Goal: Information Seeking & Learning: Understand process/instructions

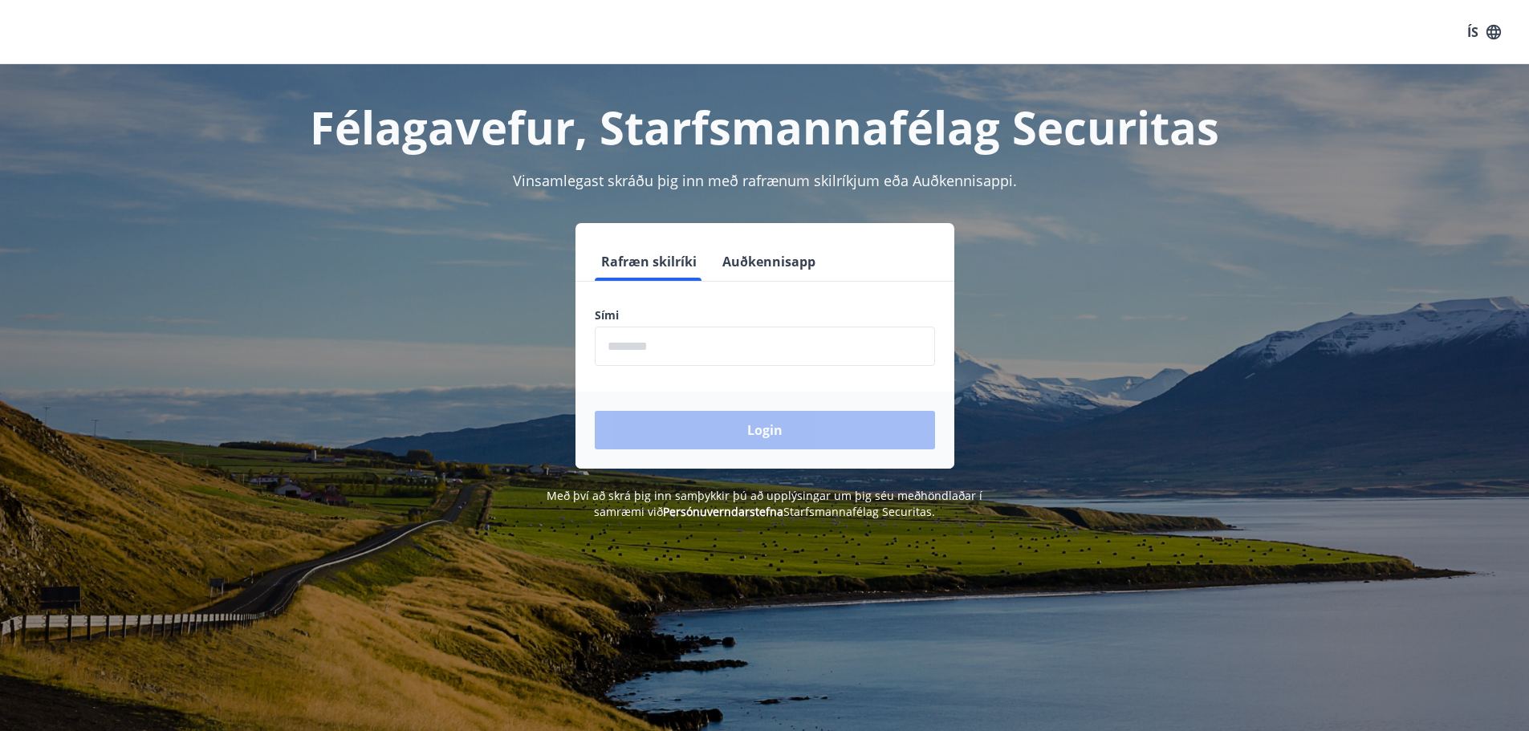
click at [746, 349] on input "phone" at bounding box center [765, 346] width 340 height 39
type input "********"
click at [735, 428] on button "Login" at bounding box center [765, 430] width 340 height 39
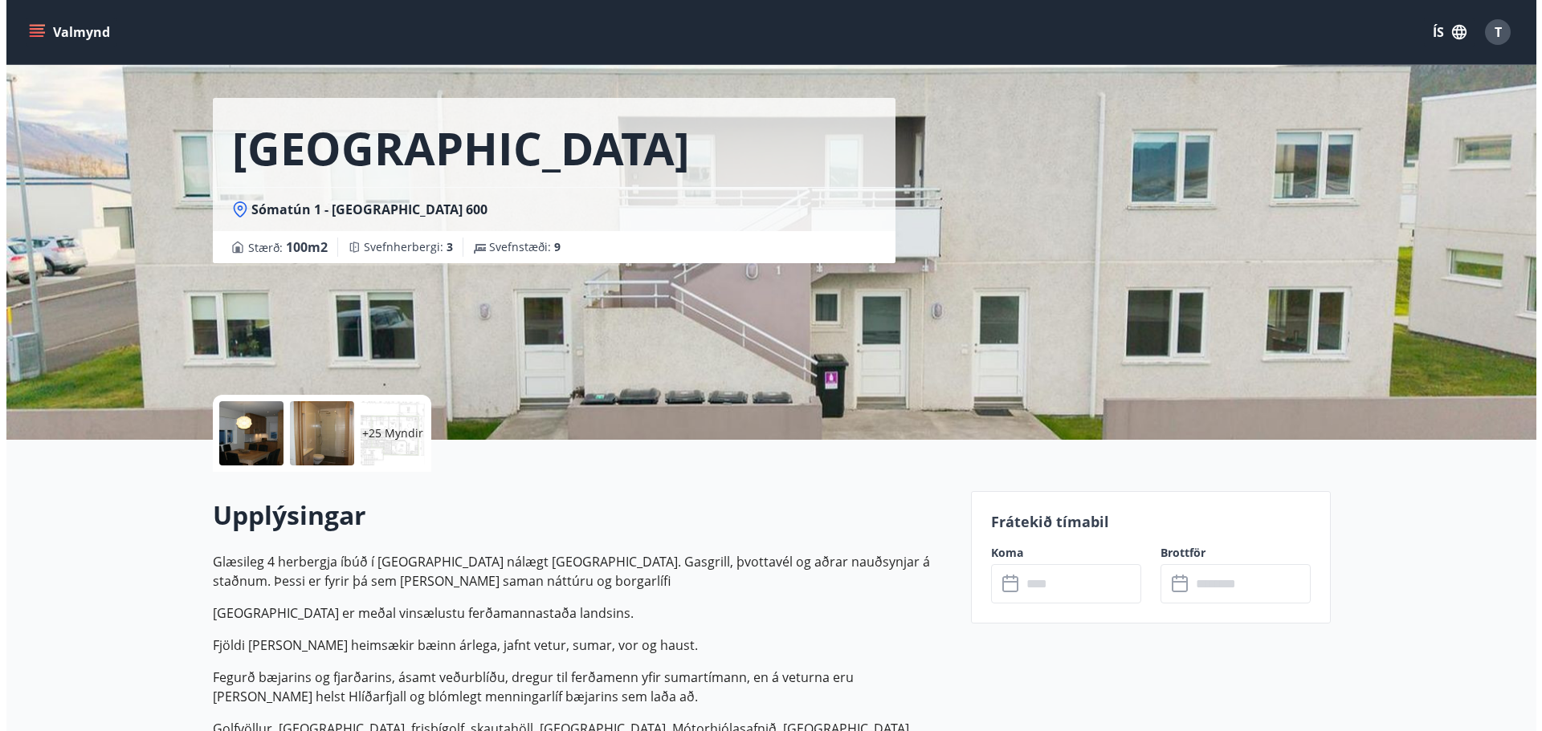
scroll to position [283, 0]
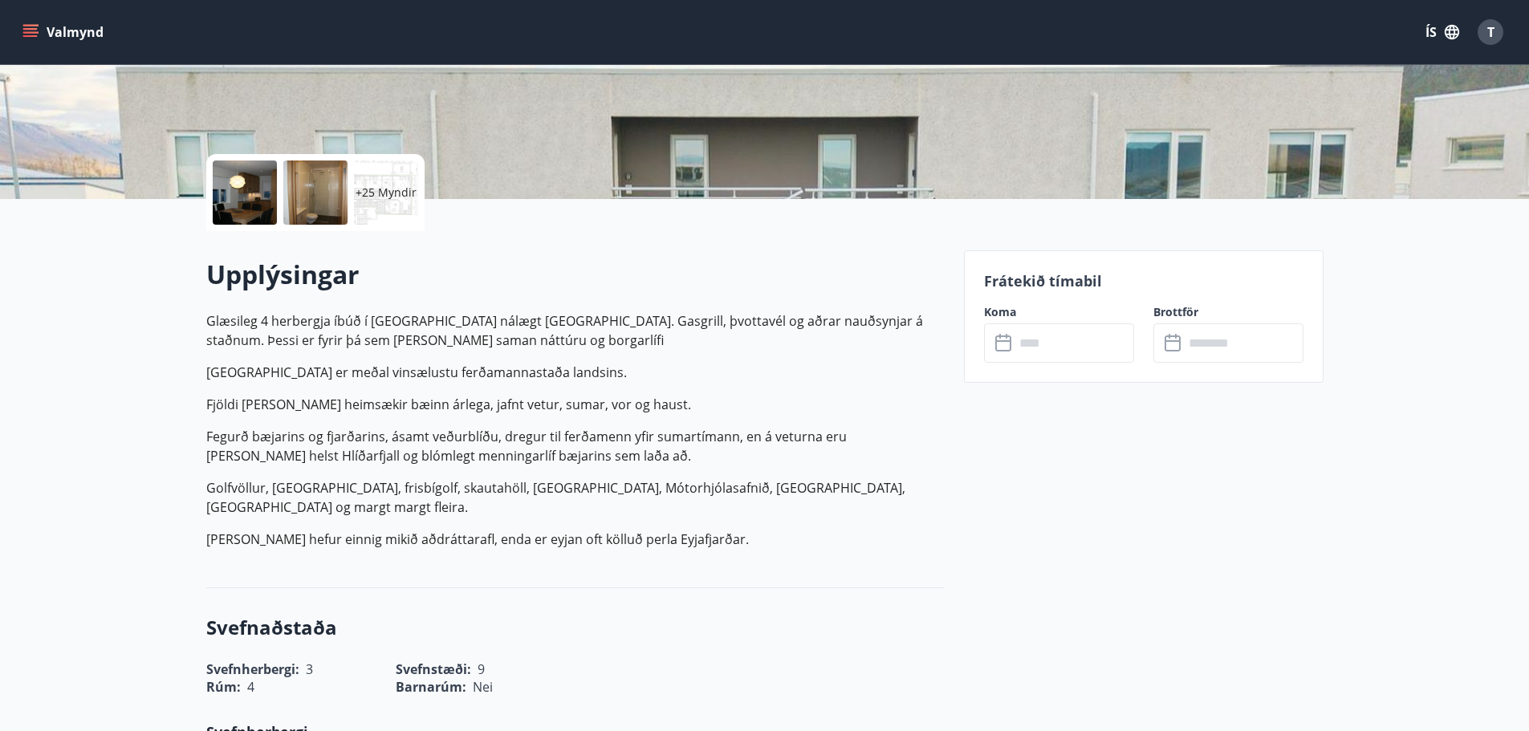
click at [373, 179] on div "+25 Myndir" at bounding box center [386, 193] width 64 height 64
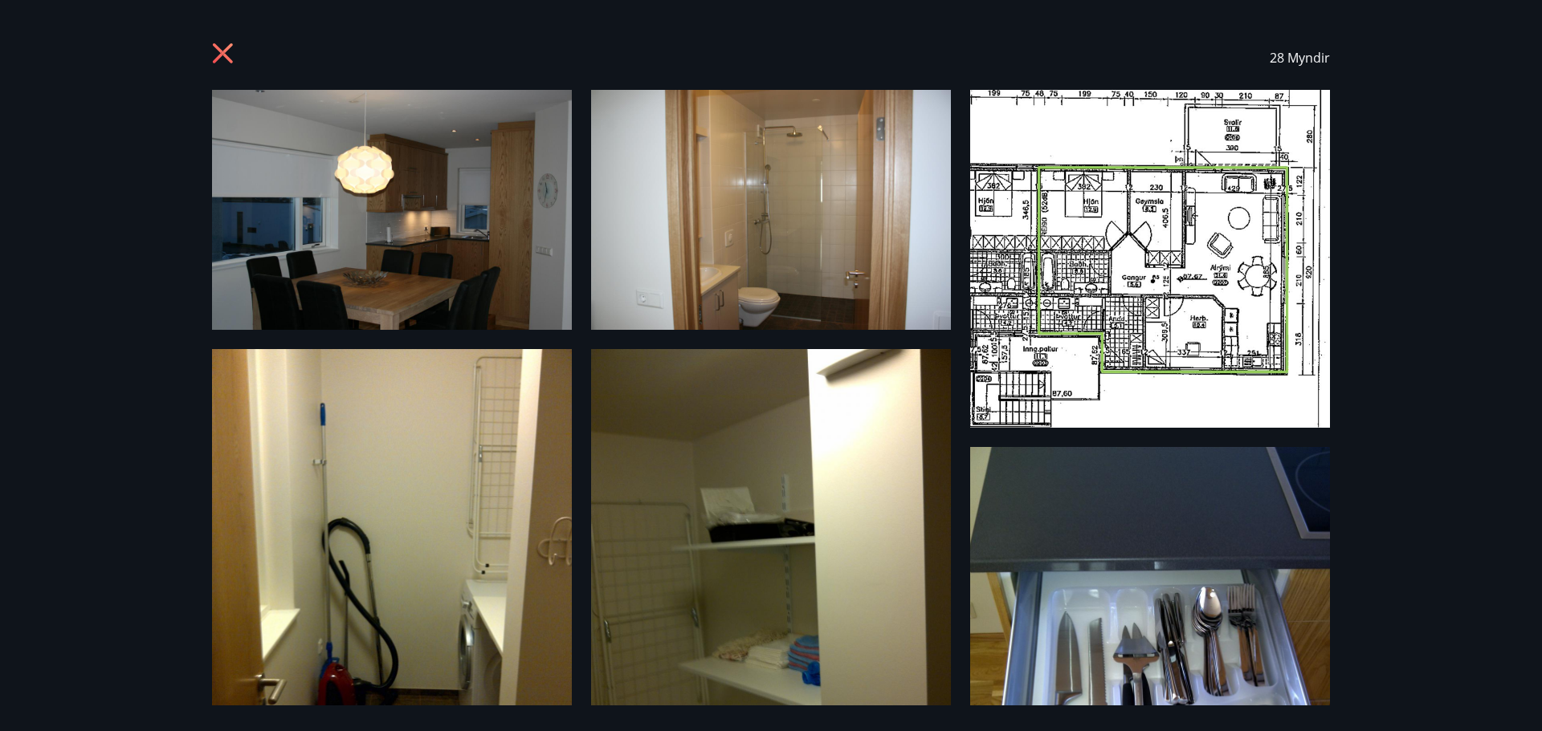
click at [363, 230] on img at bounding box center [392, 210] width 360 height 240
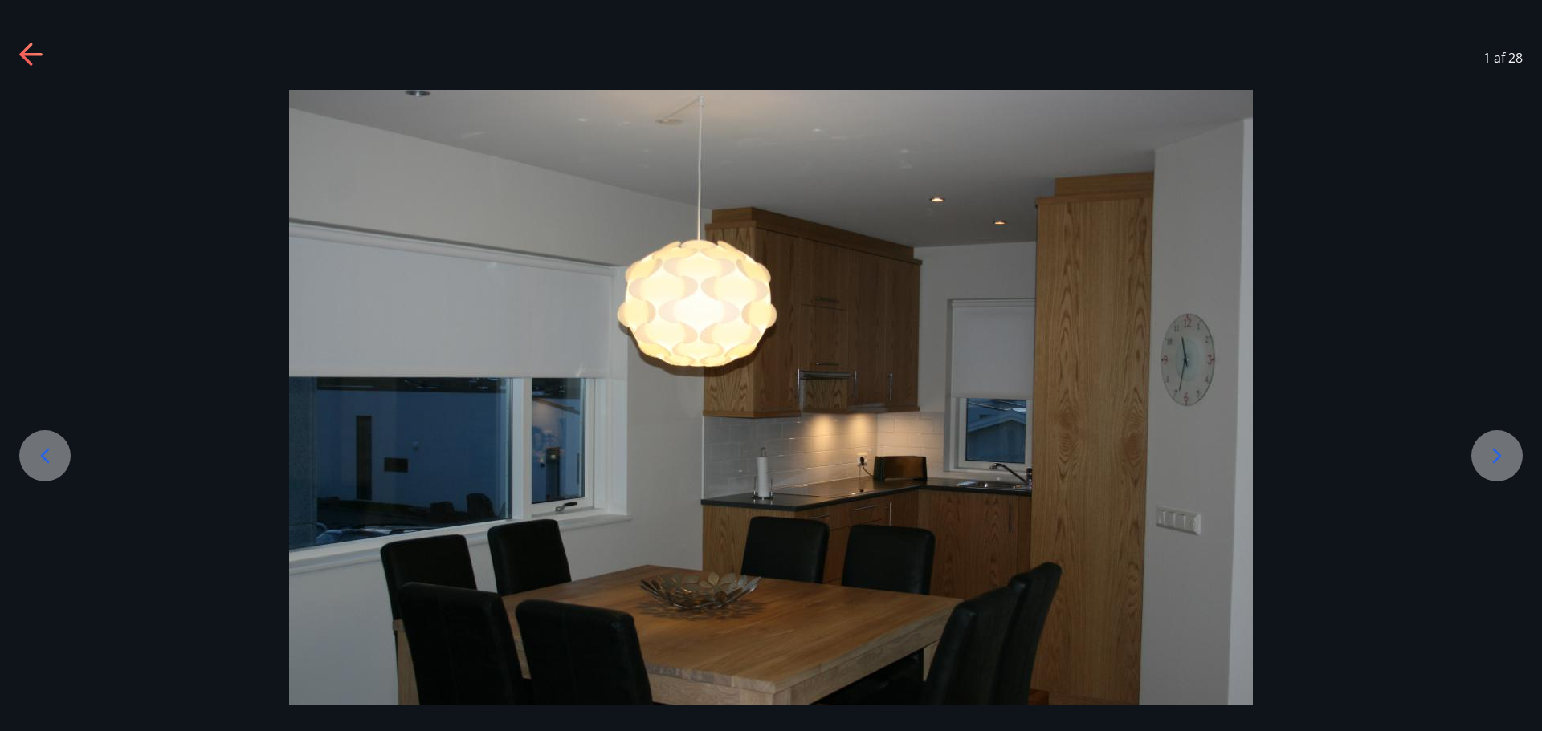
click at [1476, 460] on div at bounding box center [1496, 455] width 51 height 51
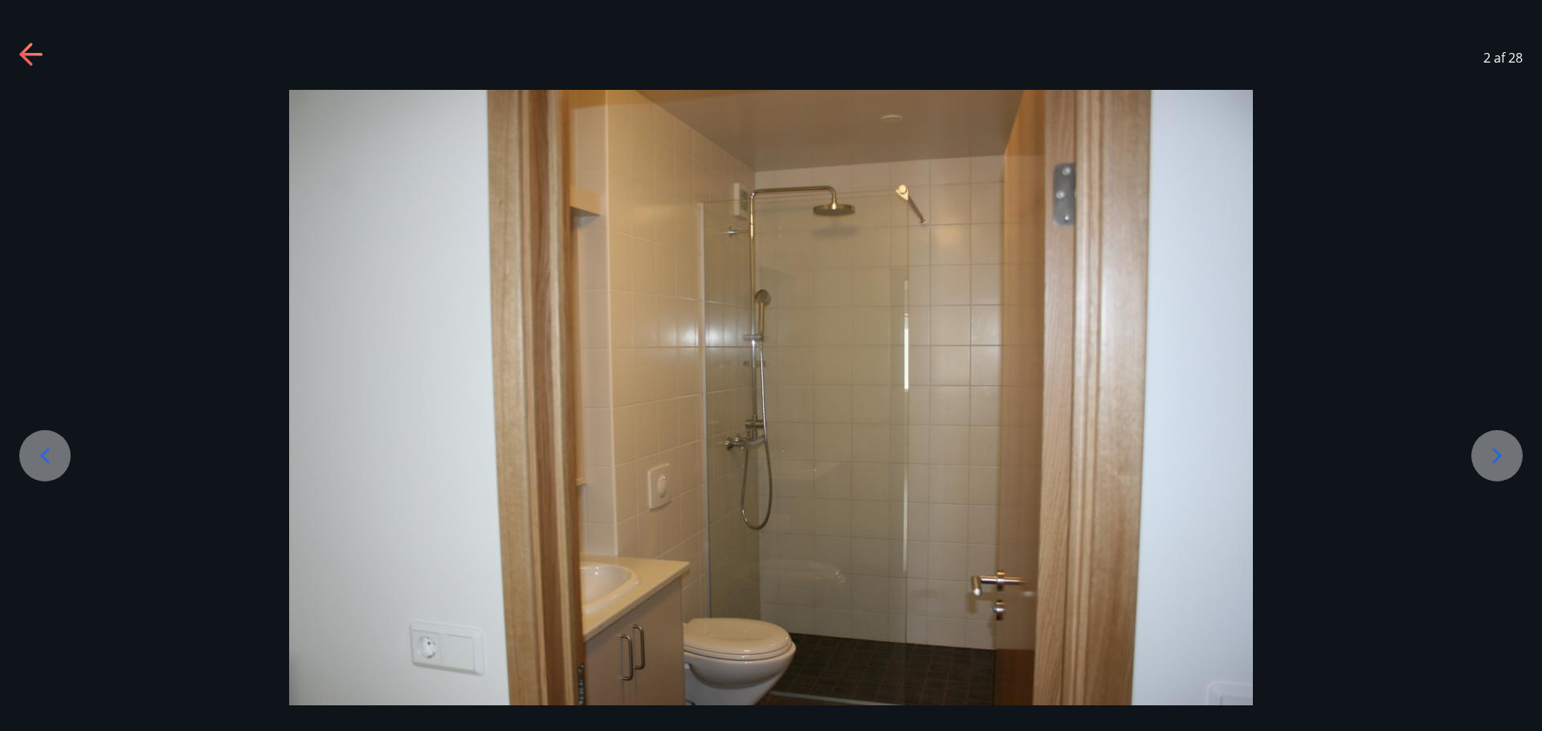
click at [1476, 460] on div at bounding box center [1496, 455] width 51 height 51
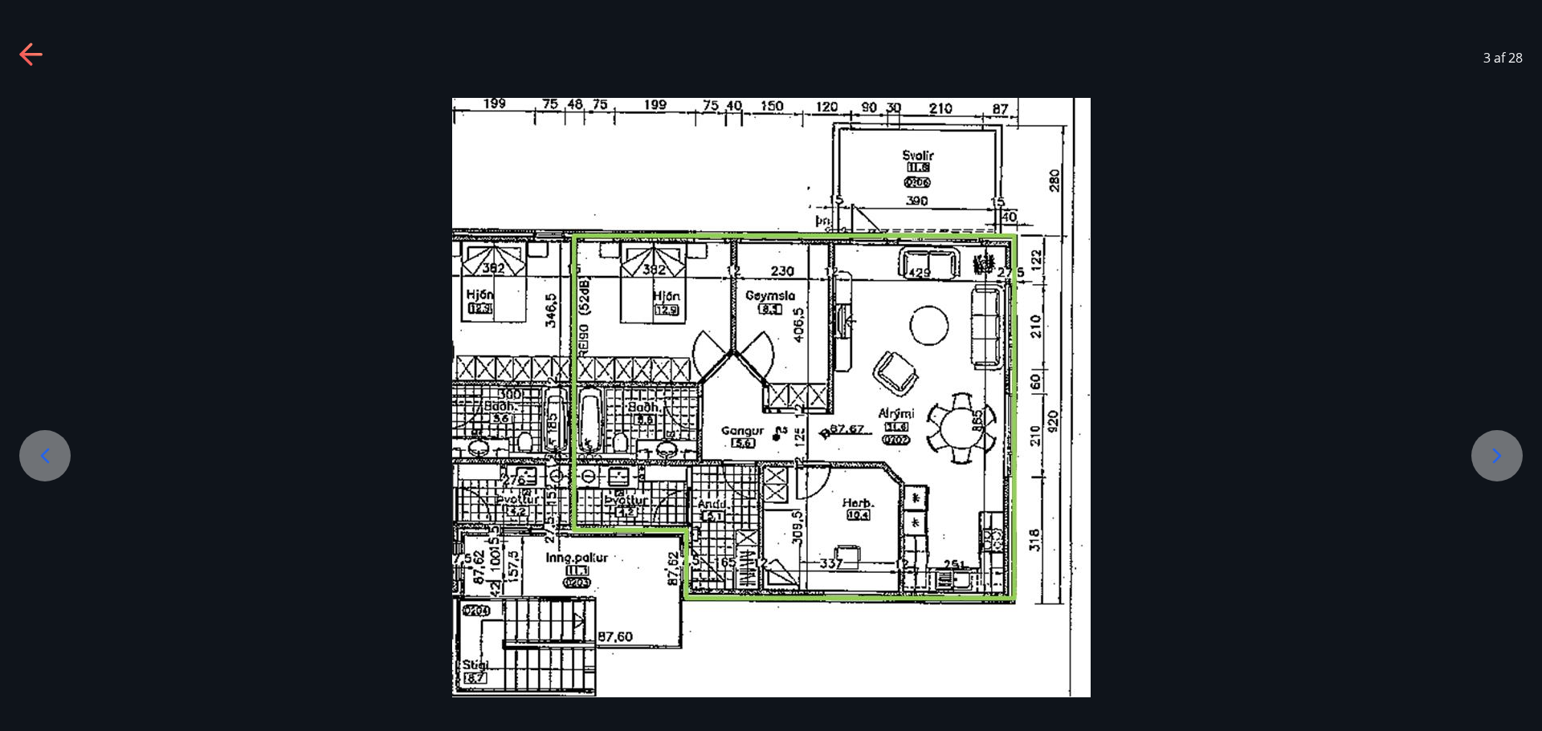
click at [1476, 460] on div at bounding box center [1496, 455] width 51 height 51
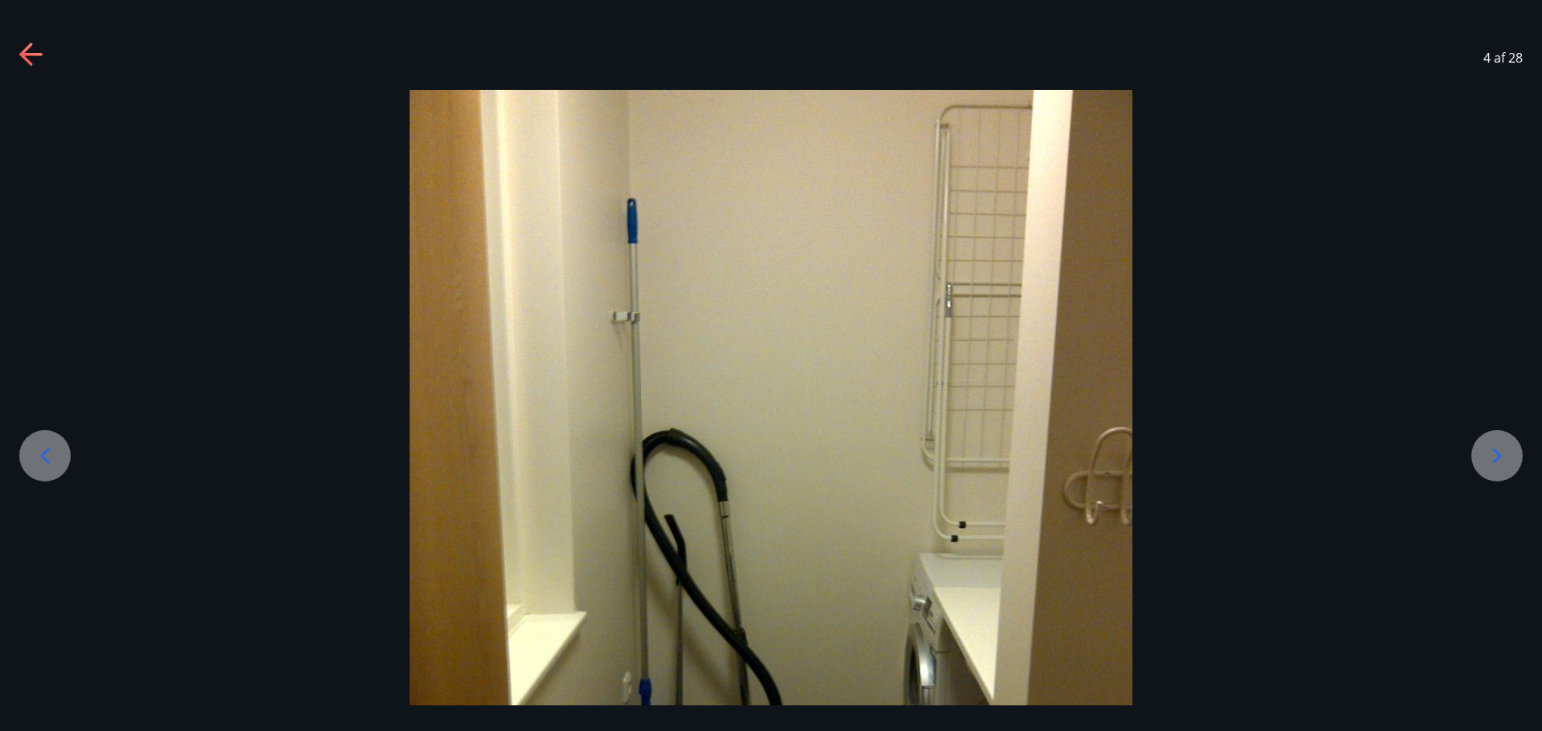
click at [1476, 460] on div at bounding box center [1496, 455] width 51 height 51
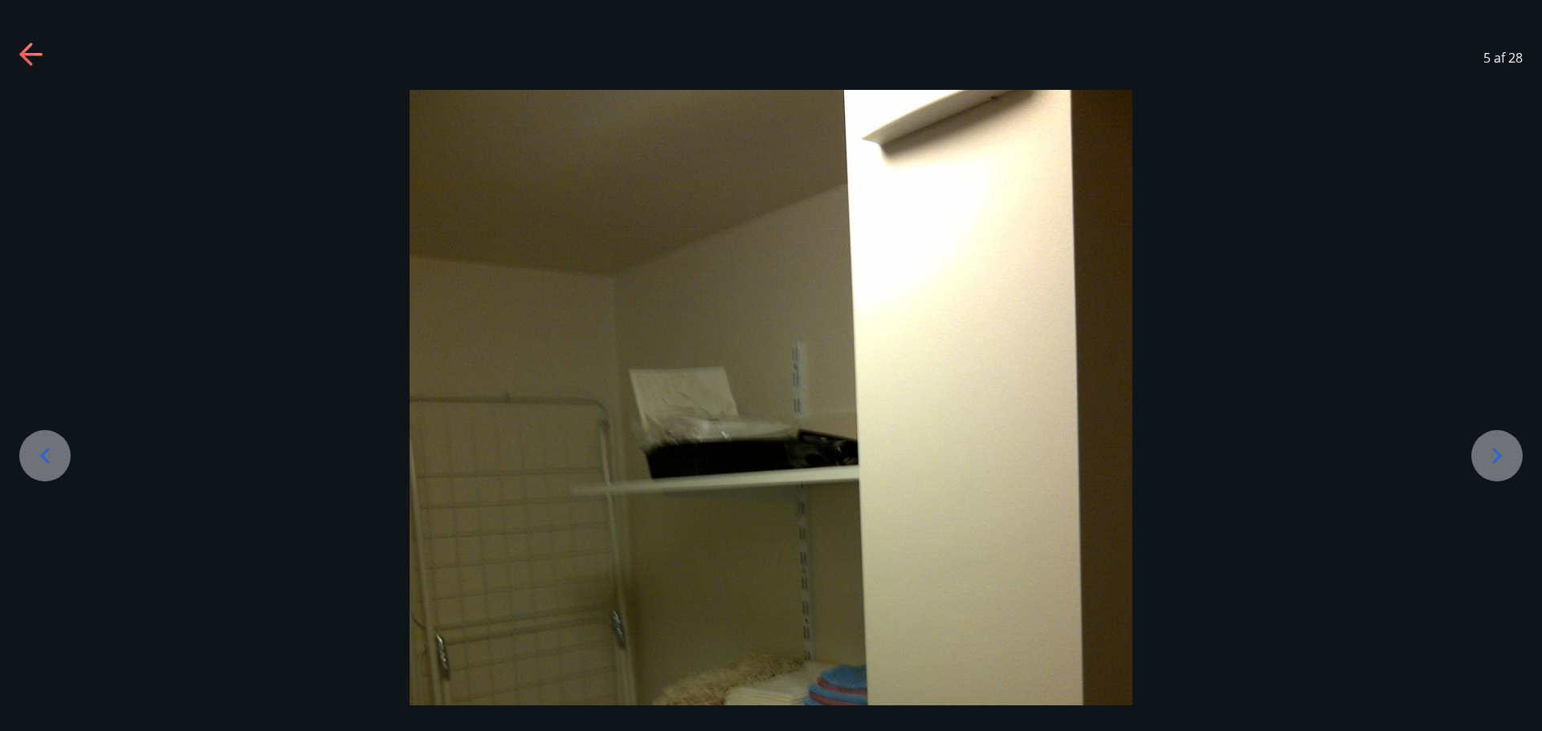
click at [1476, 460] on div at bounding box center [1496, 455] width 51 height 51
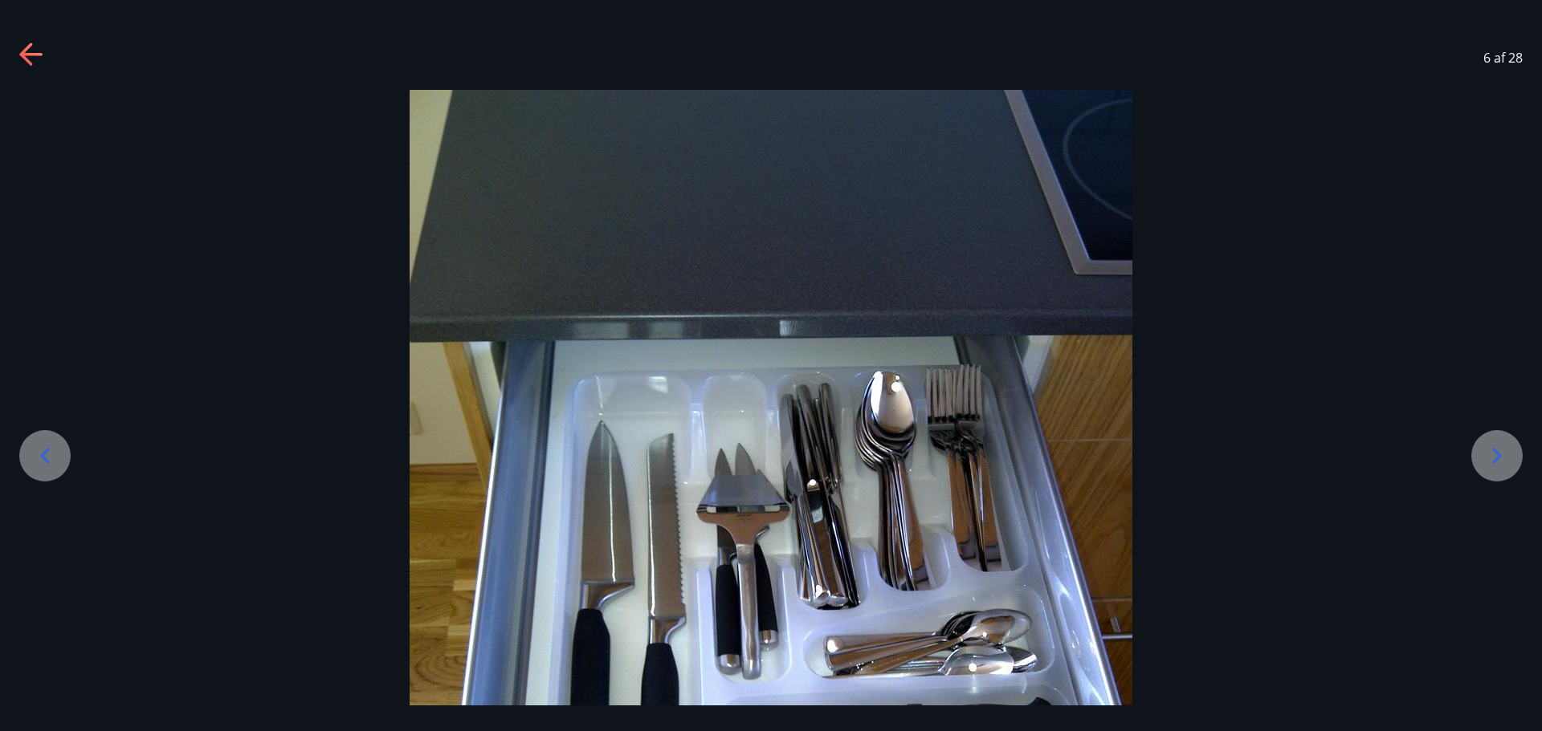
click at [1476, 460] on div at bounding box center [1496, 455] width 51 height 51
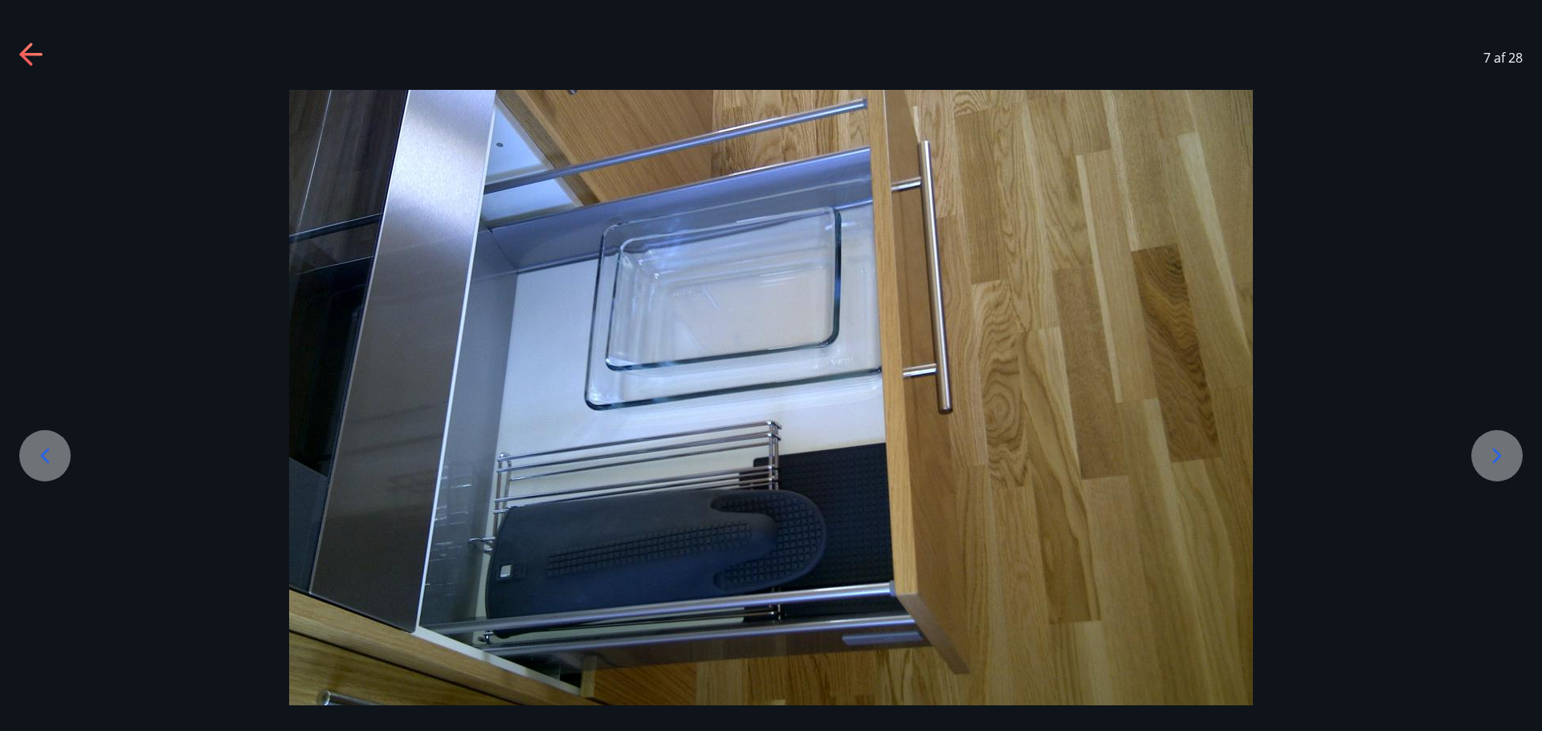
click at [1476, 460] on div at bounding box center [1496, 455] width 51 height 51
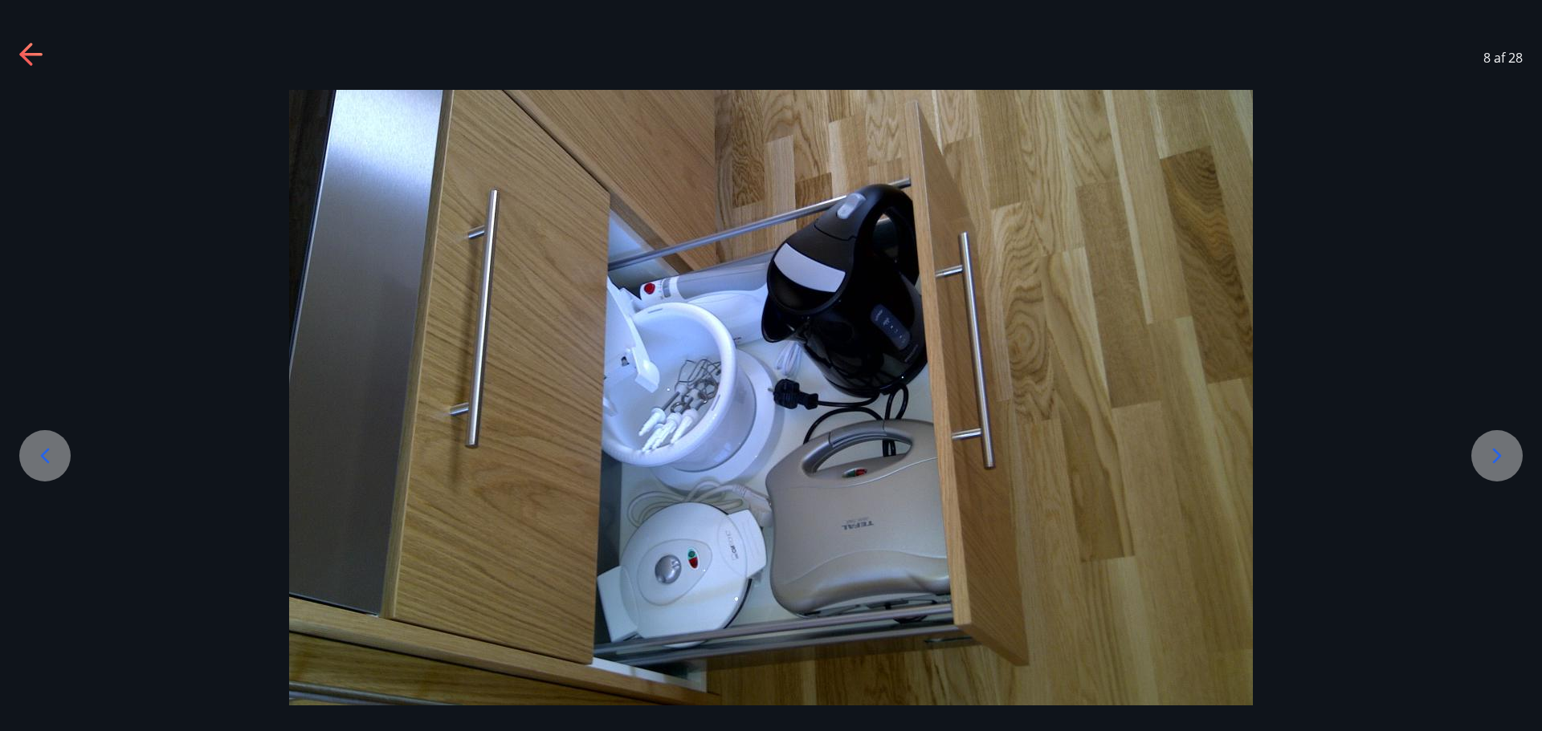
click at [1476, 460] on div at bounding box center [1496, 455] width 51 height 51
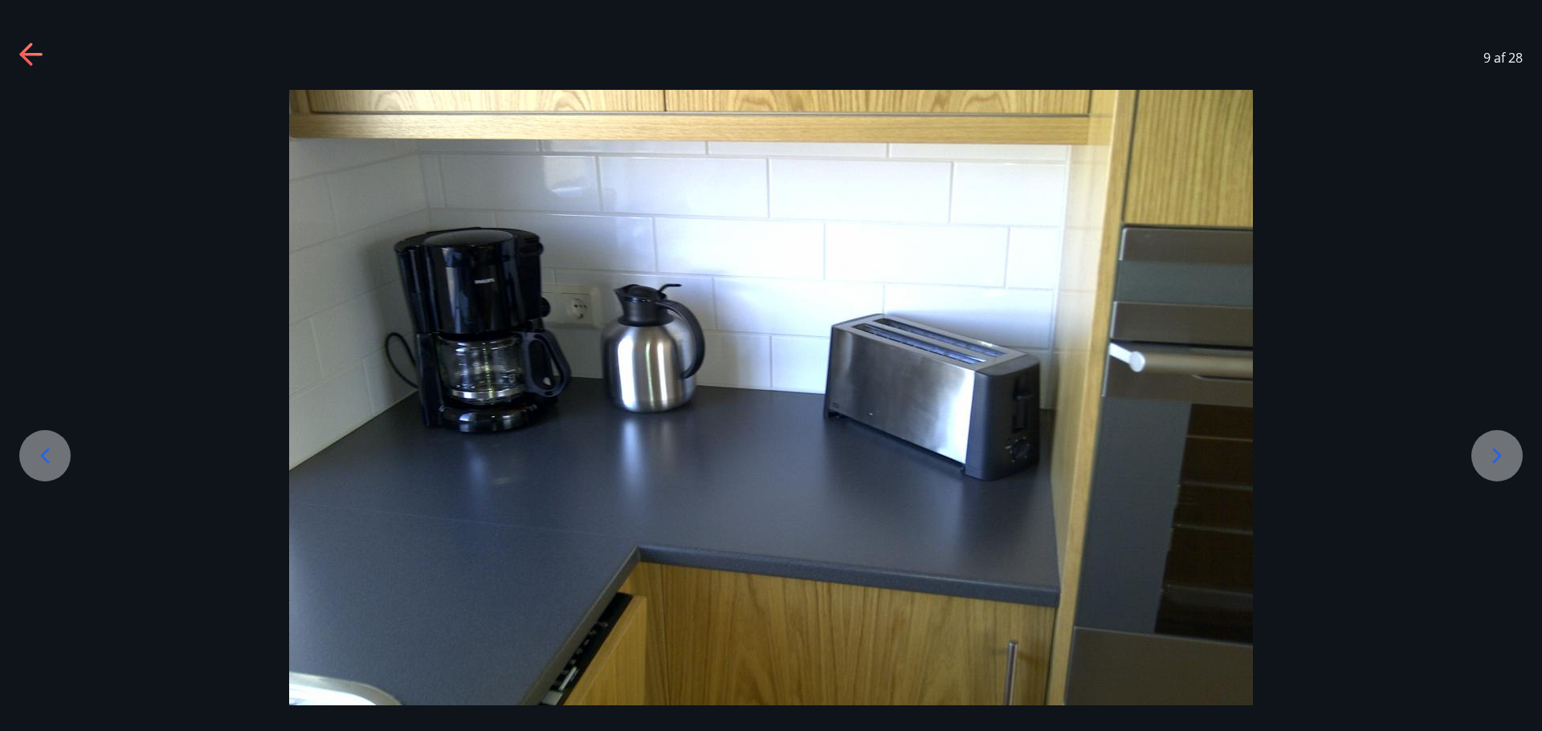
click at [1476, 460] on div at bounding box center [1496, 455] width 51 height 51
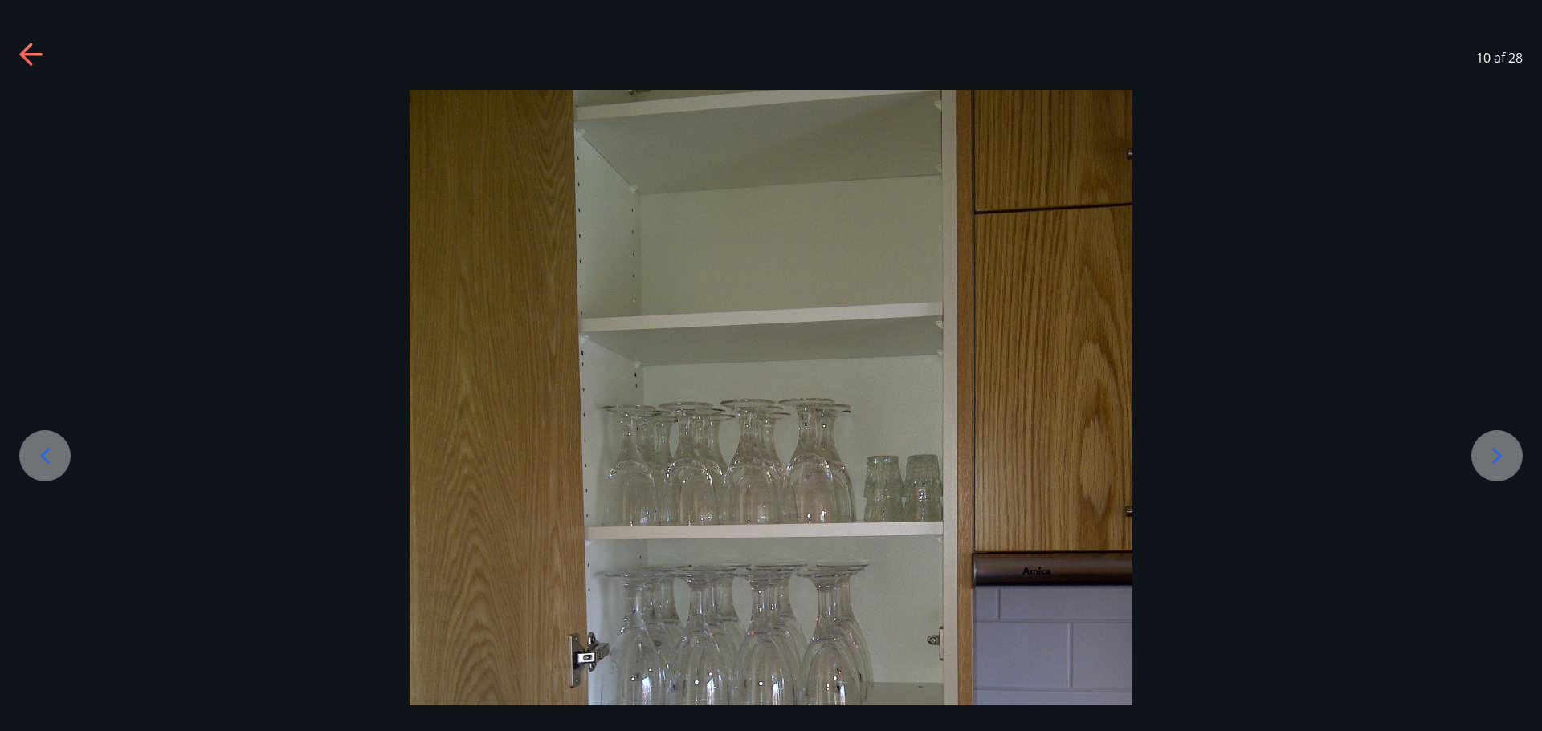
click at [1476, 460] on div at bounding box center [1496, 455] width 51 height 51
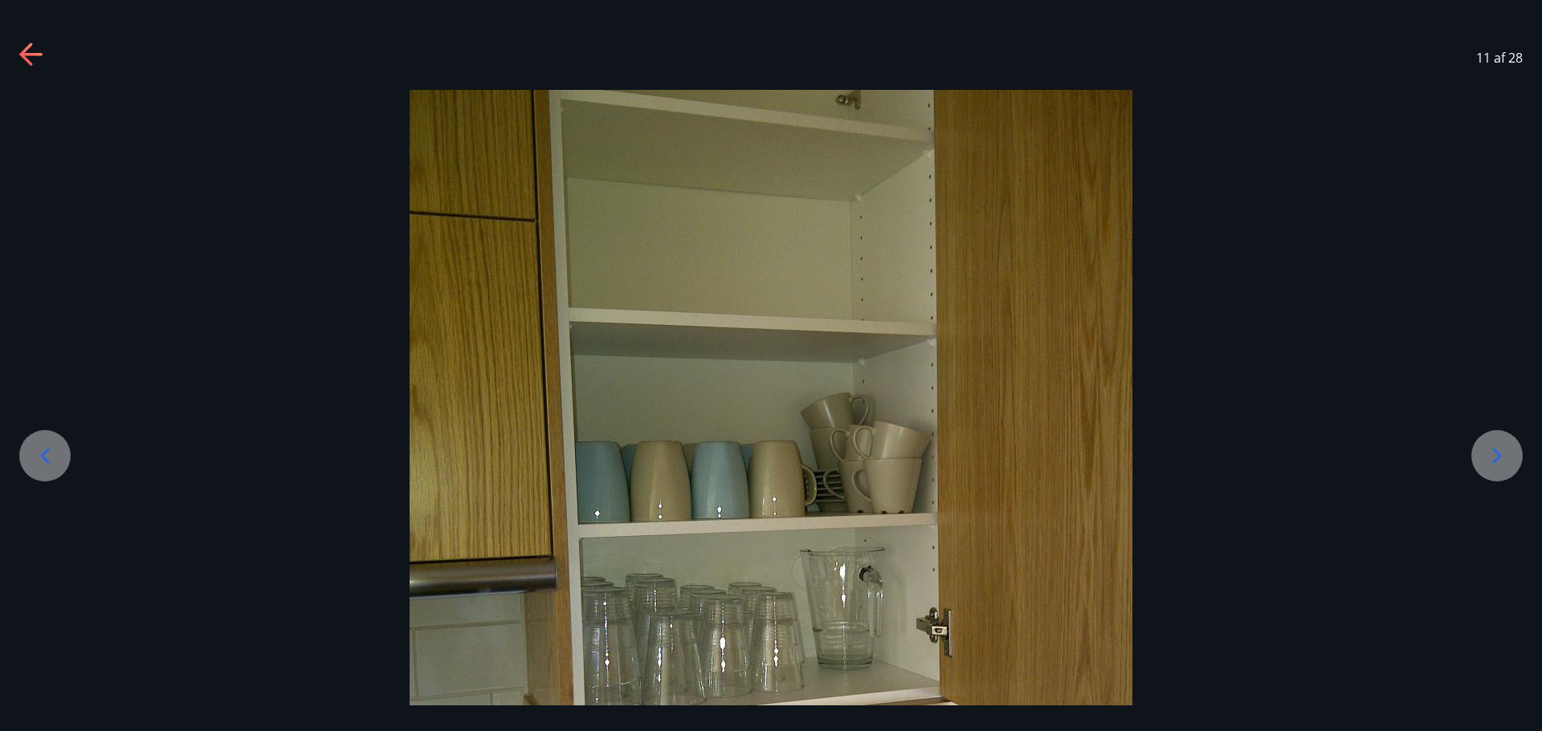
click at [1476, 460] on div at bounding box center [1496, 455] width 51 height 51
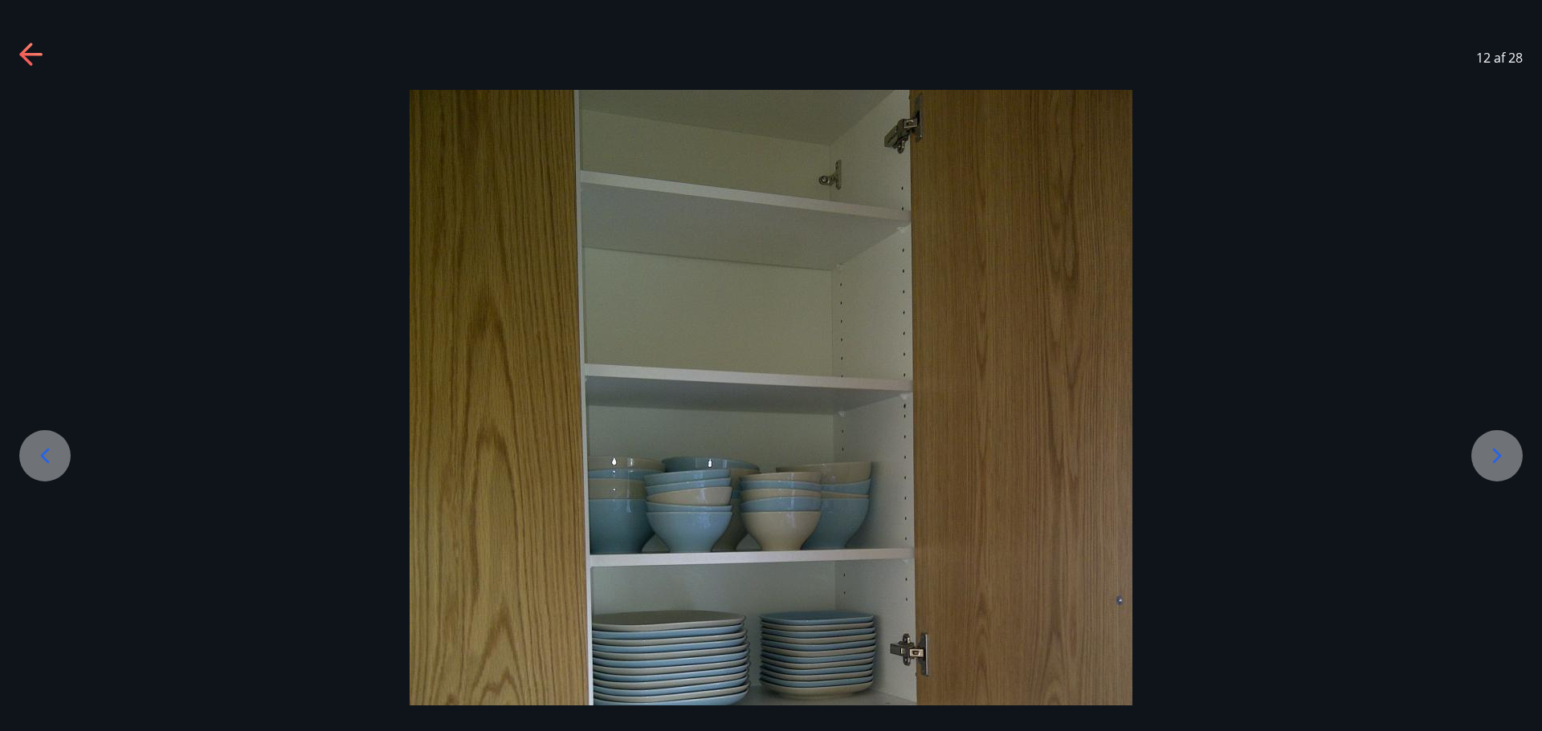
click at [1476, 460] on div at bounding box center [1496, 455] width 51 height 51
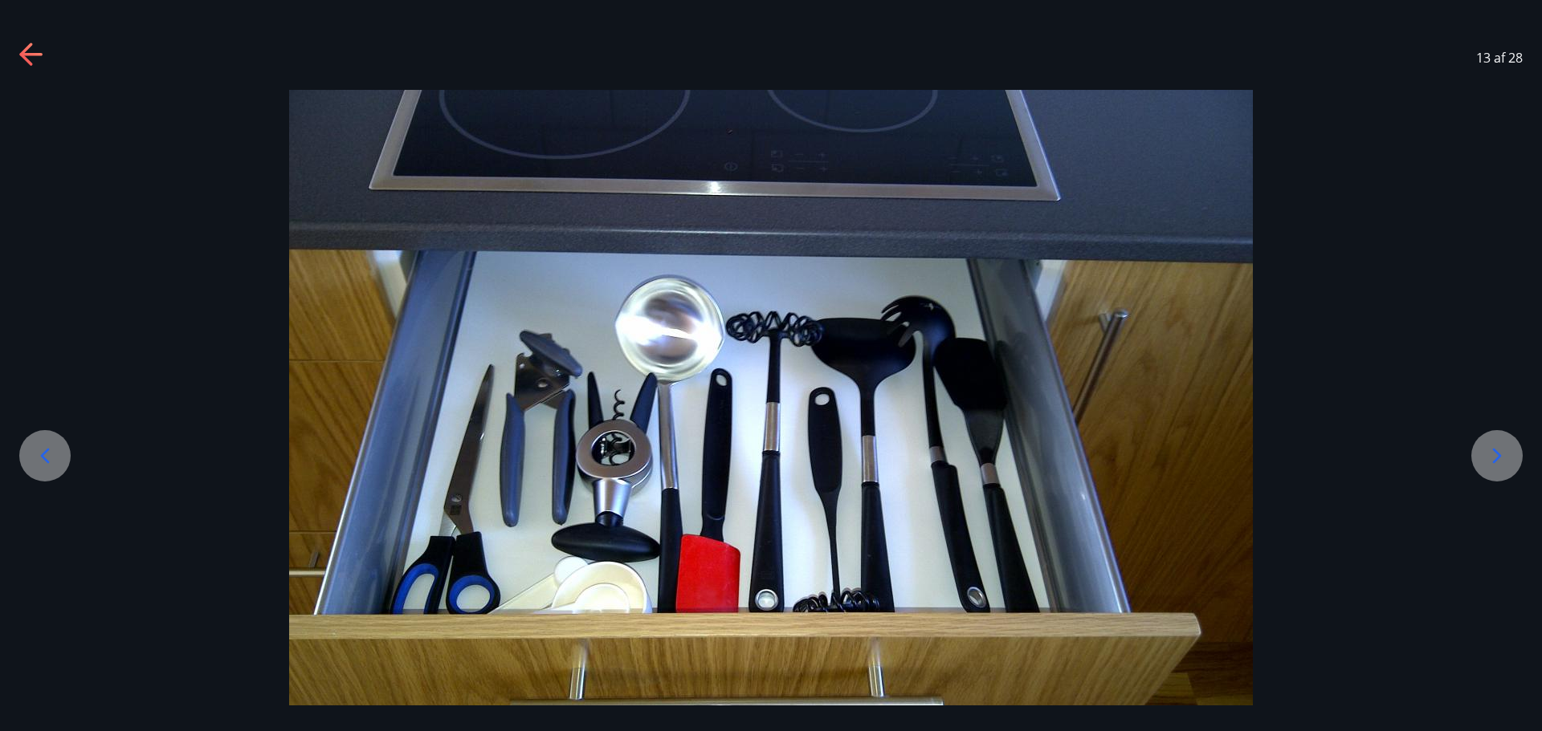
click at [1476, 460] on div at bounding box center [1496, 455] width 51 height 51
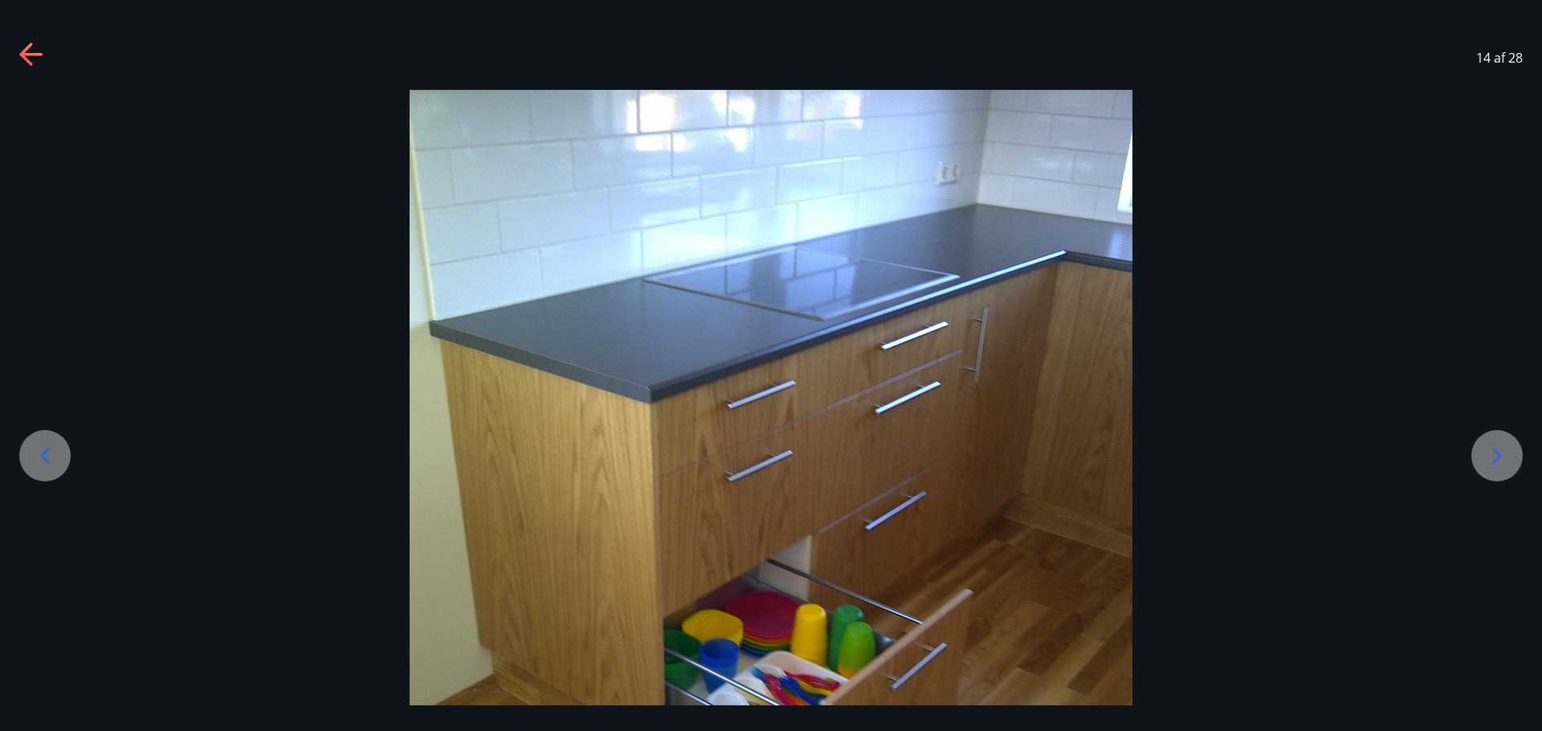
click at [1476, 460] on div at bounding box center [1496, 455] width 51 height 51
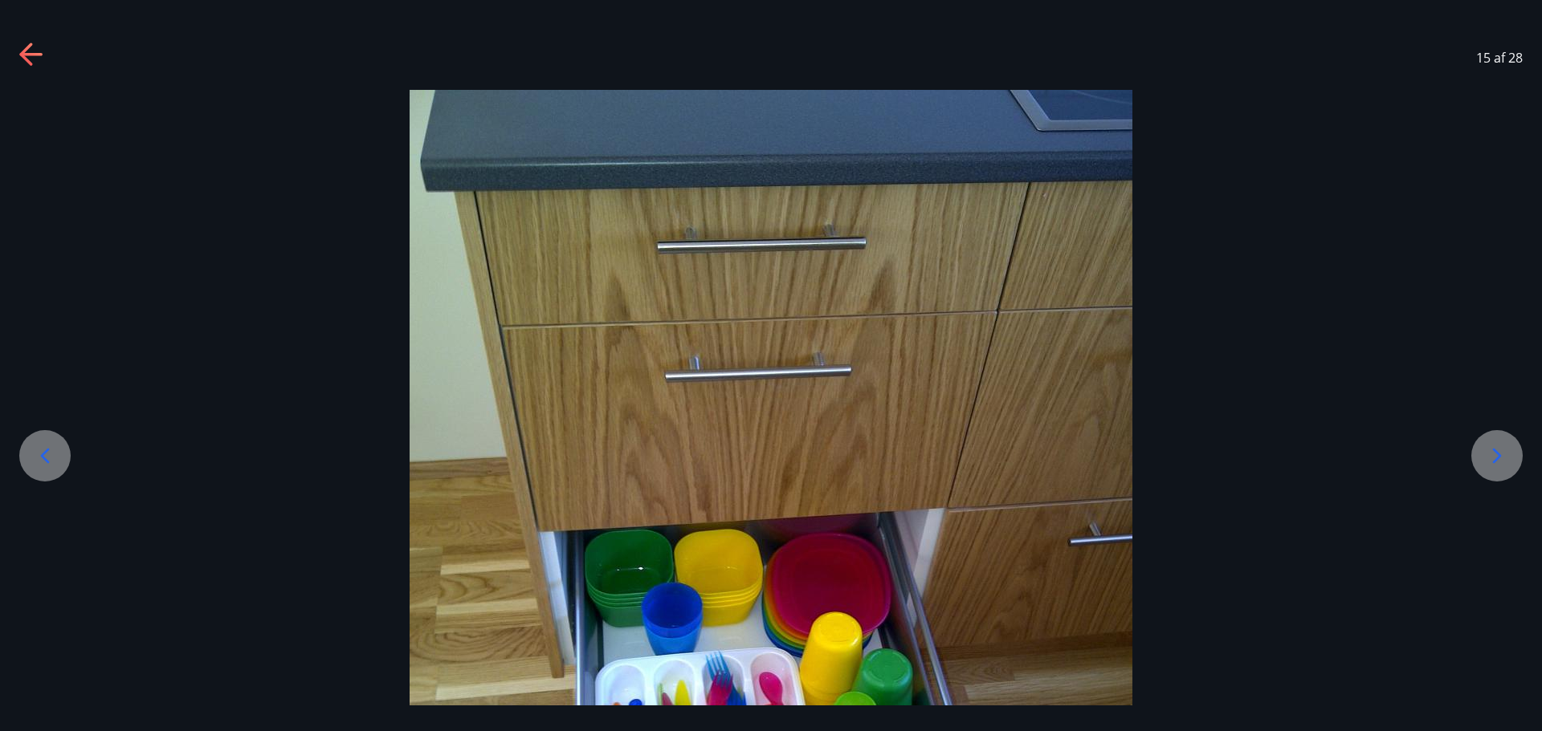
click at [1476, 460] on div at bounding box center [1496, 455] width 51 height 51
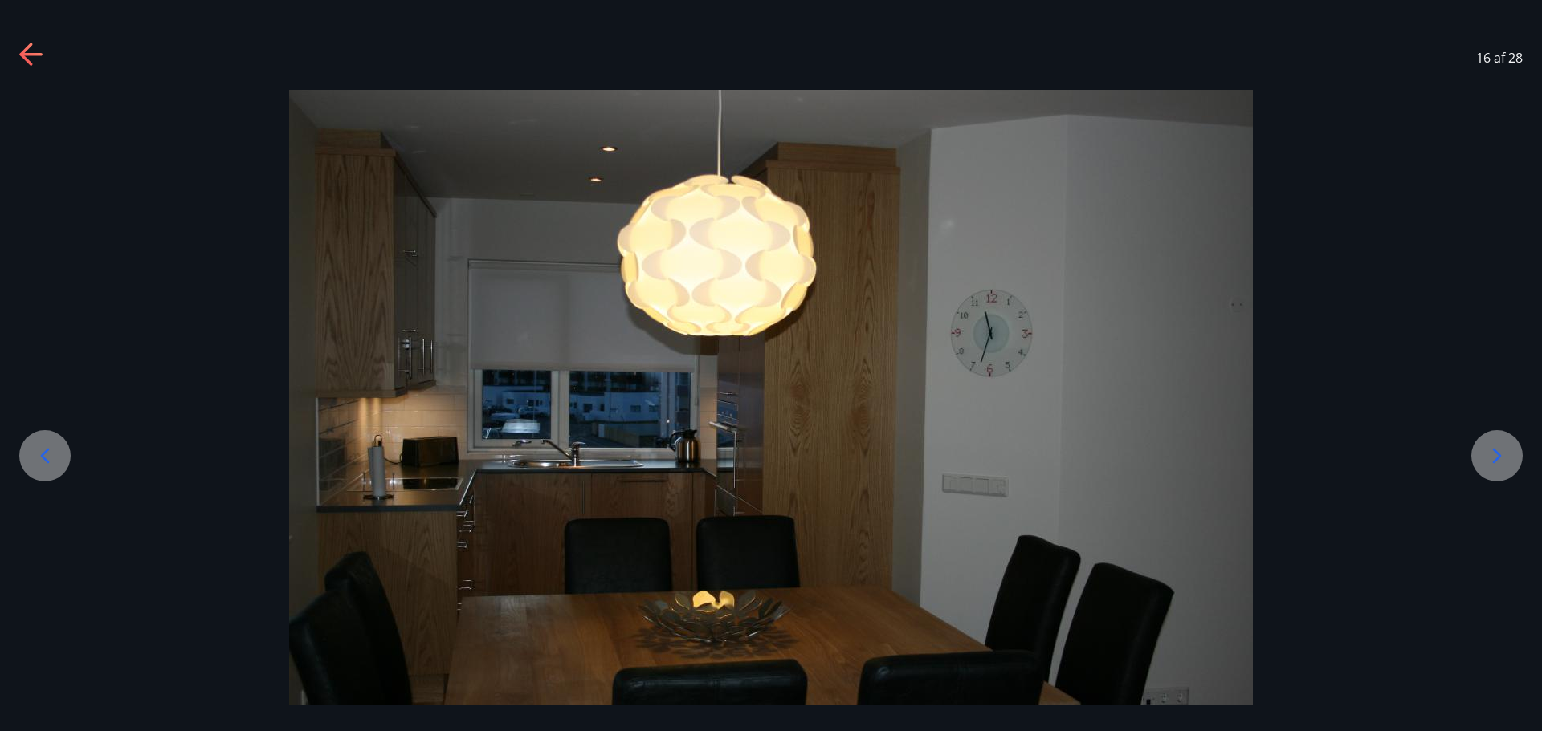
click at [1476, 460] on div at bounding box center [1496, 455] width 51 height 51
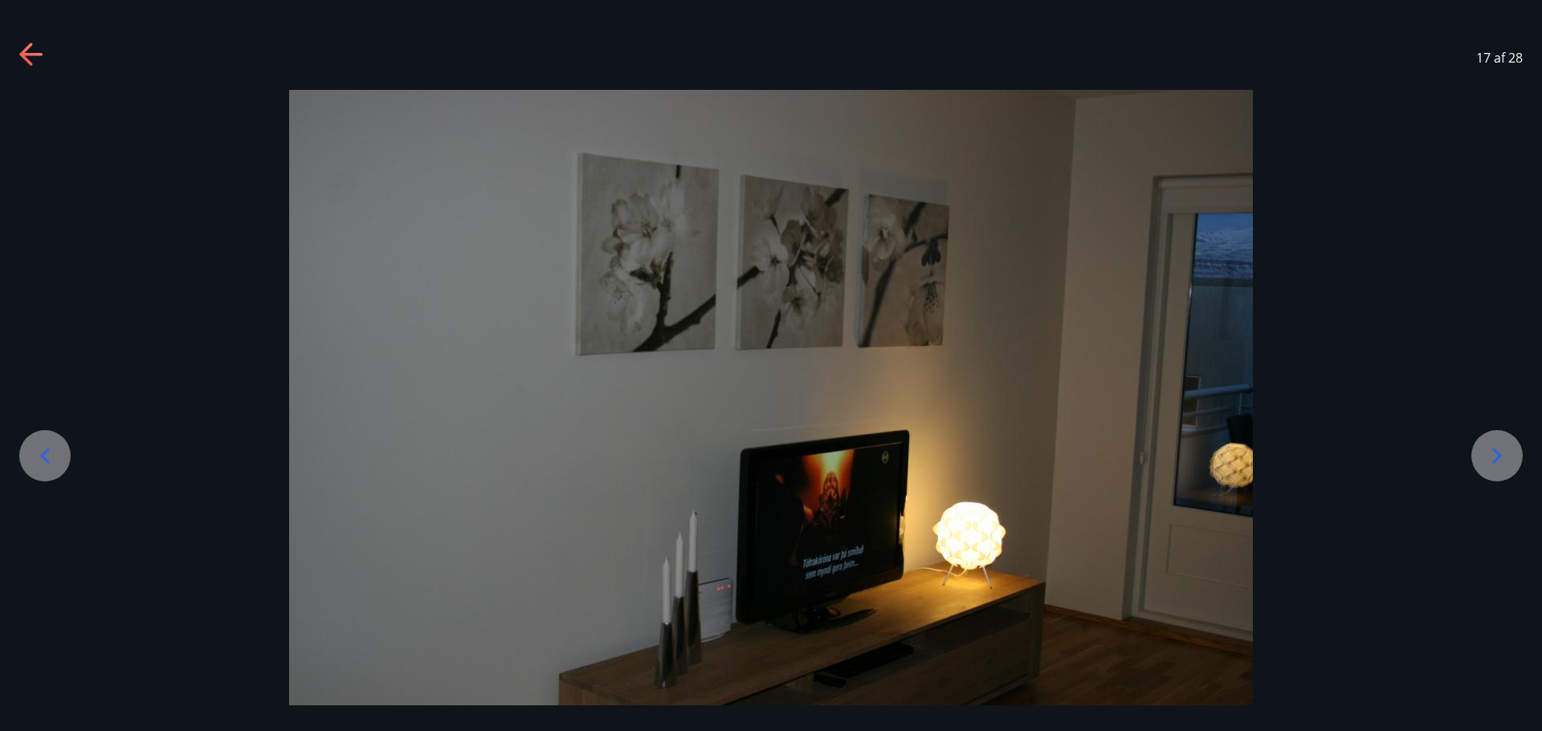
click at [1476, 460] on div at bounding box center [1496, 455] width 51 height 51
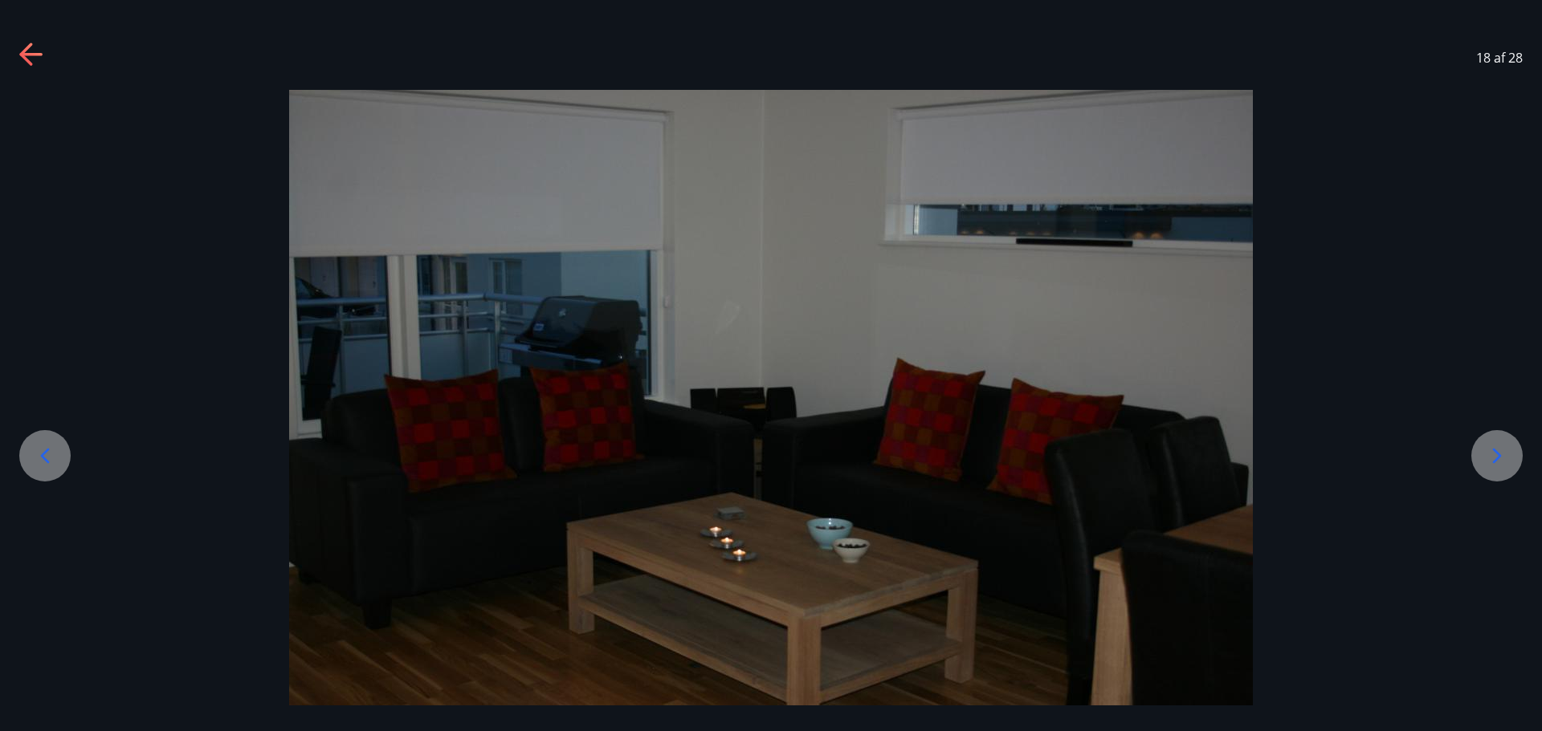
click at [1476, 460] on div at bounding box center [1496, 455] width 51 height 51
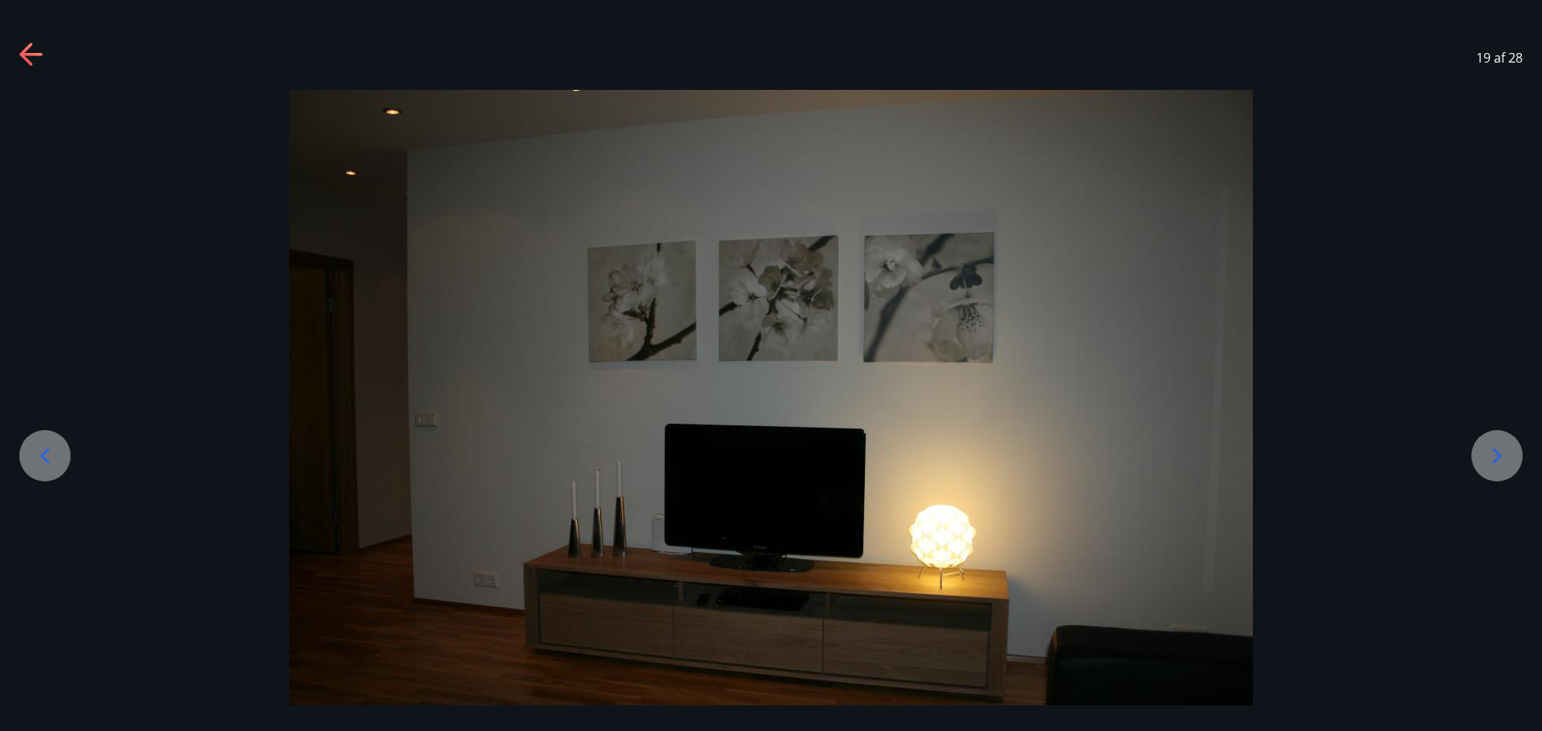
click at [1476, 460] on div at bounding box center [1496, 455] width 51 height 51
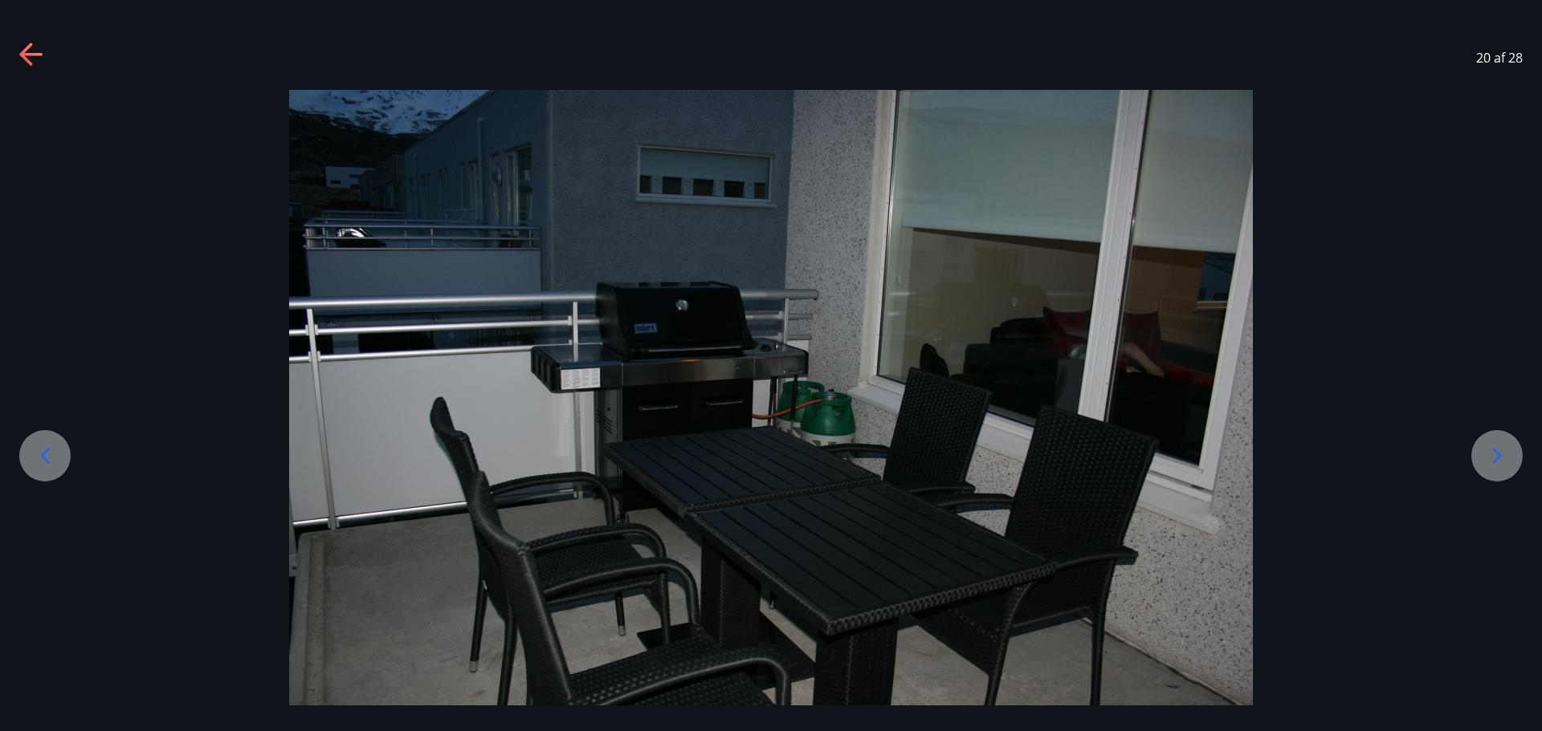
click at [1476, 460] on div at bounding box center [1496, 455] width 51 height 51
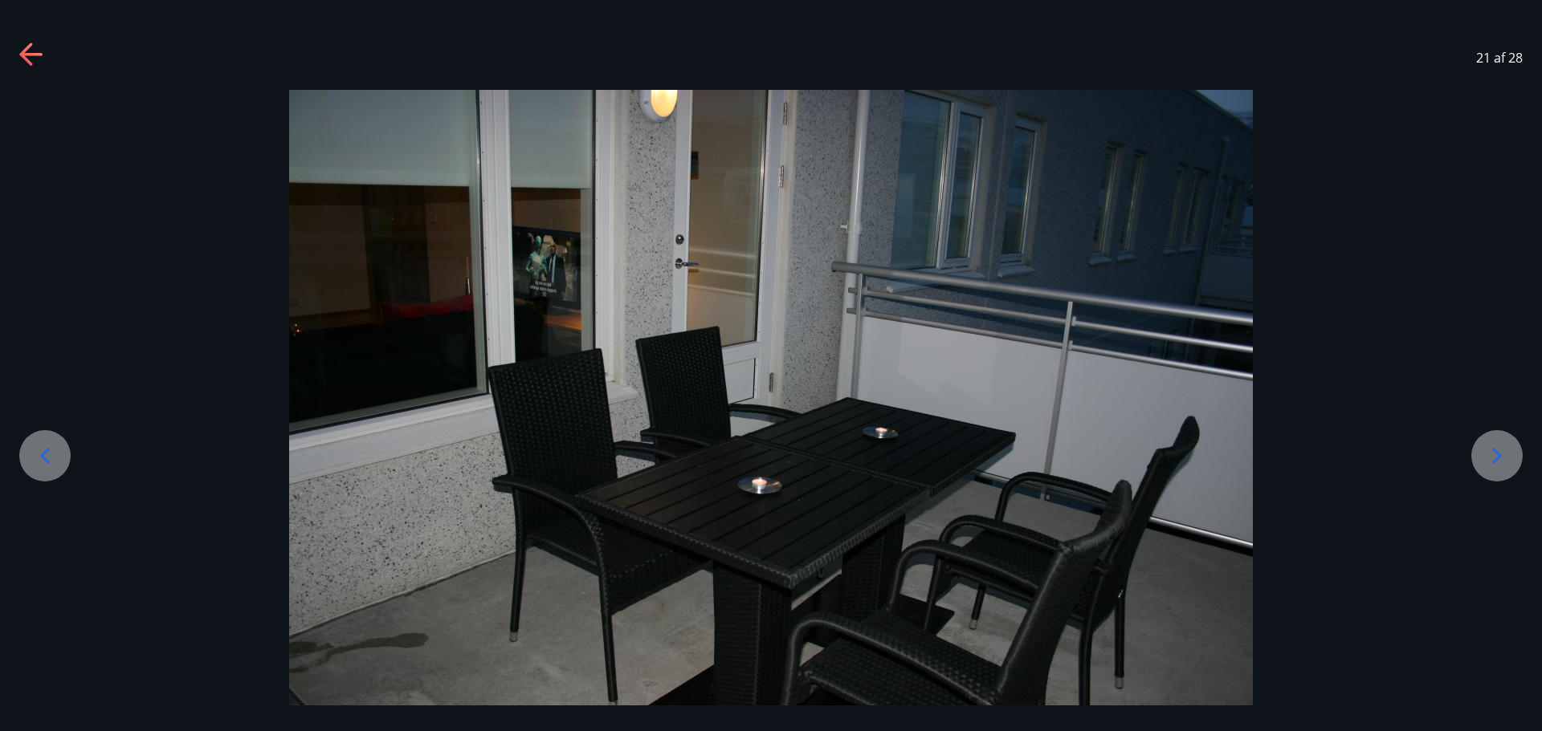
click at [1476, 460] on div at bounding box center [1496, 455] width 51 height 51
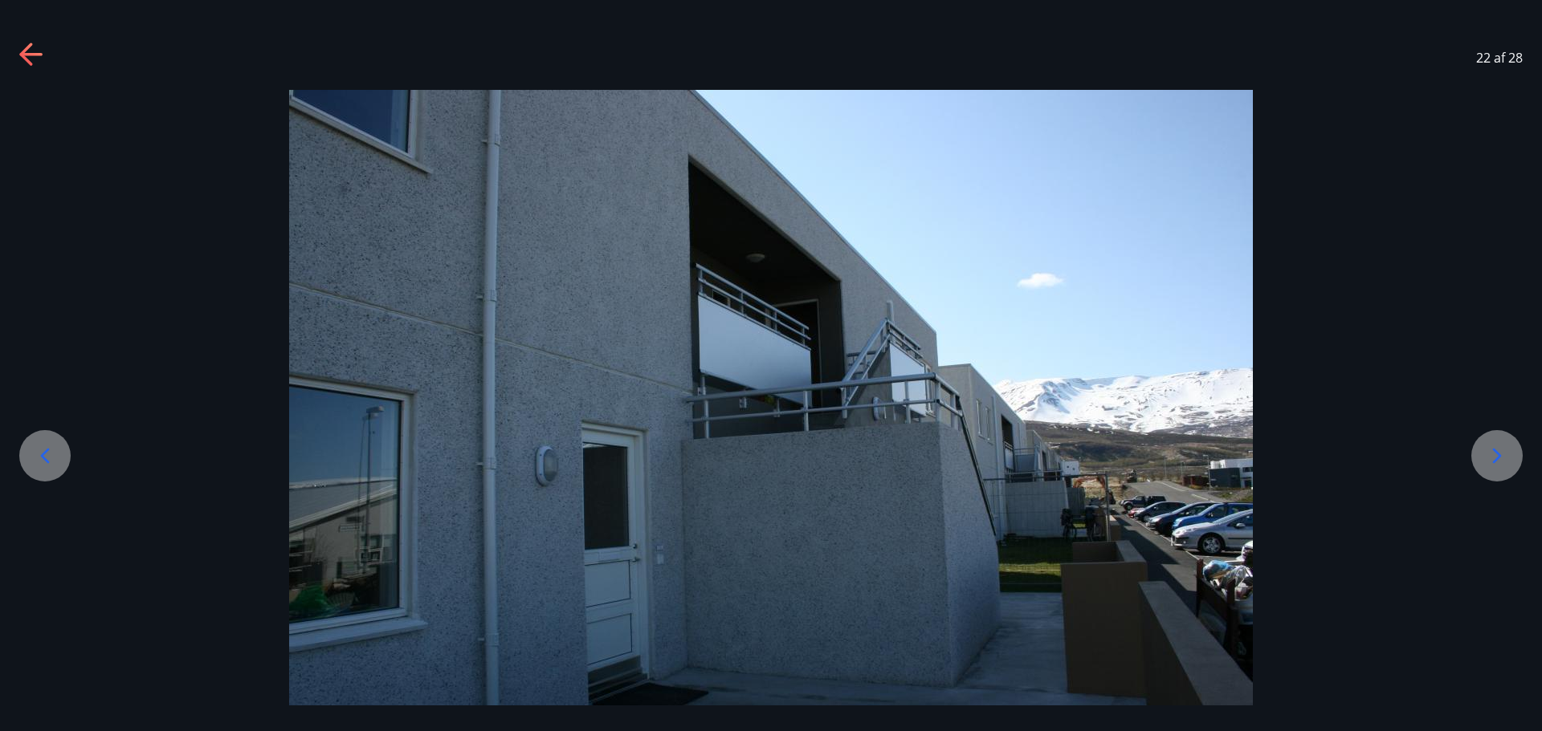
click at [1476, 460] on div at bounding box center [1496, 455] width 51 height 51
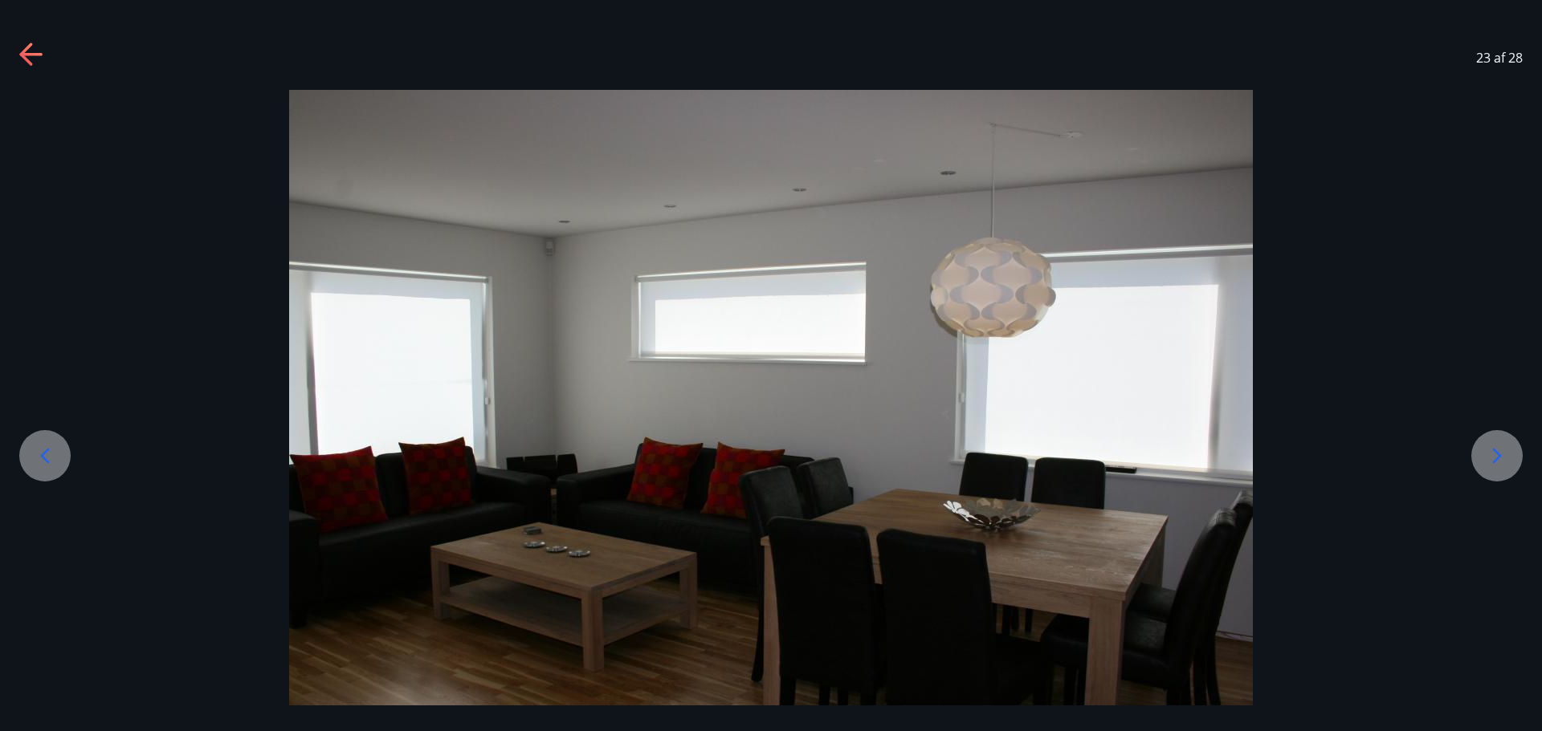
click at [1476, 460] on div at bounding box center [1496, 455] width 51 height 51
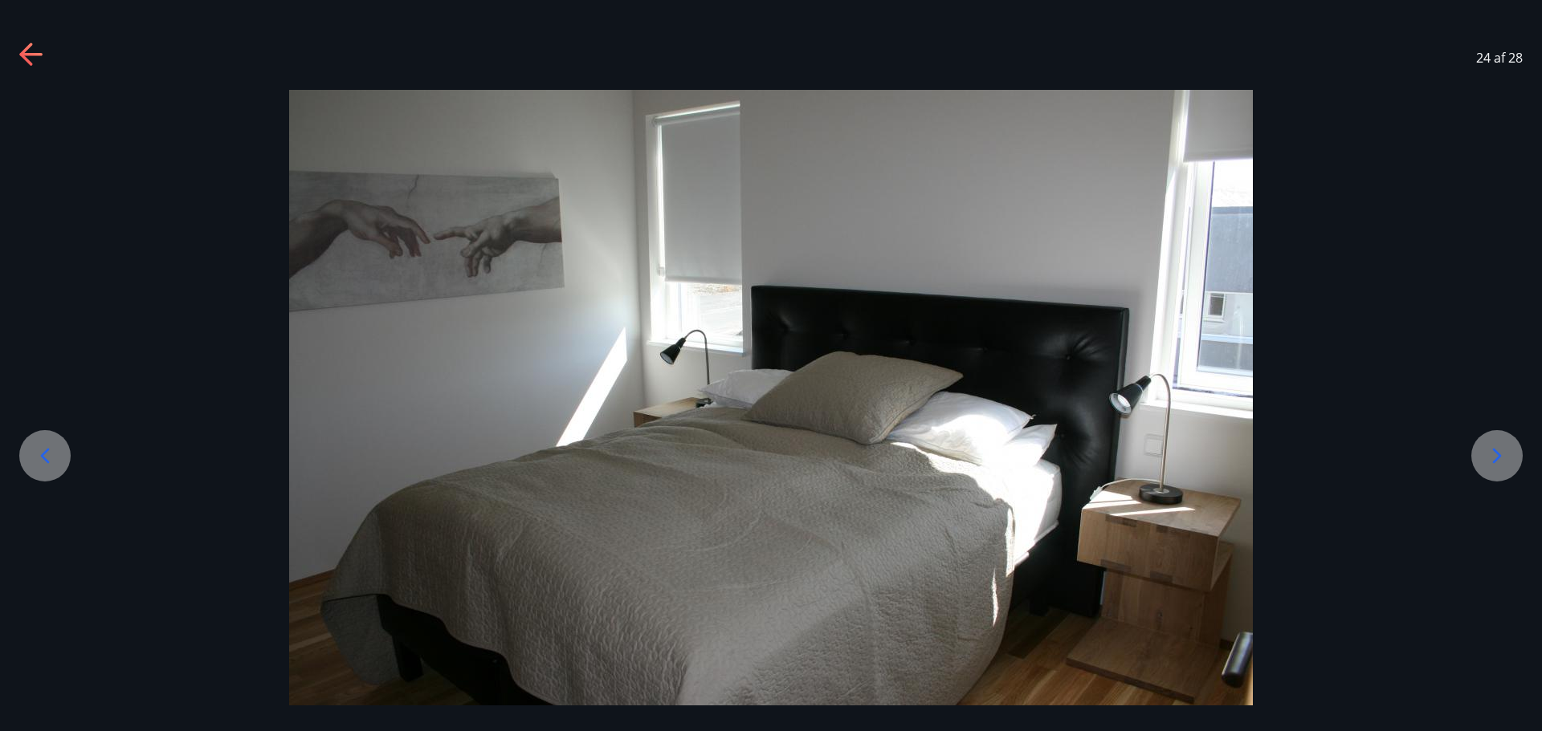
click at [1476, 460] on div at bounding box center [1496, 455] width 51 height 51
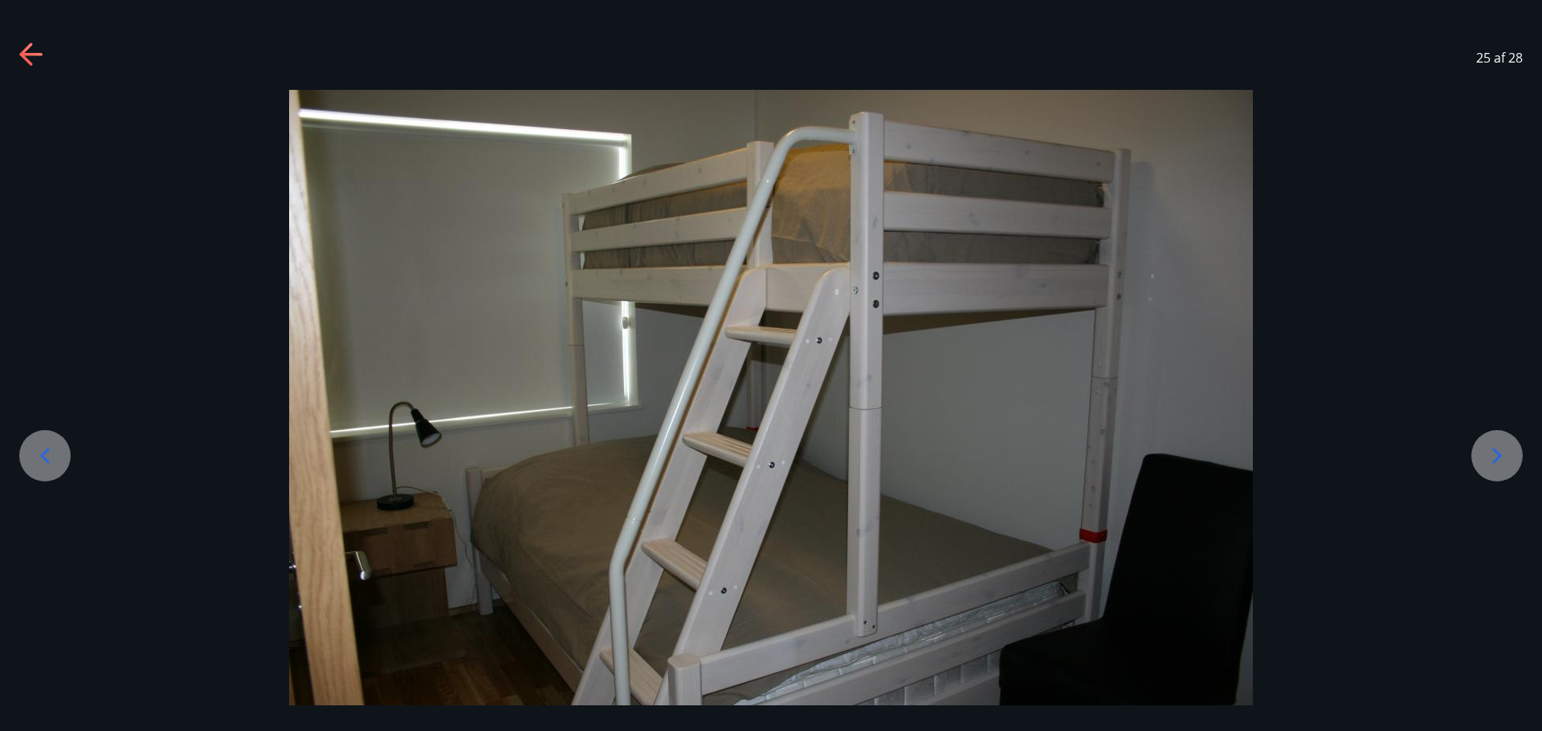
click at [1476, 460] on div at bounding box center [1496, 455] width 51 height 51
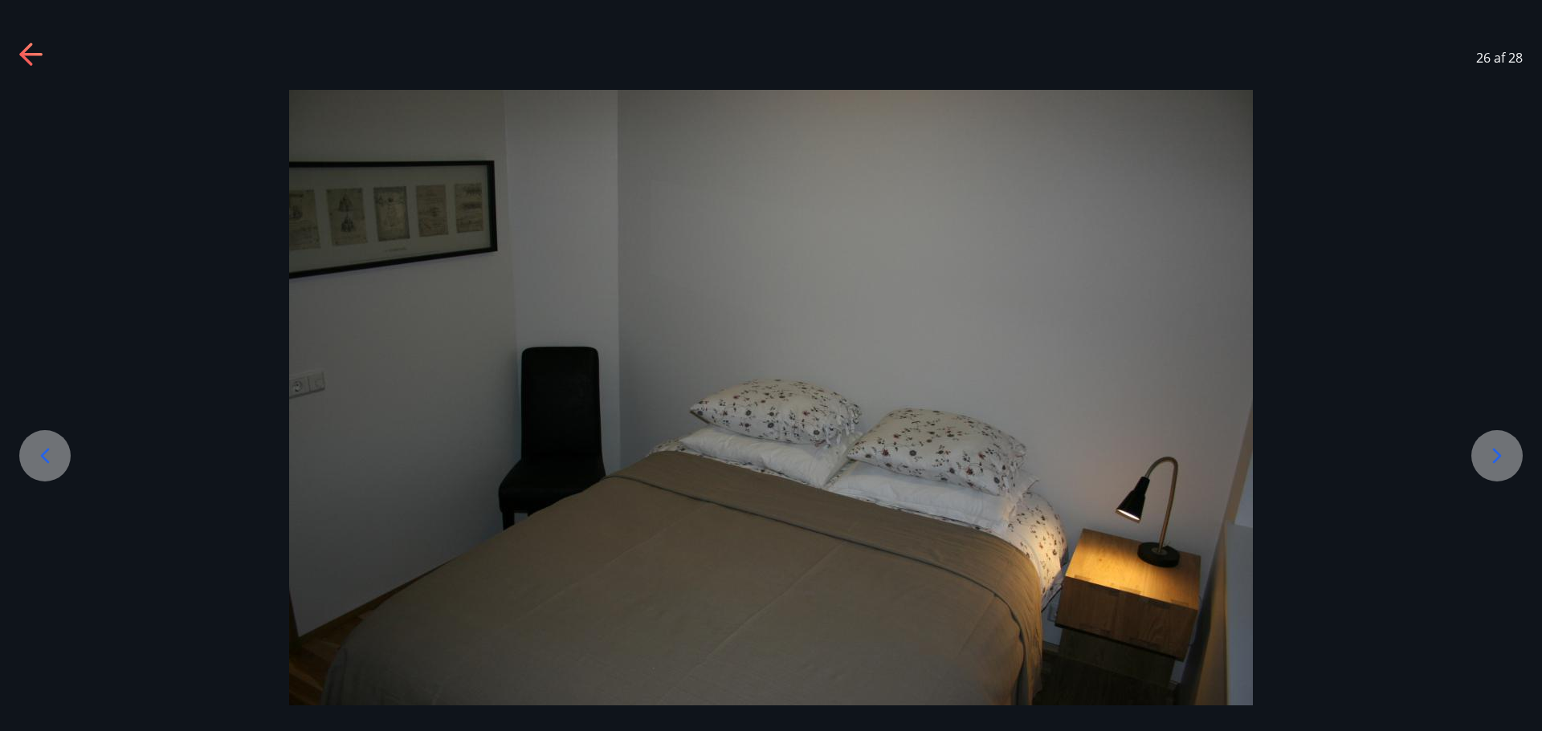
click at [1476, 460] on div at bounding box center [1496, 455] width 51 height 51
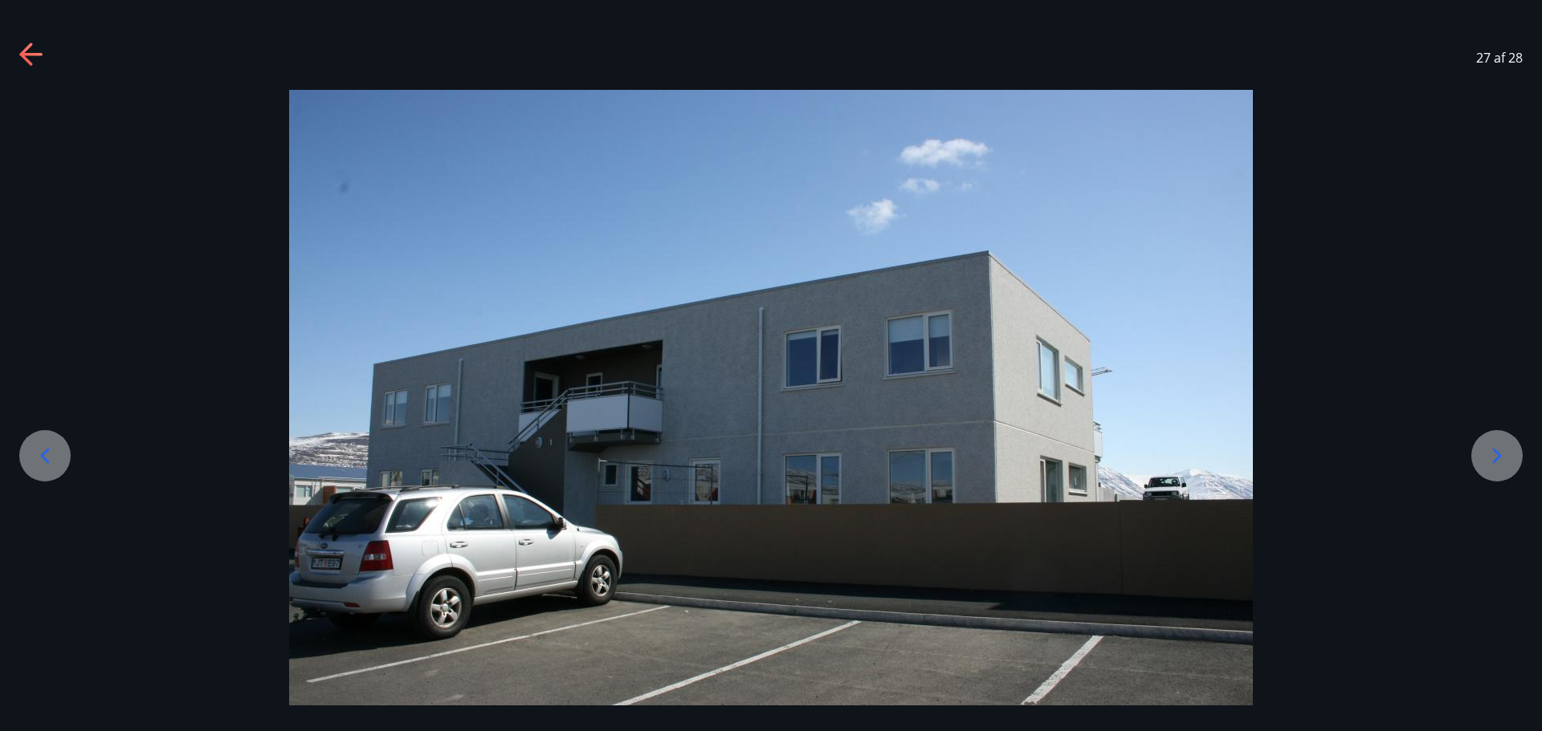
click at [1476, 460] on div at bounding box center [1496, 455] width 51 height 51
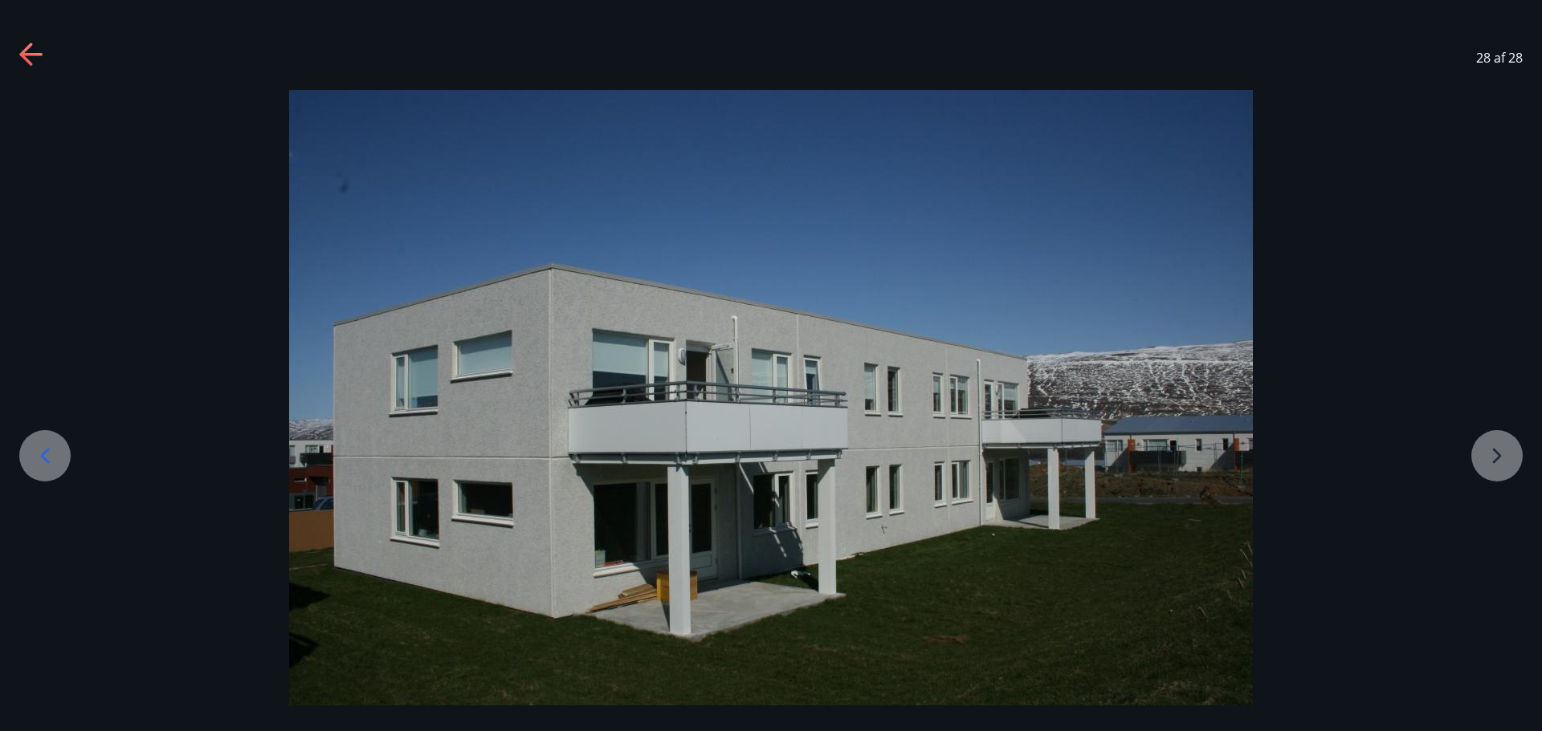
click at [5, 47] on div "28 af 28" at bounding box center [771, 58] width 1542 height 64
click at [26, 55] on icon at bounding box center [30, 54] width 22 height 3
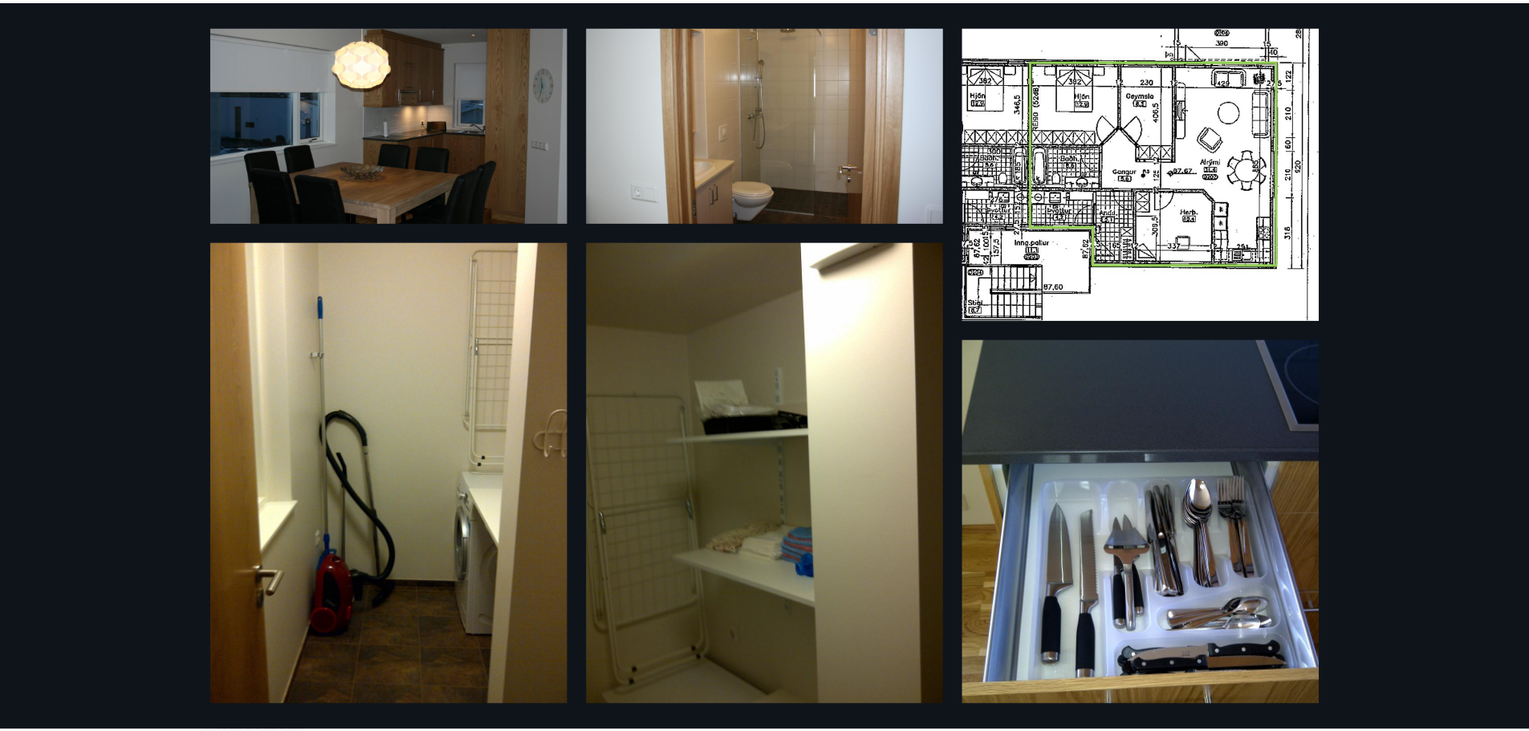
scroll to position [0, 0]
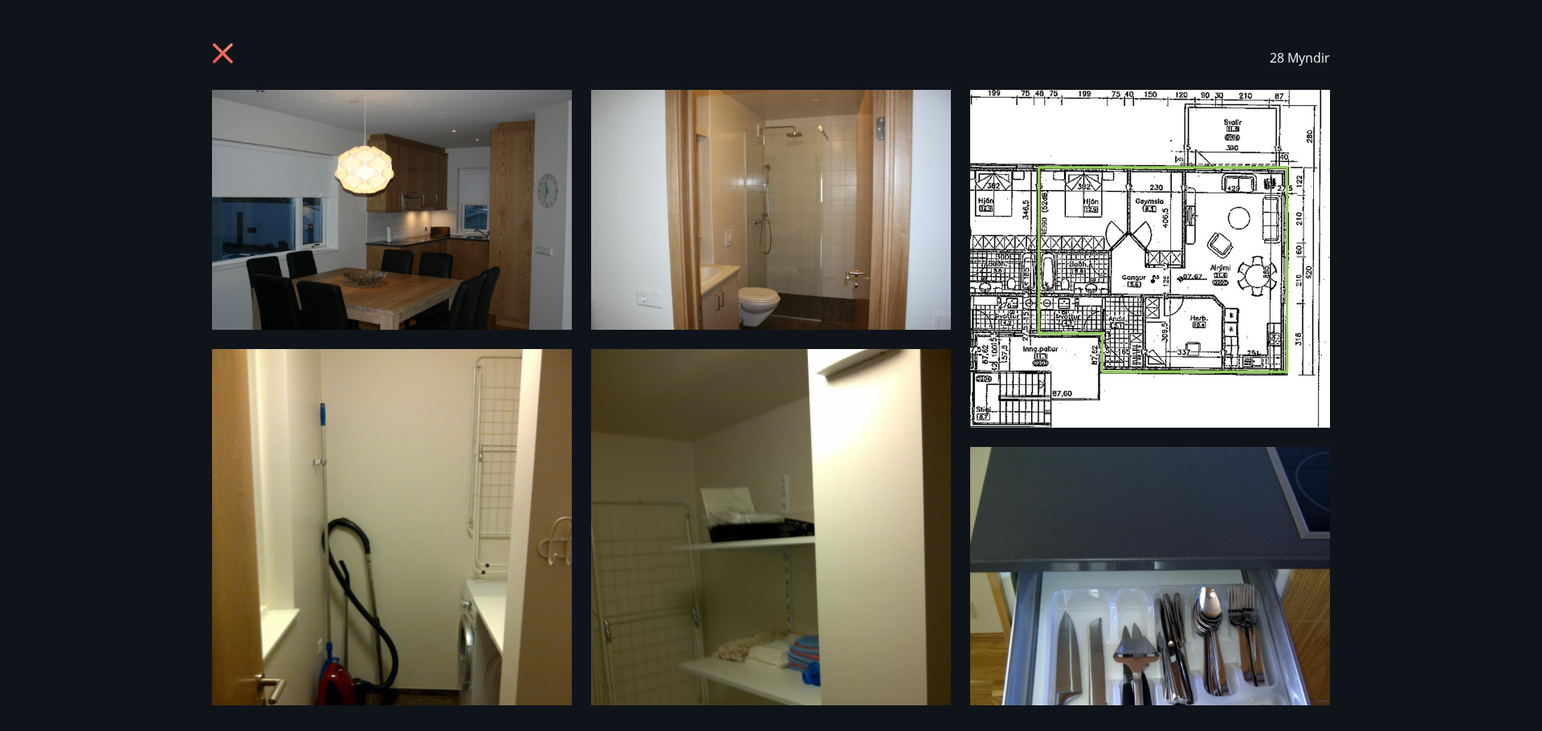
click at [221, 63] on icon at bounding box center [225, 56] width 26 height 26
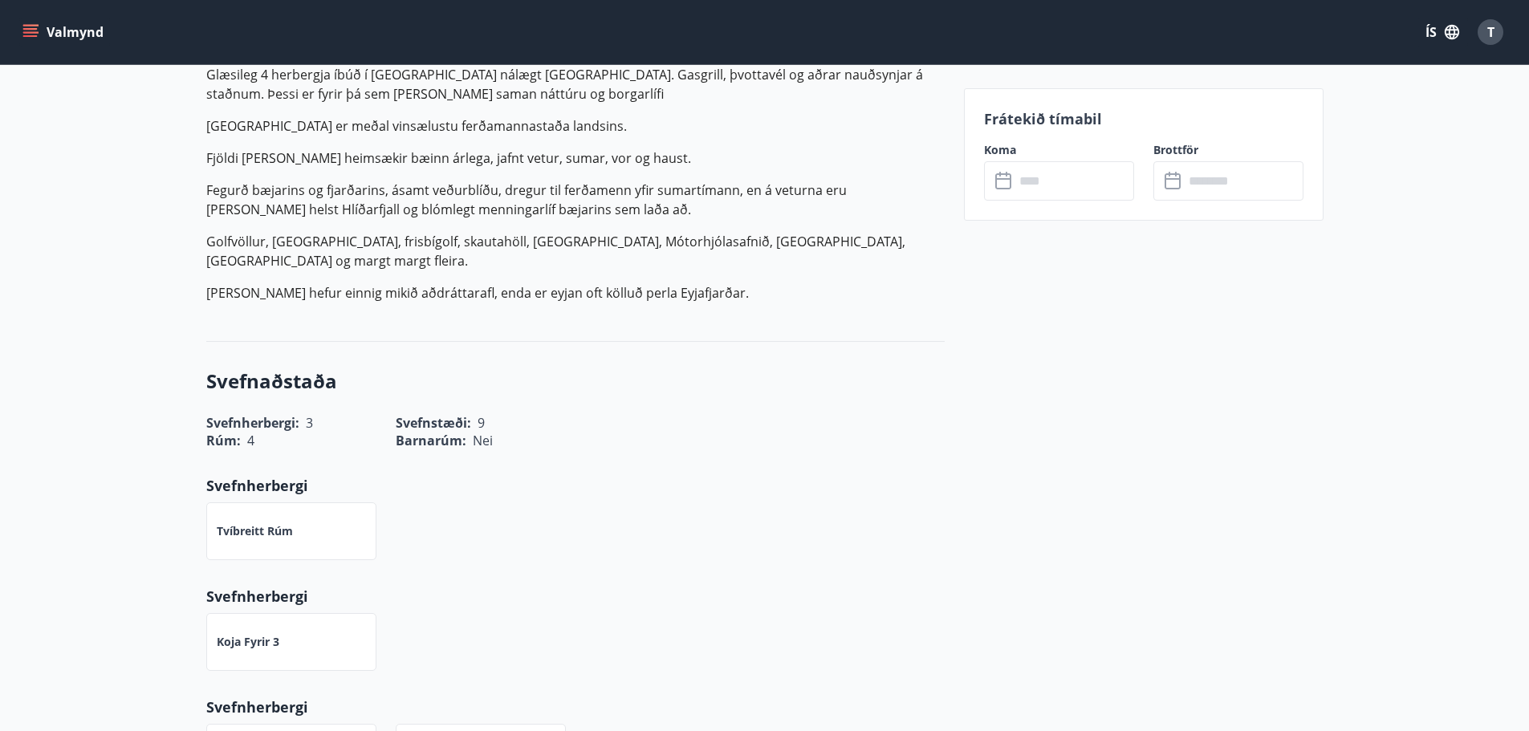
scroll to position [604, 0]
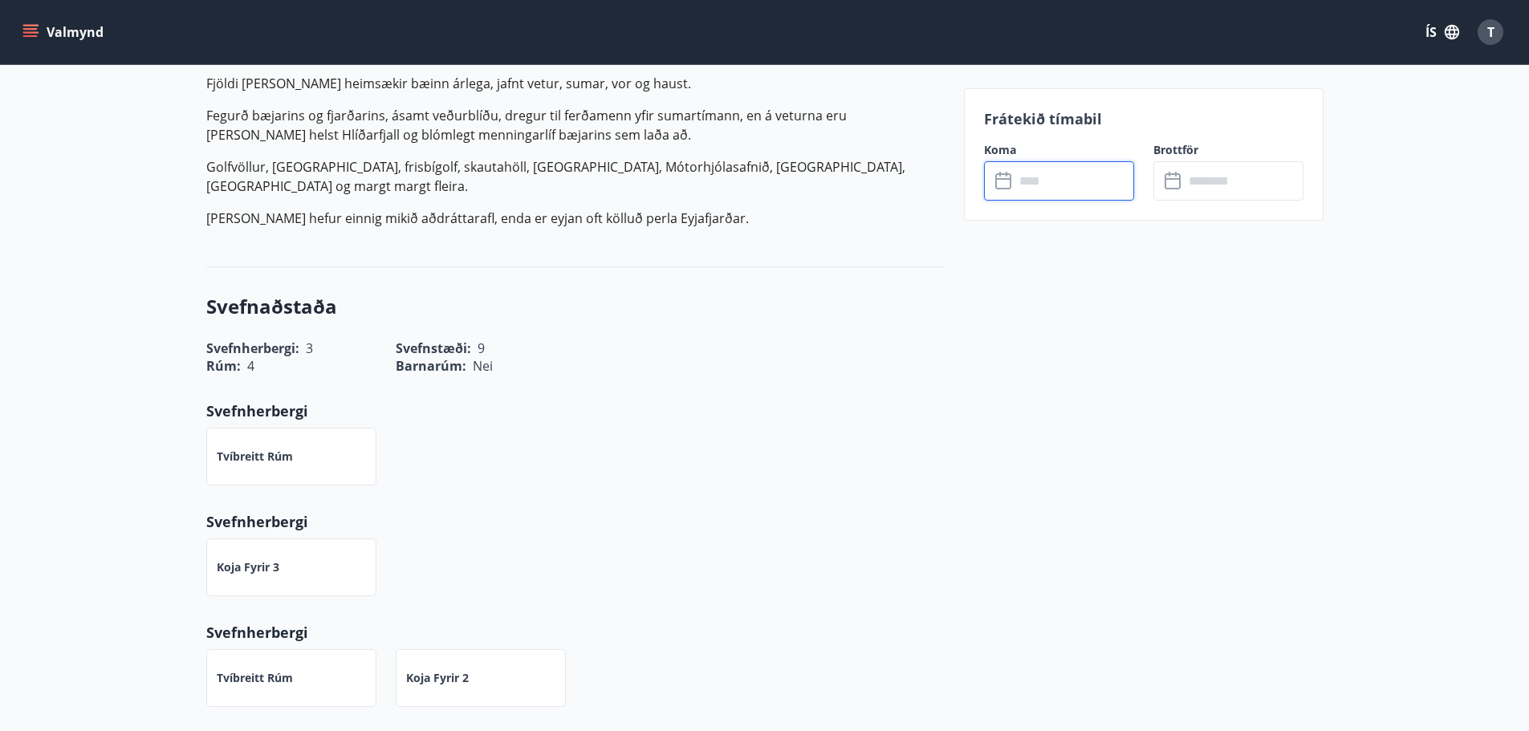
click at [1053, 195] on input "text" at bounding box center [1075, 180] width 120 height 39
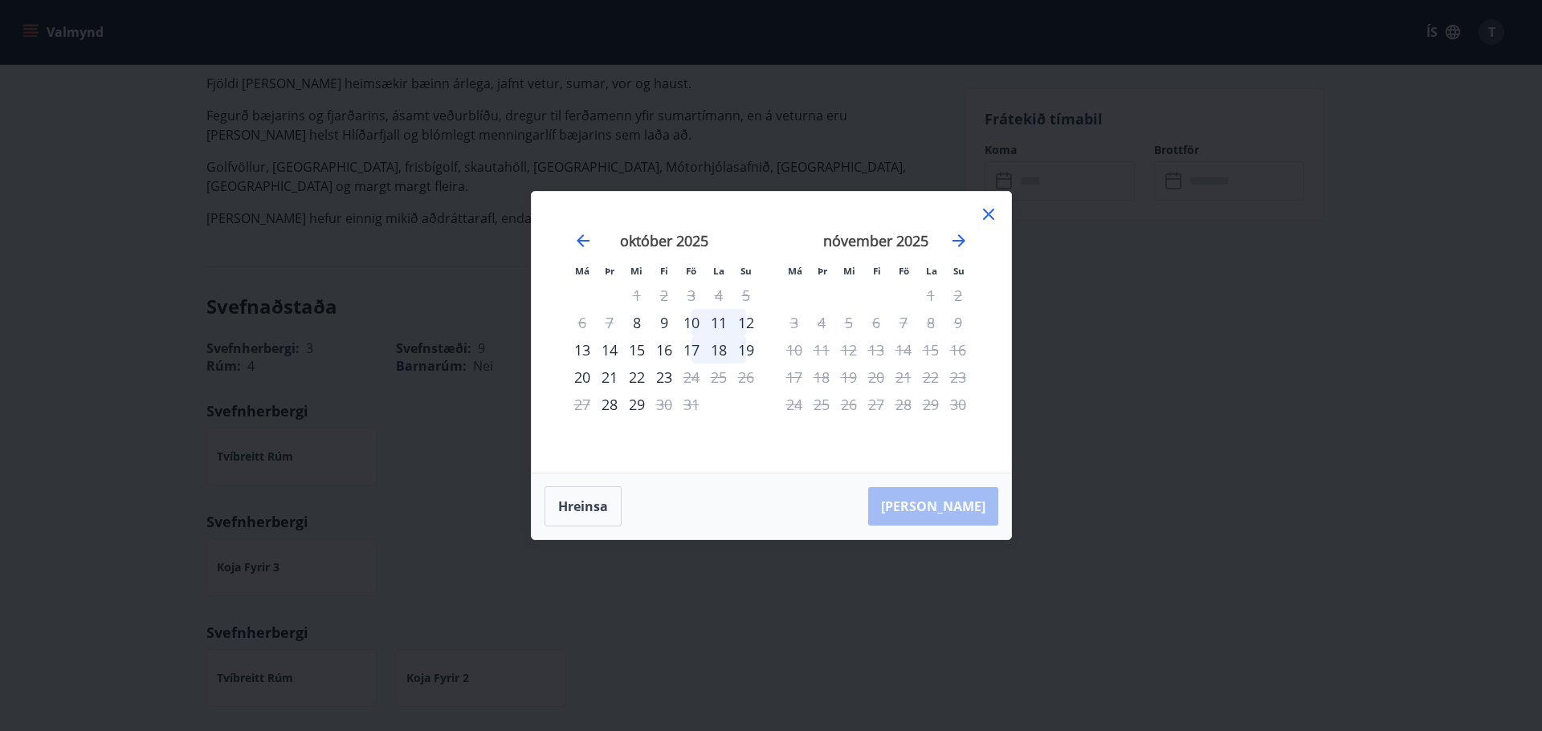
click at [697, 315] on div "10" at bounding box center [691, 322] width 27 height 27
click at [713, 324] on div "11" at bounding box center [718, 322] width 27 height 27
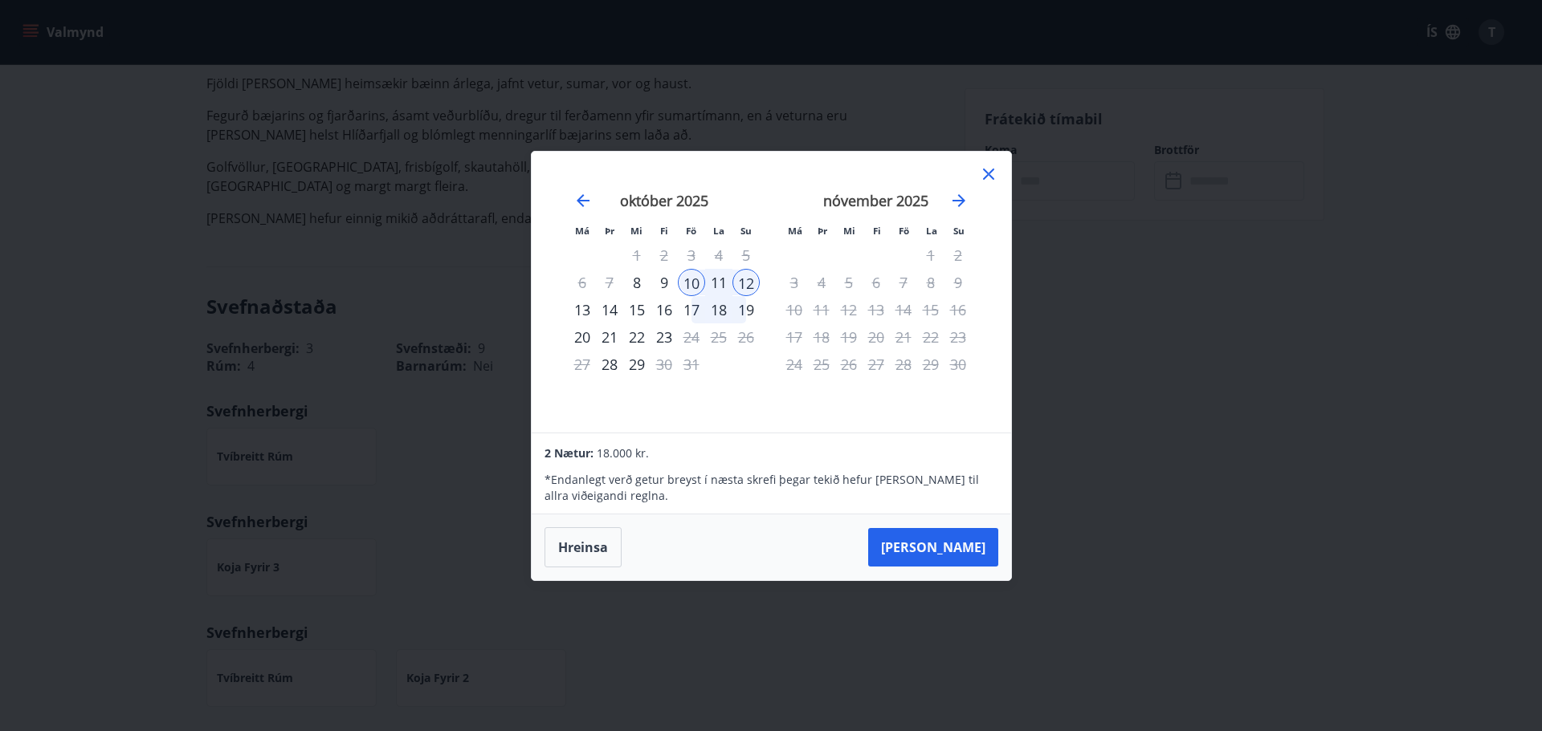
click at [745, 285] on div "12" at bounding box center [745, 282] width 27 height 27
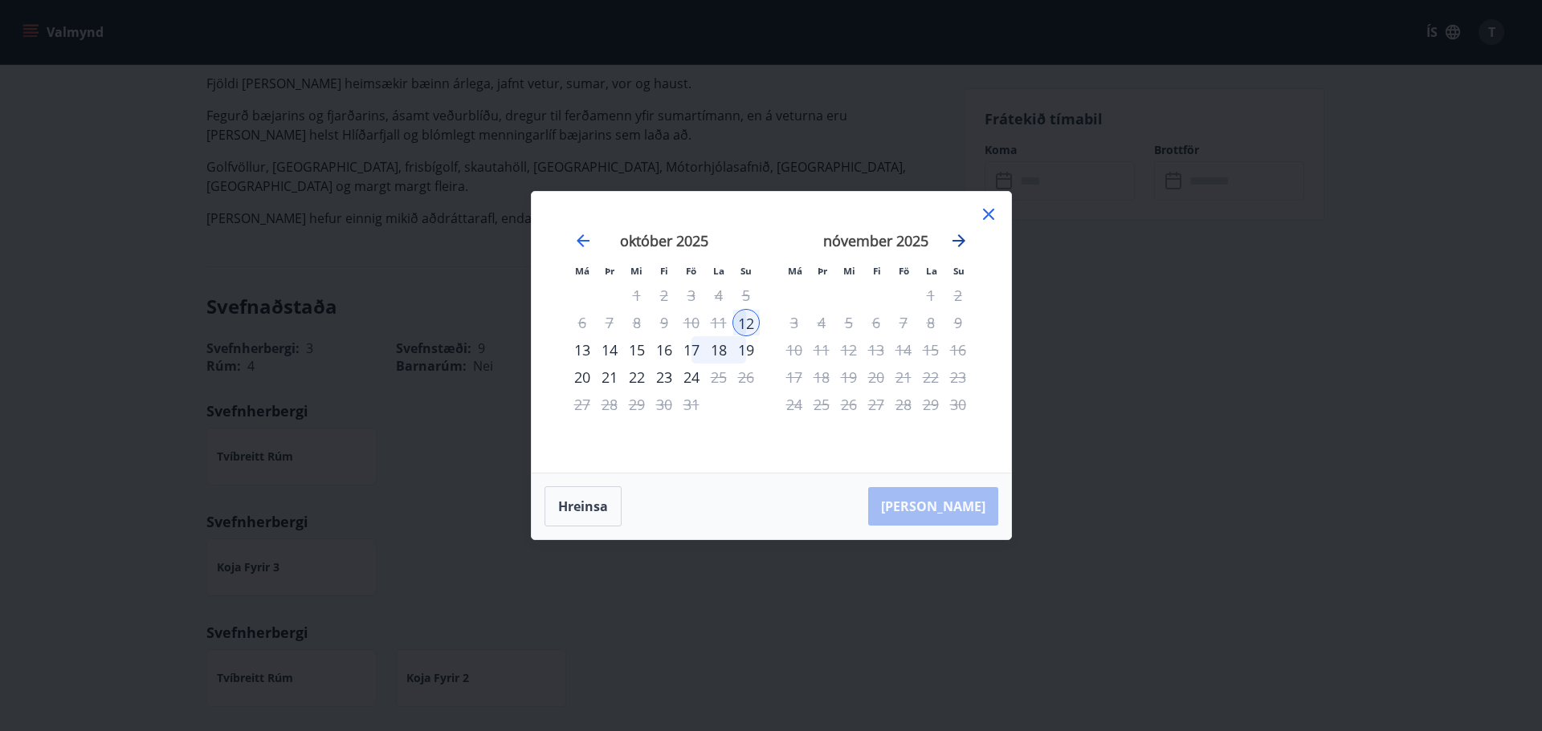
click at [963, 238] on icon "Move forward to switch to the next month." at bounding box center [958, 240] width 19 height 19
click at [921, 259] on div "desember 2025" at bounding box center [875, 246] width 191 height 71
click at [967, 243] on icon "Move forward to switch to the next month." at bounding box center [958, 240] width 19 height 19
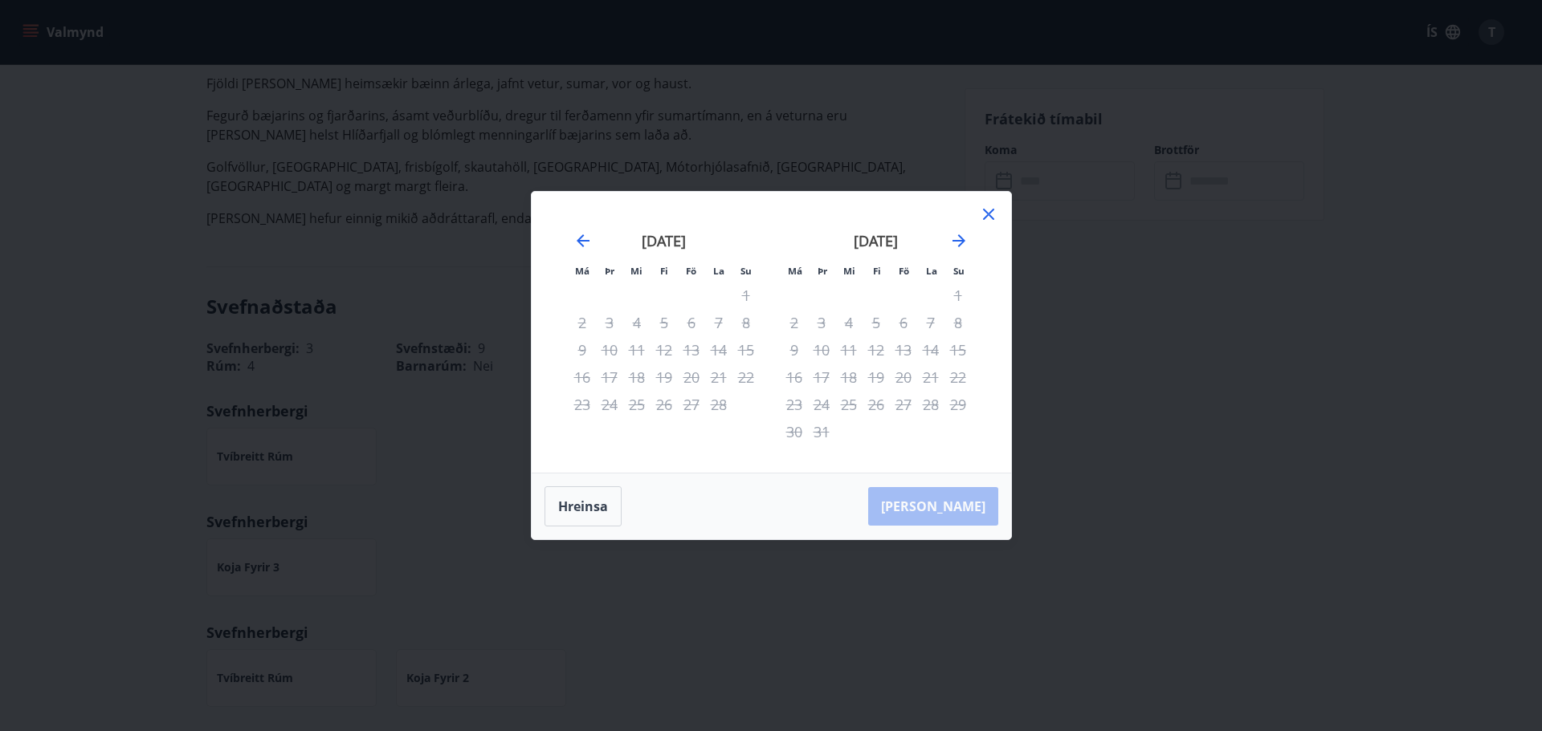
click at [995, 215] on icon at bounding box center [988, 214] width 19 height 19
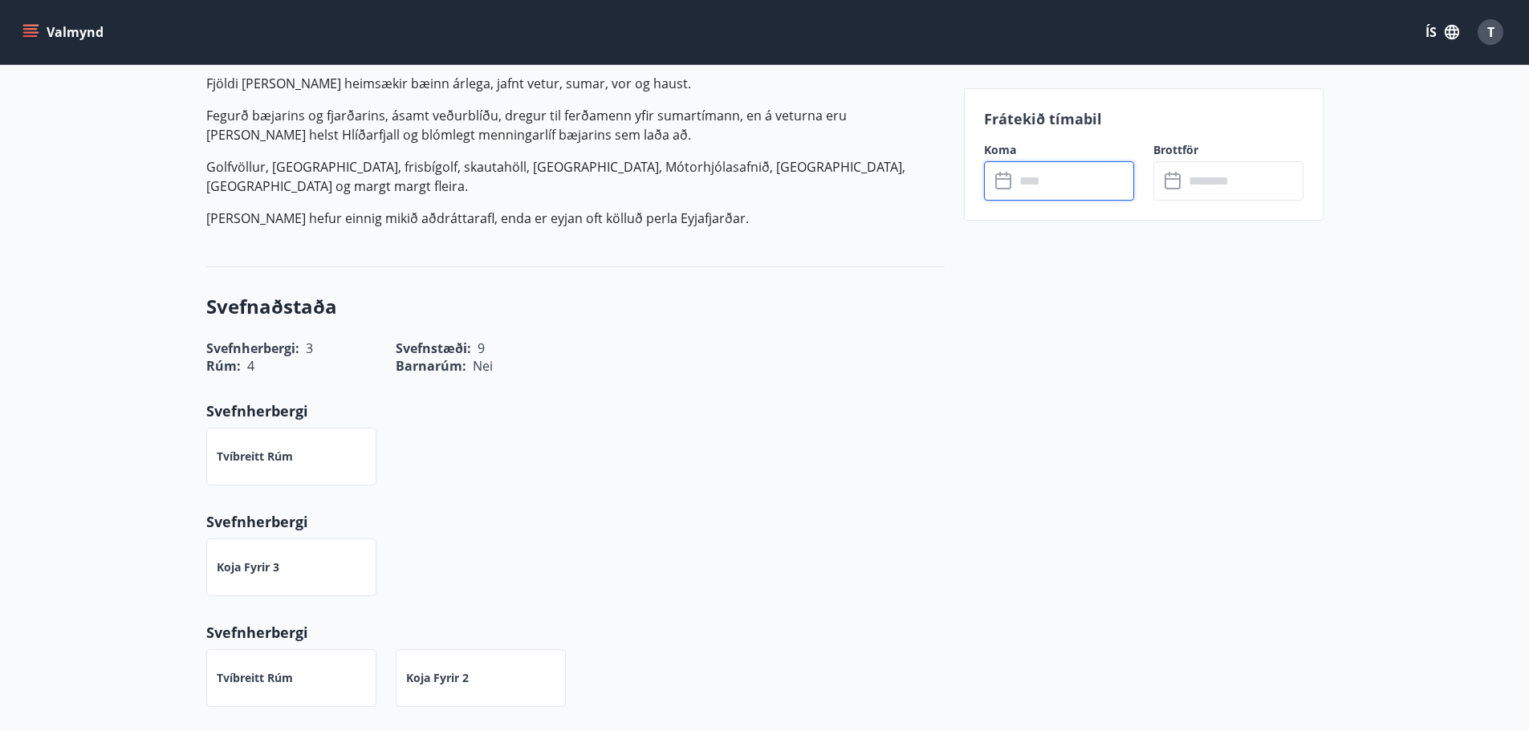
click at [1101, 181] on input "text" at bounding box center [1075, 180] width 120 height 39
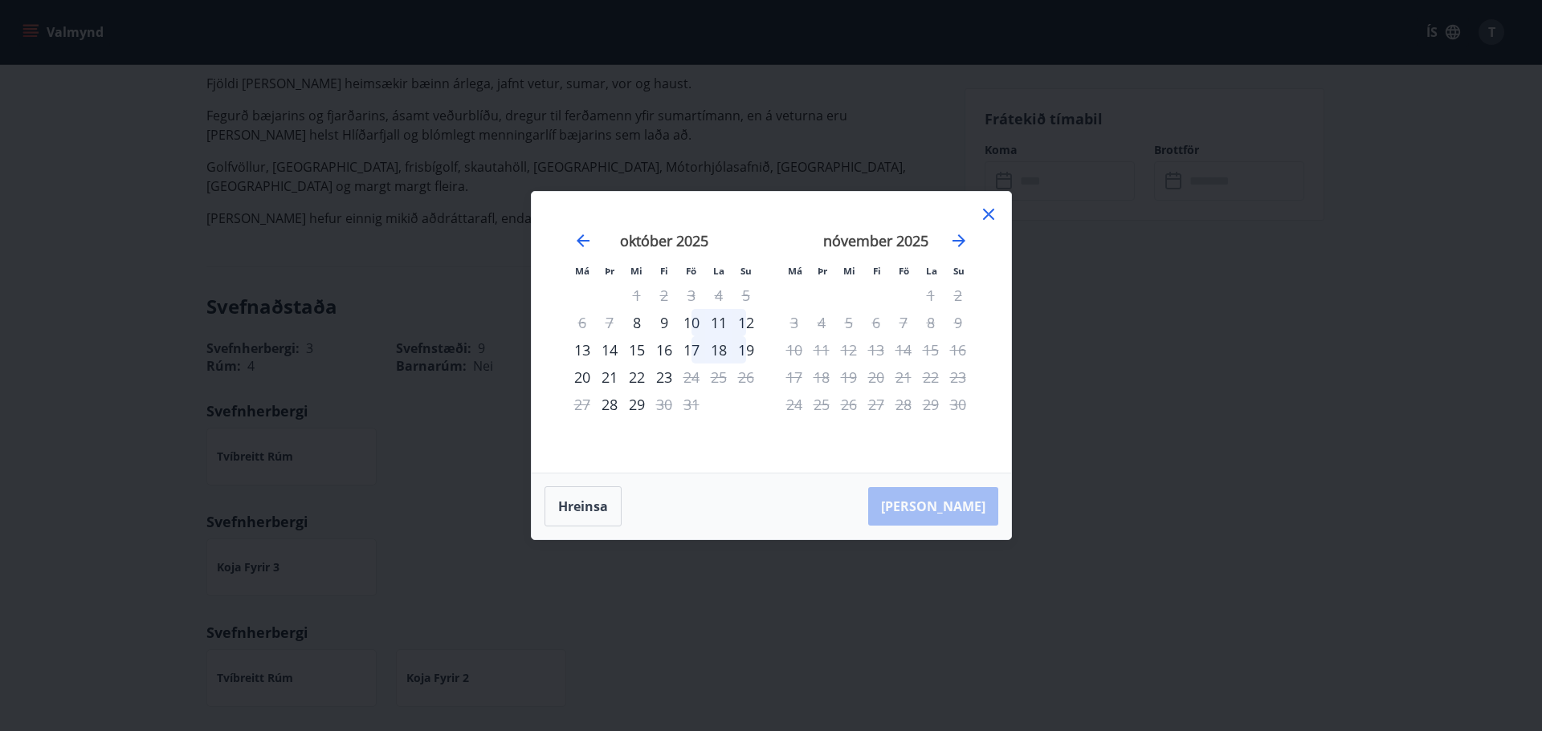
click at [663, 320] on div "9" at bounding box center [663, 322] width 27 height 27
click at [747, 317] on div "12" at bounding box center [745, 322] width 27 height 27
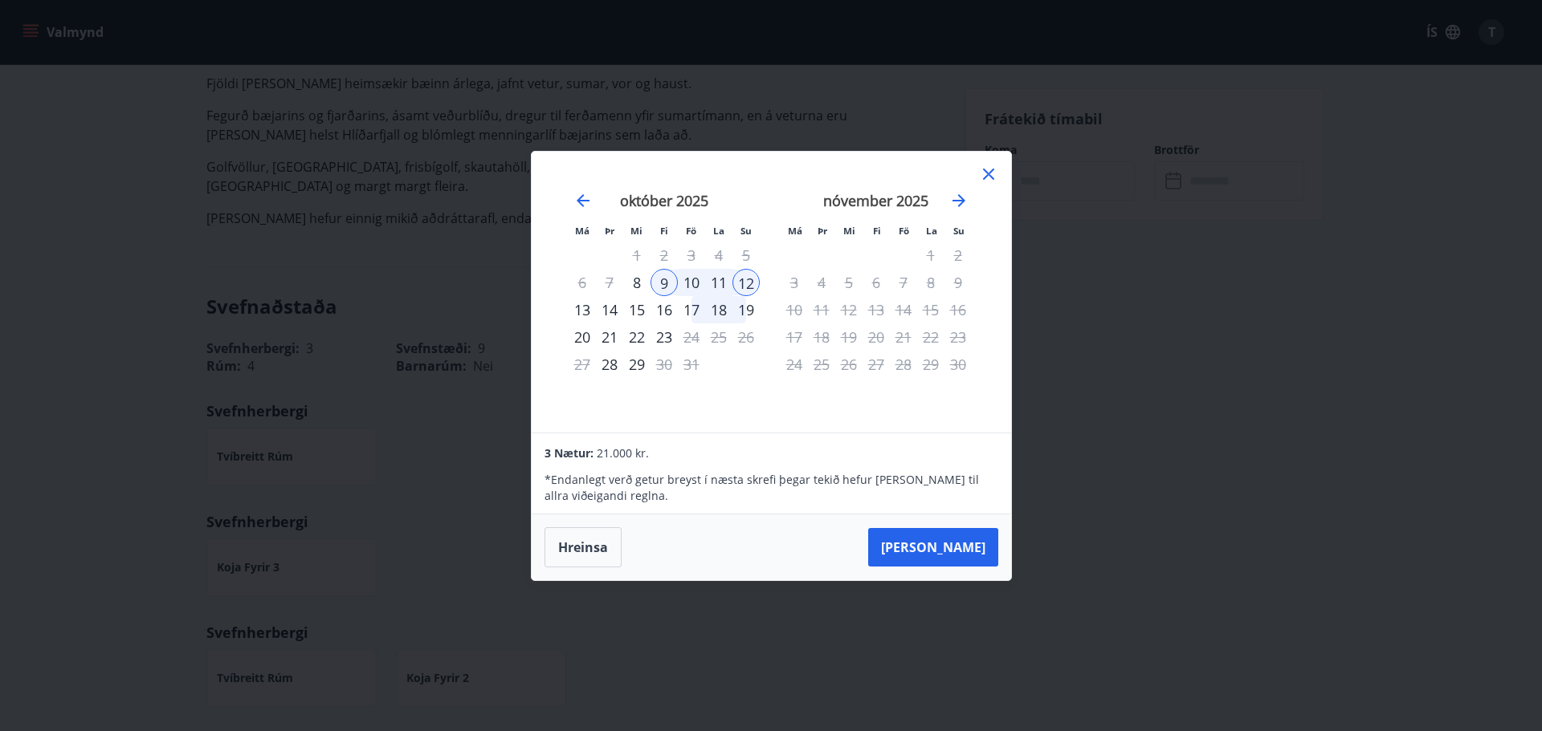
click at [661, 286] on div "9" at bounding box center [663, 282] width 27 height 27
click at [686, 281] on div "10" at bounding box center [691, 282] width 27 height 27
click at [691, 277] on div "10" at bounding box center [691, 282] width 27 height 27
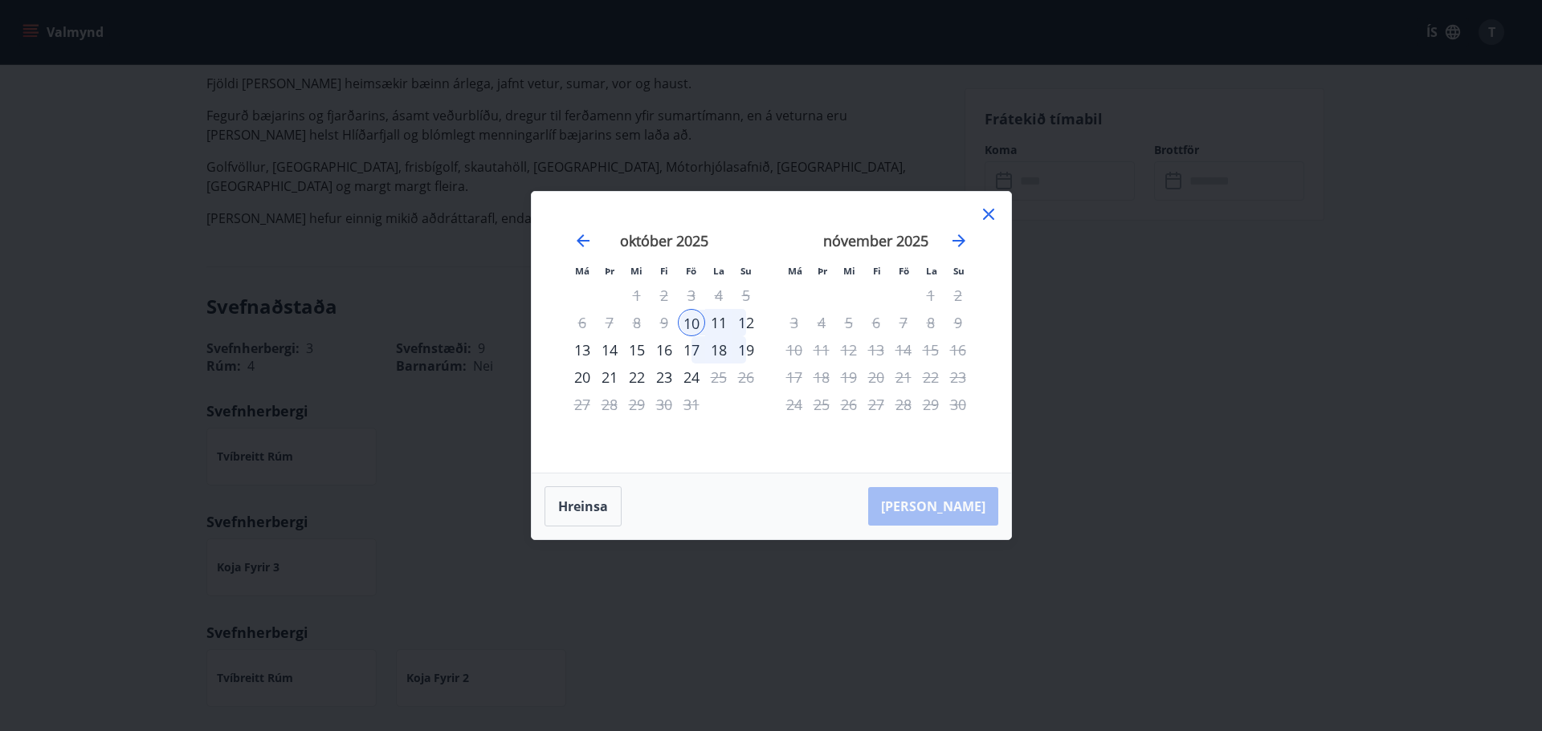
click at [753, 324] on div "12" at bounding box center [745, 322] width 27 height 27
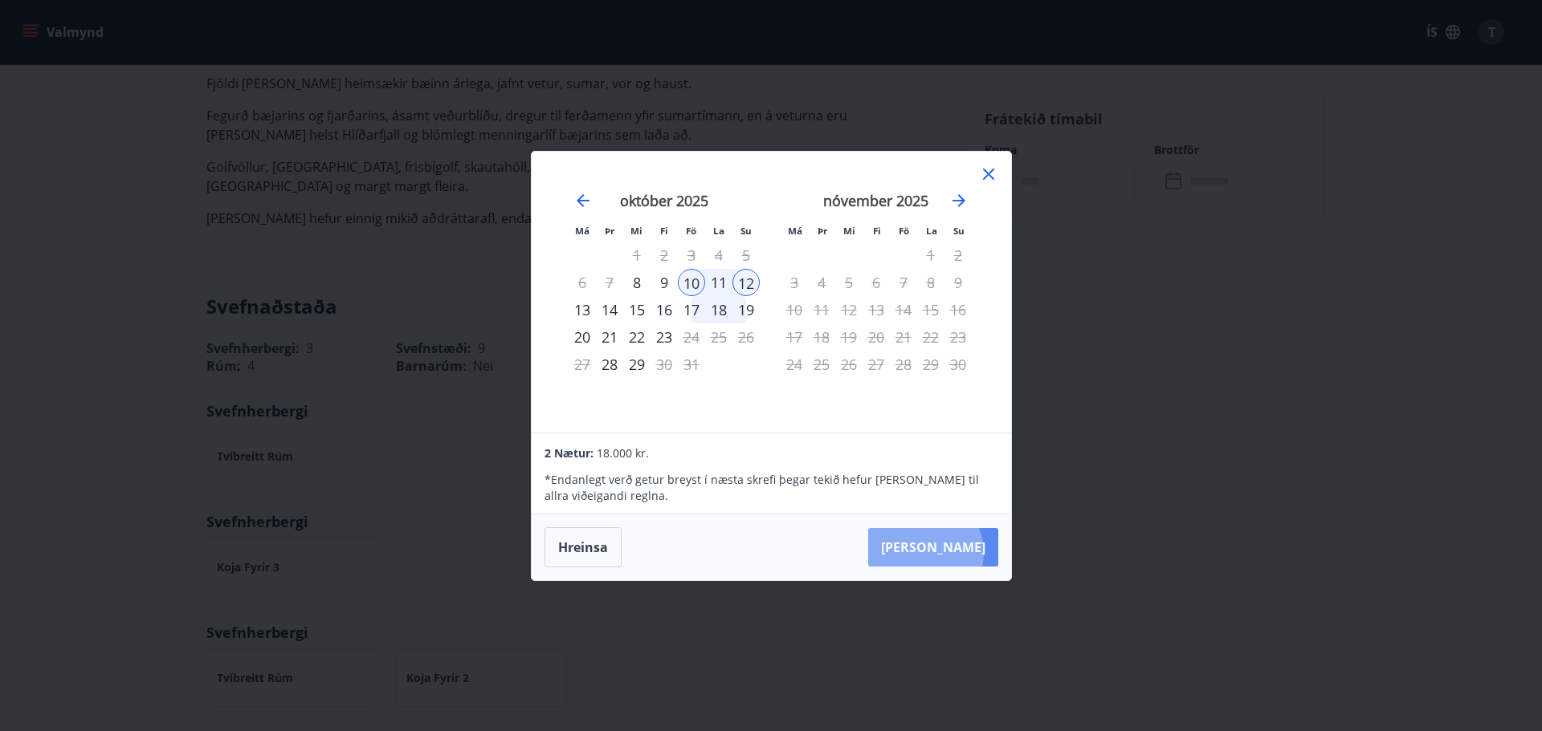
click at [973, 552] on button "Taka Frá" at bounding box center [933, 547] width 130 height 39
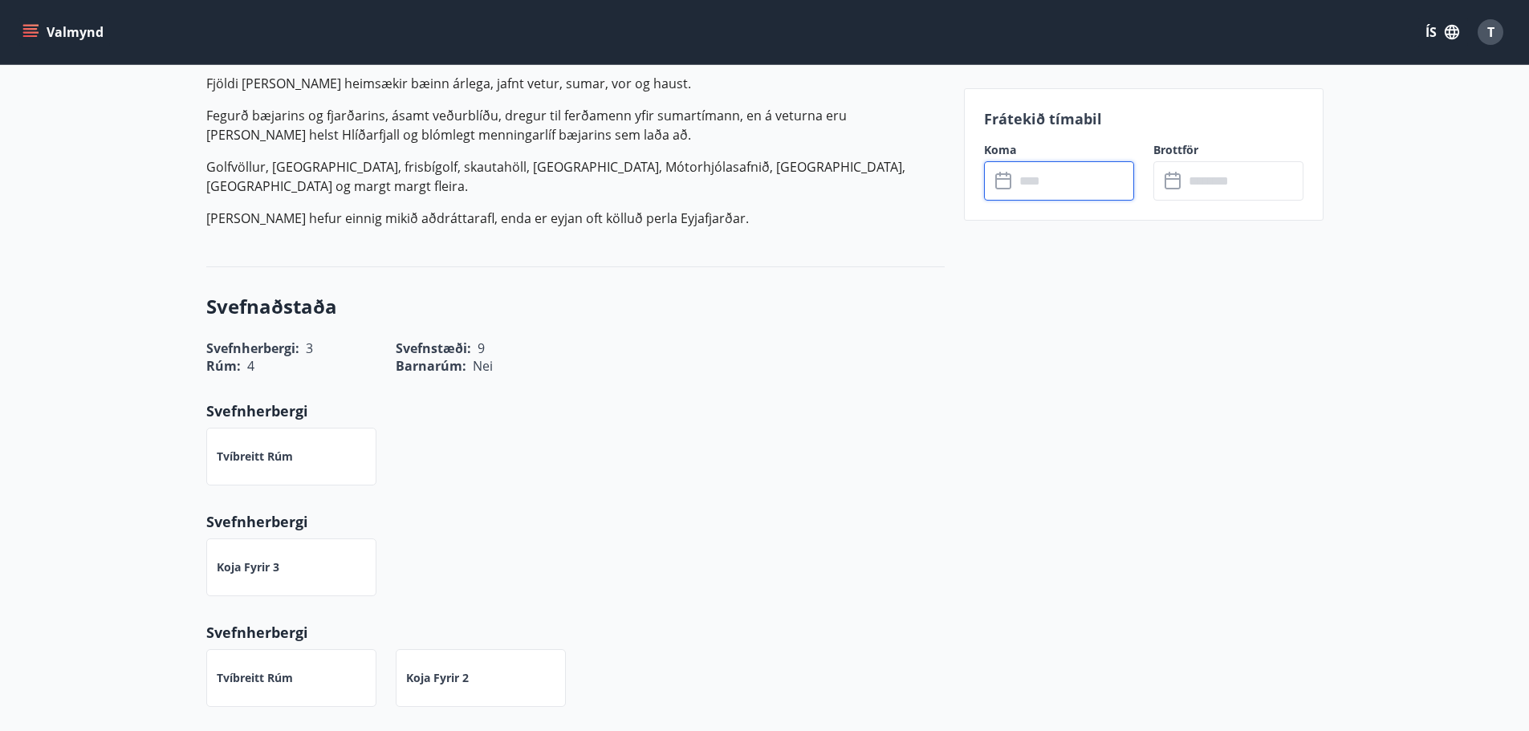
type input "******"
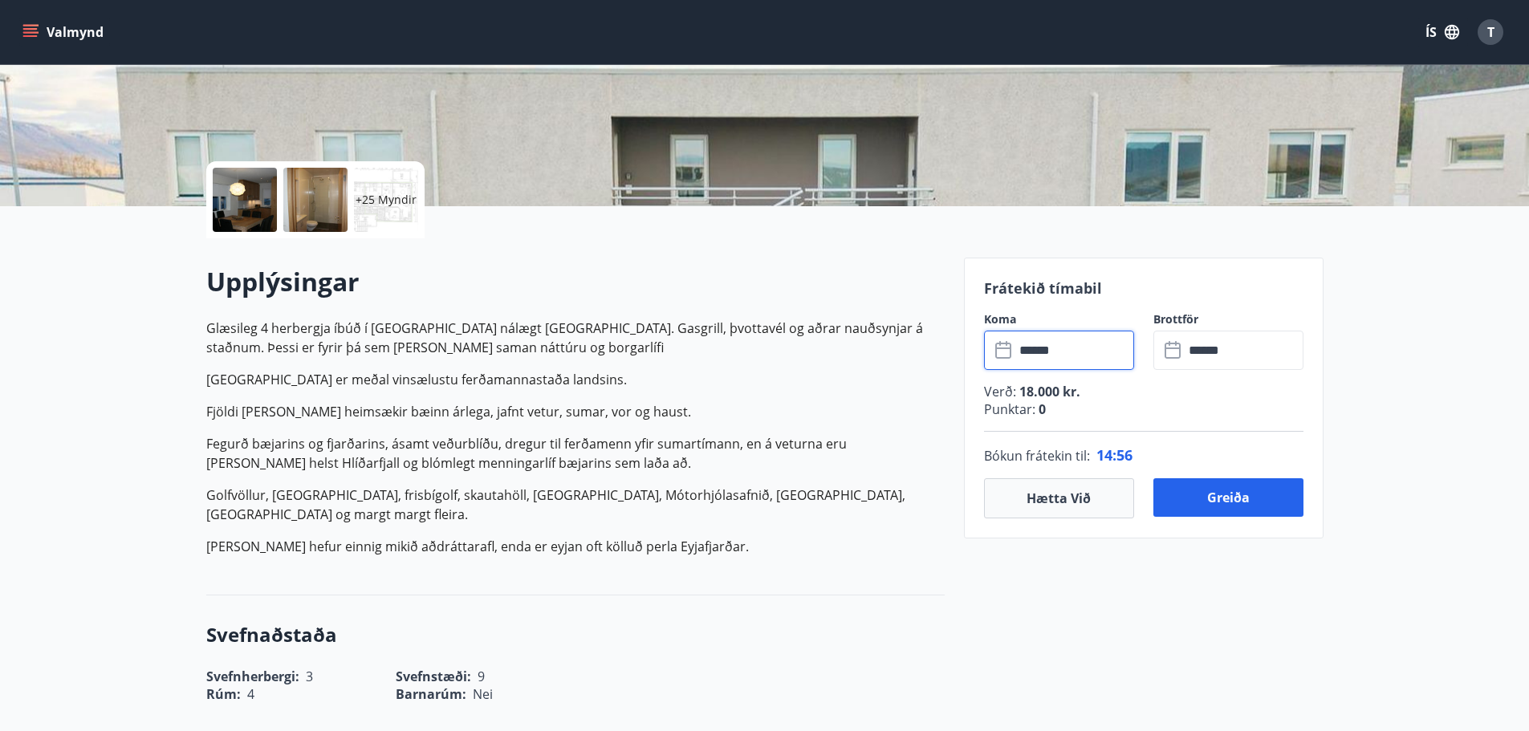
scroll to position [283, 0]
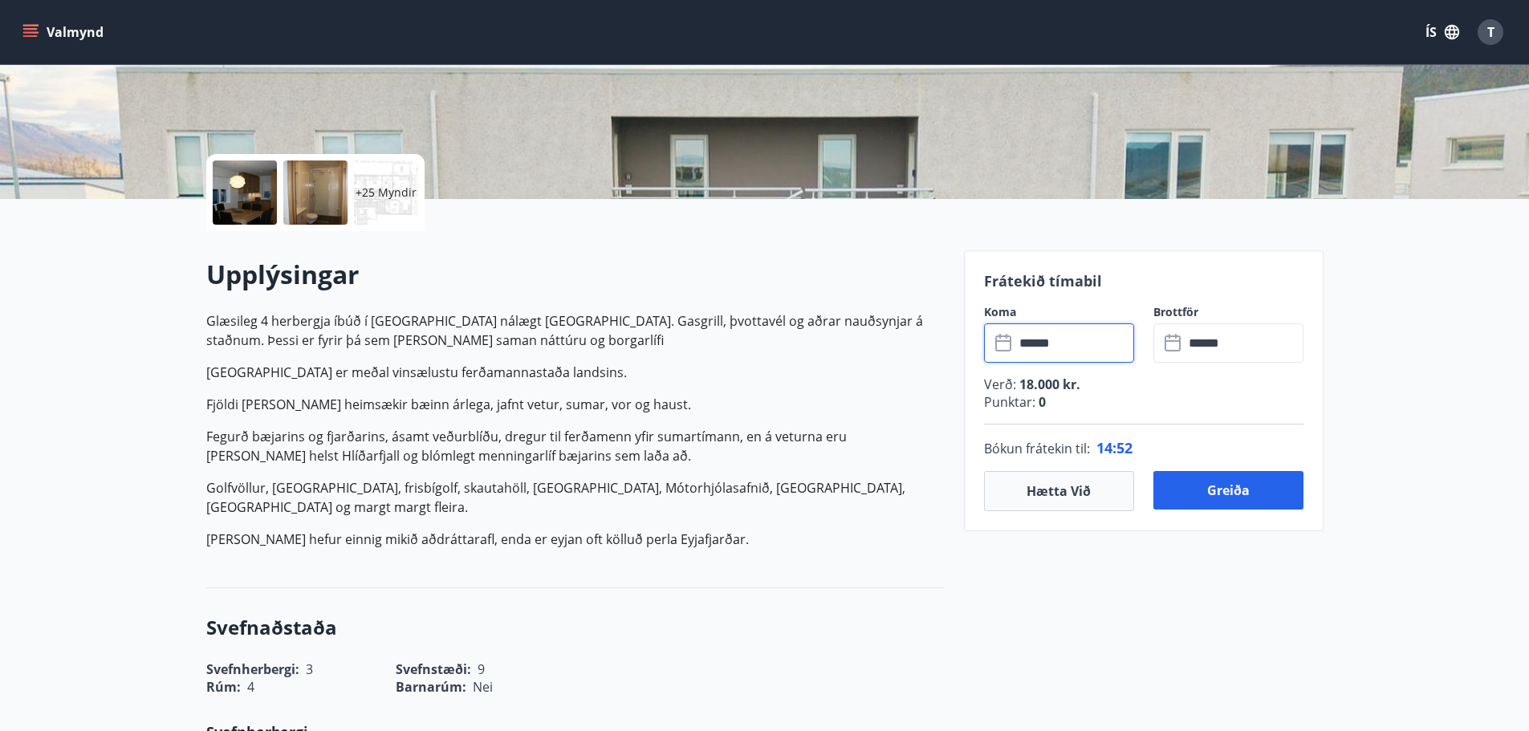
click at [1079, 345] on input "******" at bounding box center [1075, 343] width 120 height 39
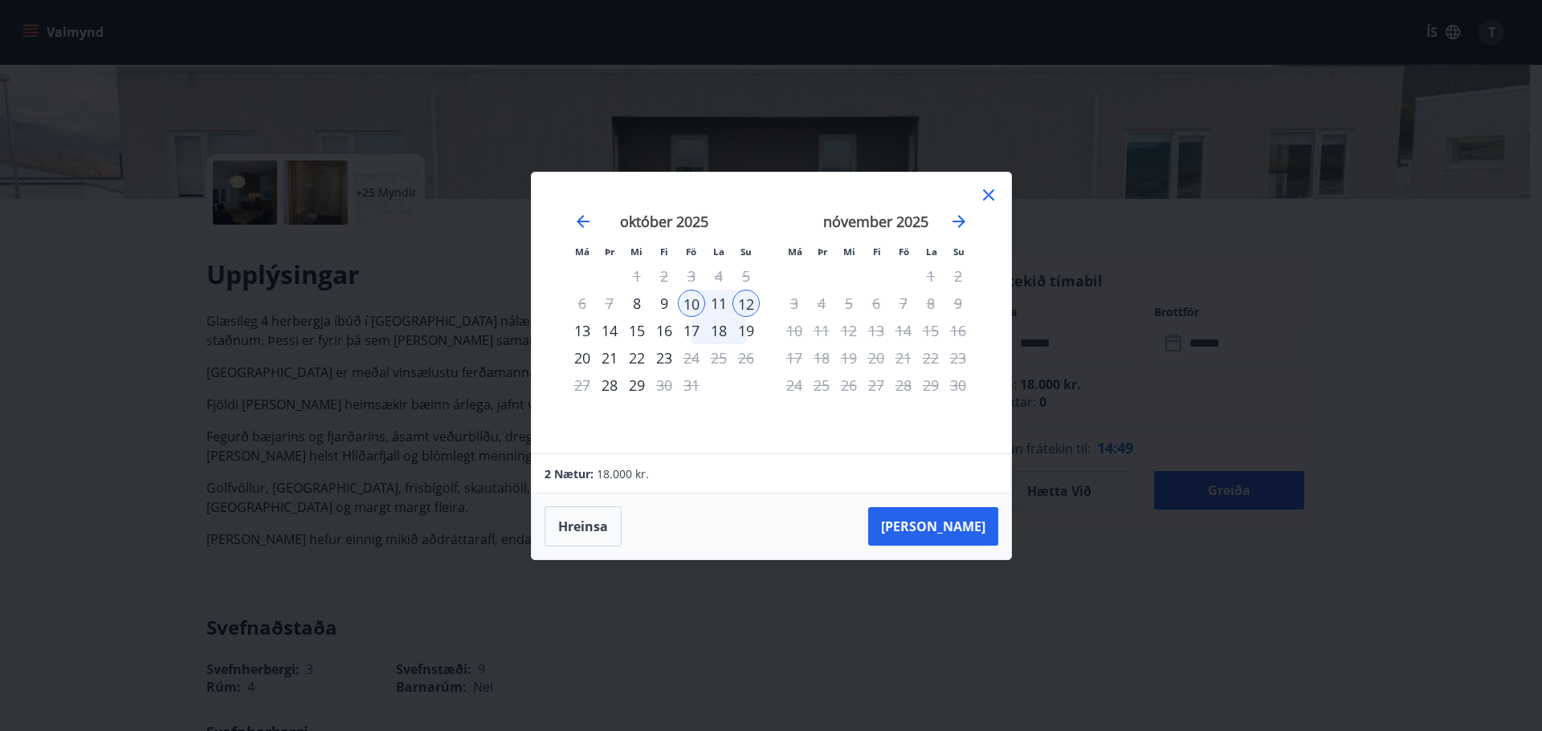
click at [902, 397] on div "28" at bounding box center [903, 385] width 27 height 27
click at [962, 226] on icon "Move forward to switch to the next month." at bounding box center [958, 221] width 19 height 19
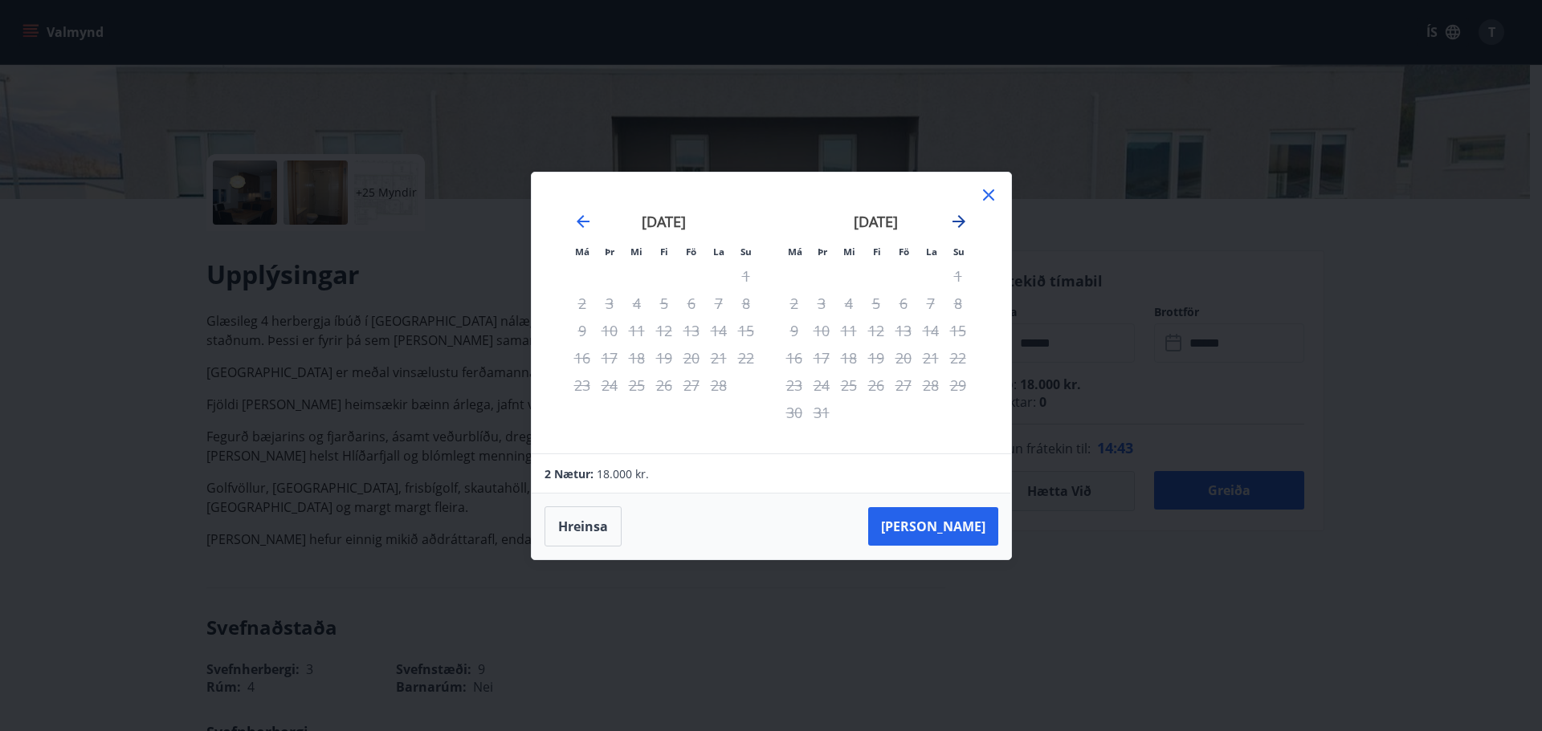
click at [962, 226] on icon "Move forward to switch to the next month." at bounding box center [958, 221] width 19 height 19
click at [989, 194] on icon at bounding box center [988, 194] width 11 height 11
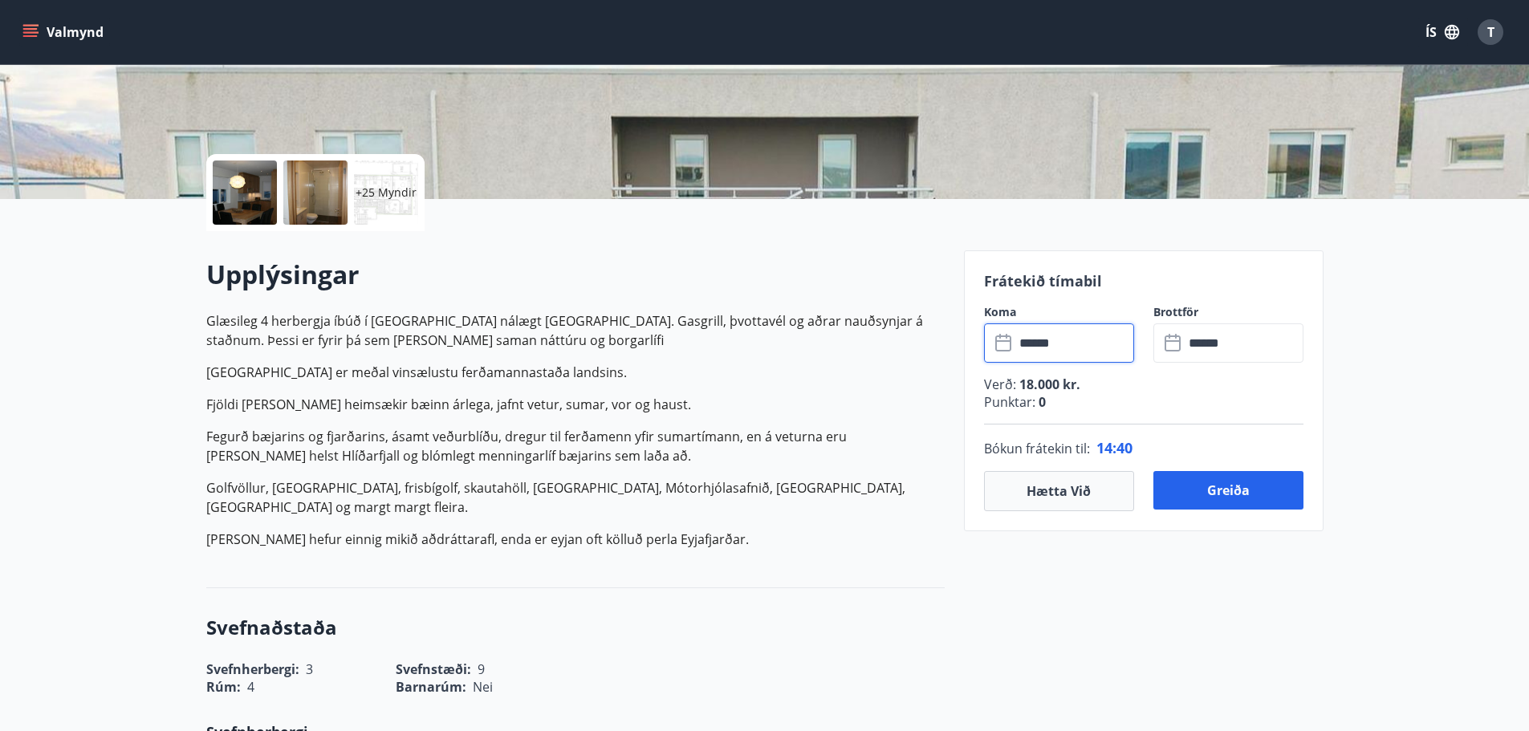
click at [844, 409] on p "Fjöldi manns heimsækir bæinn árlega, jafnt vetur, sumar, vor og haust." at bounding box center [575, 404] width 739 height 19
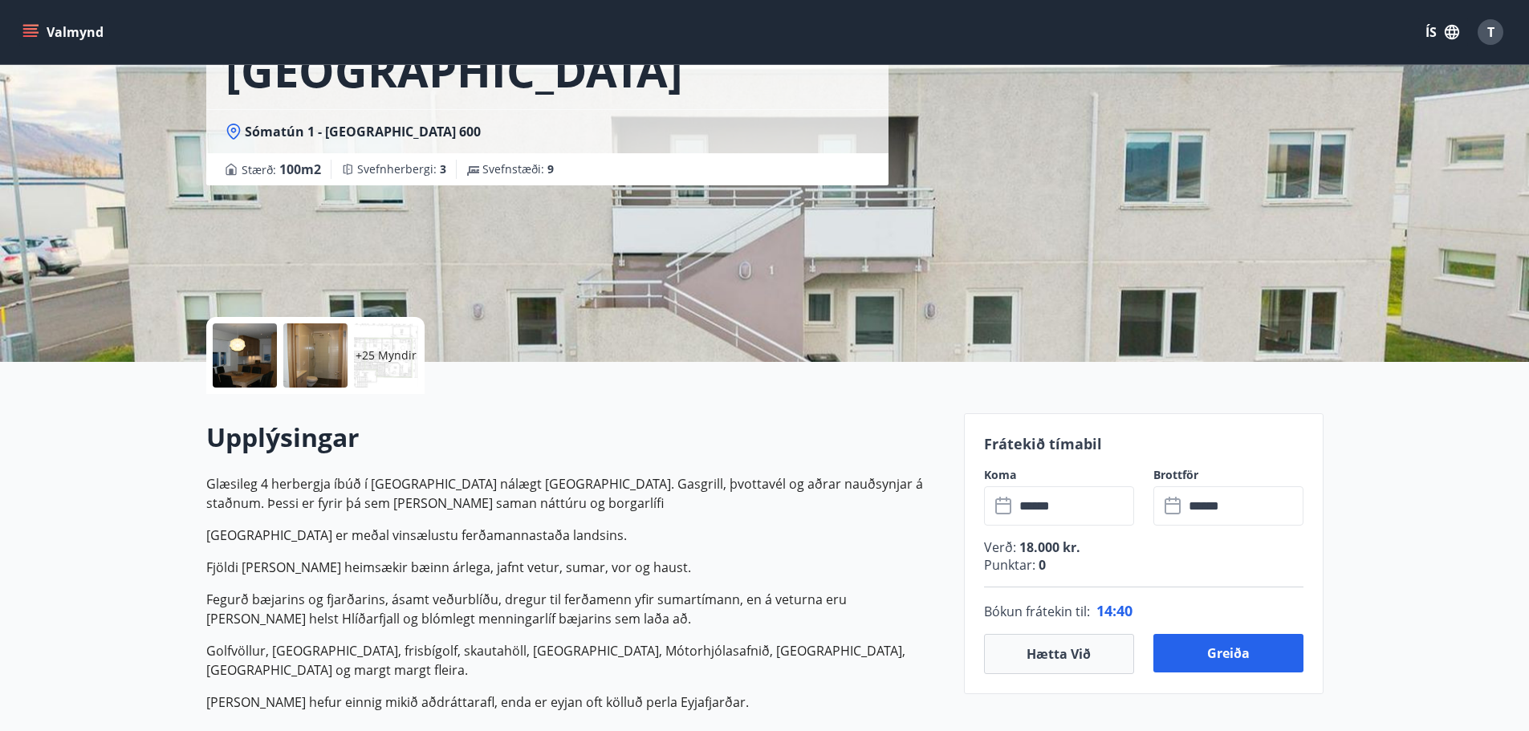
scroll to position [0, 0]
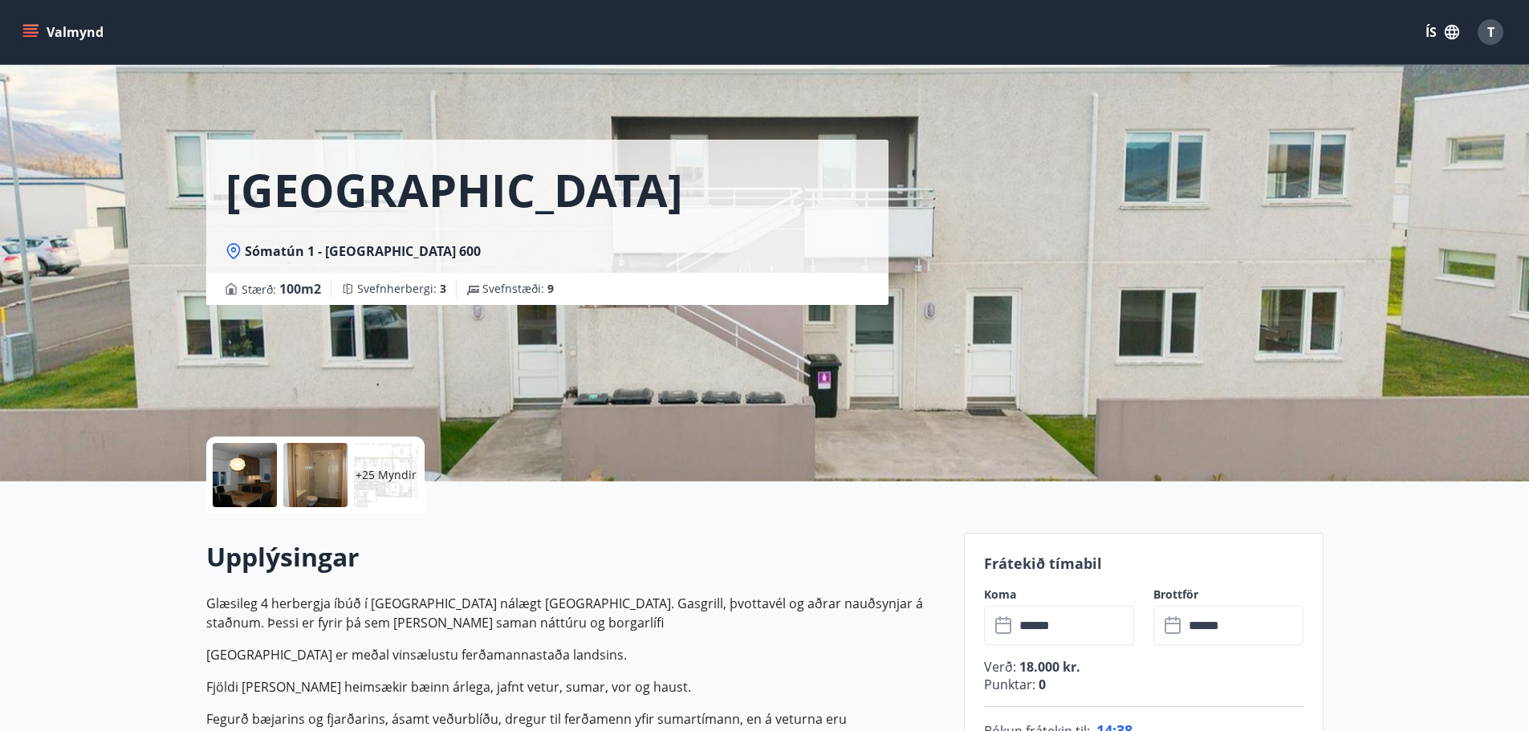
click at [47, 20] on button "Valmynd" at bounding box center [64, 32] width 91 height 29
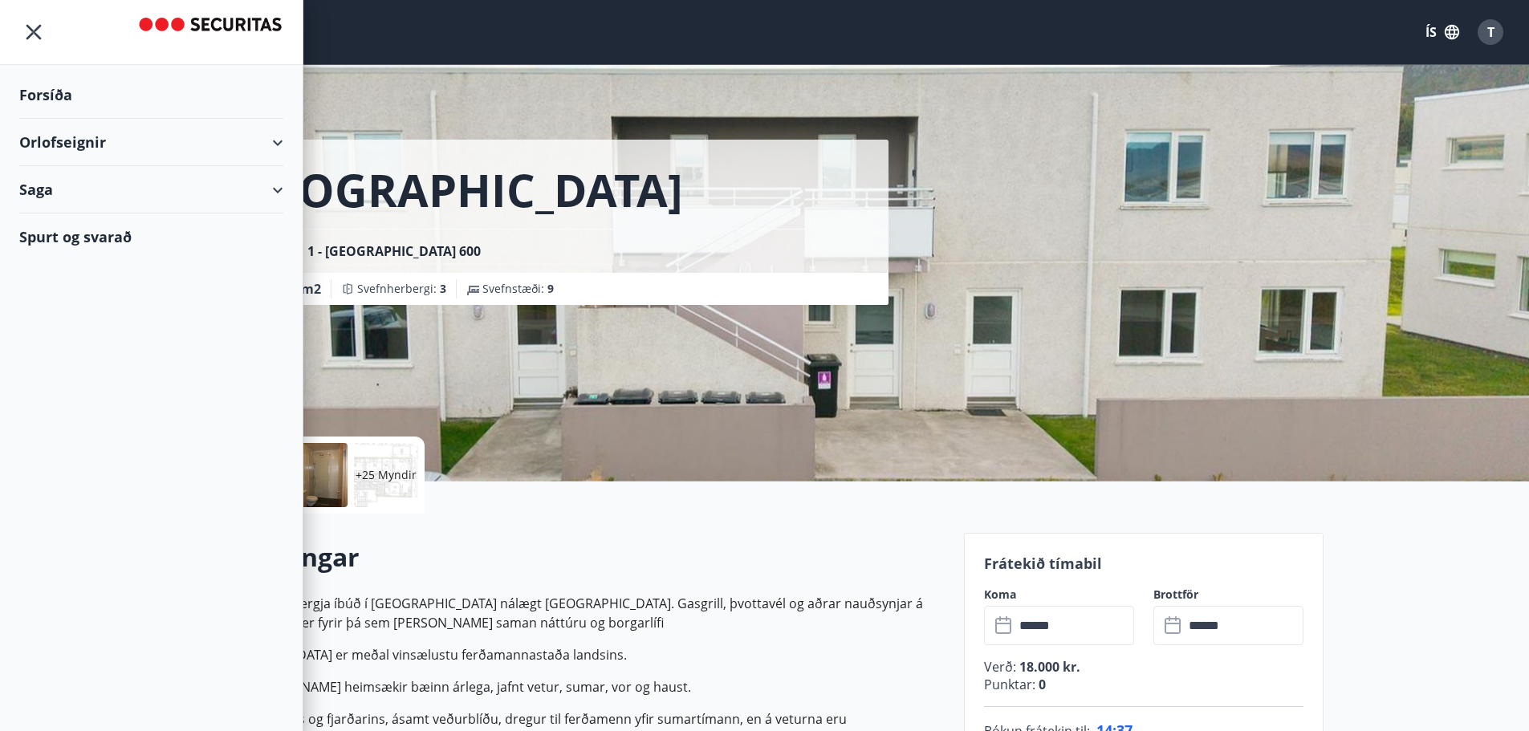
click at [88, 146] on div "Orlofseignir" at bounding box center [151, 142] width 264 height 47
click at [72, 181] on div "Framboð" at bounding box center [151, 183] width 238 height 34
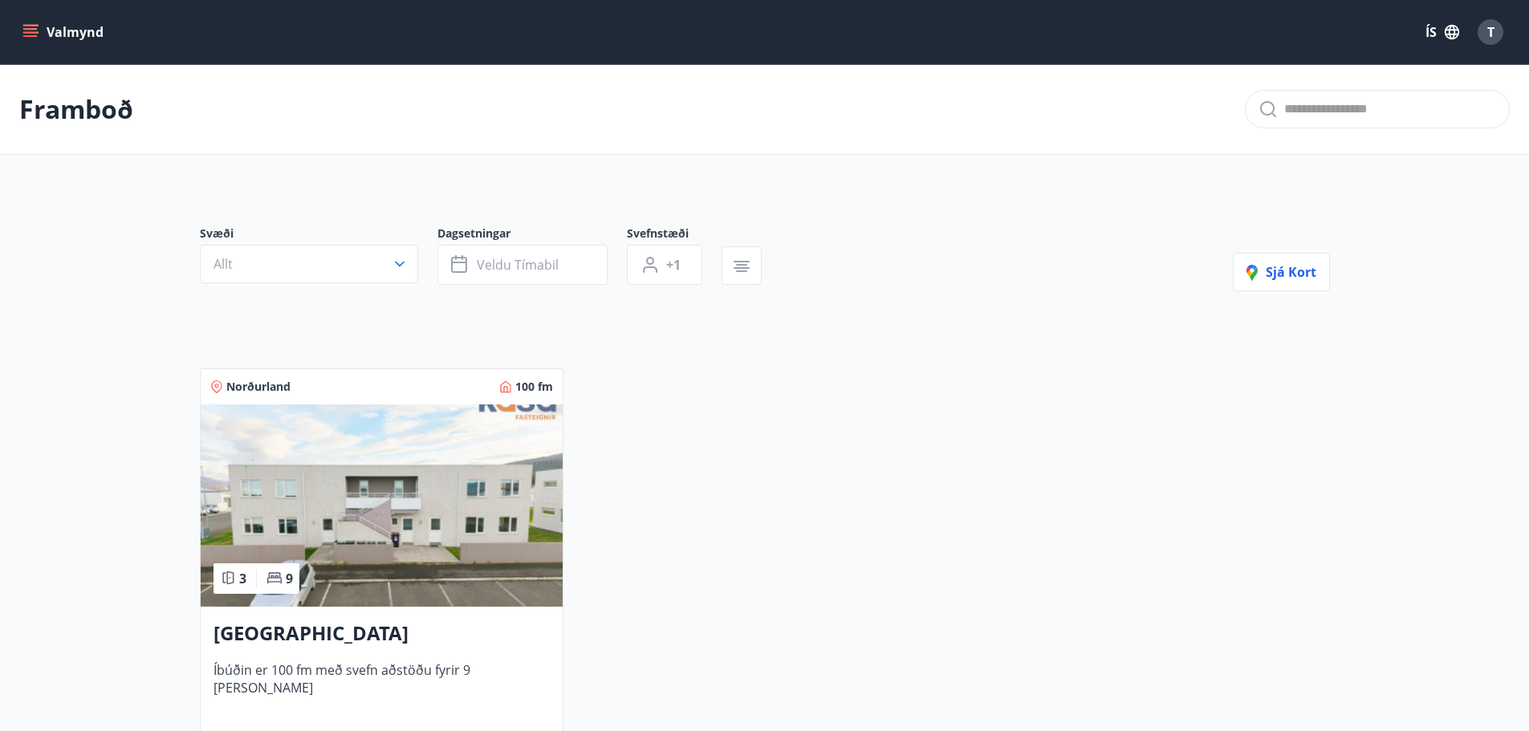
click at [14, 30] on div "Valmynd ÍS T" at bounding box center [764, 32] width 1529 height 64
click at [22, 35] on button "Valmynd" at bounding box center [64, 32] width 91 height 29
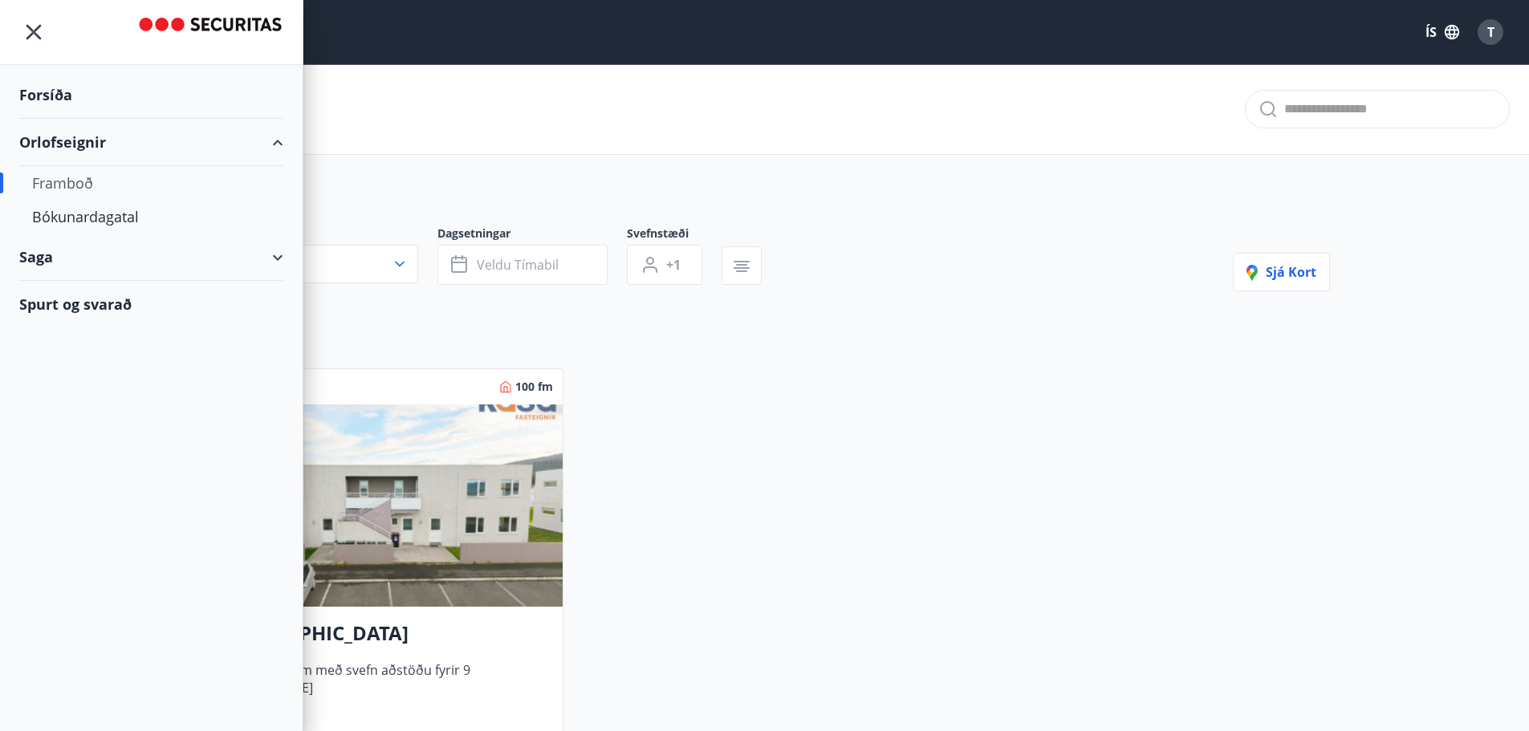
click at [39, 265] on div "Saga" at bounding box center [151, 257] width 264 height 47
click at [54, 357] on div "Punktar" at bounding box center [151, 365] width 238 height 34
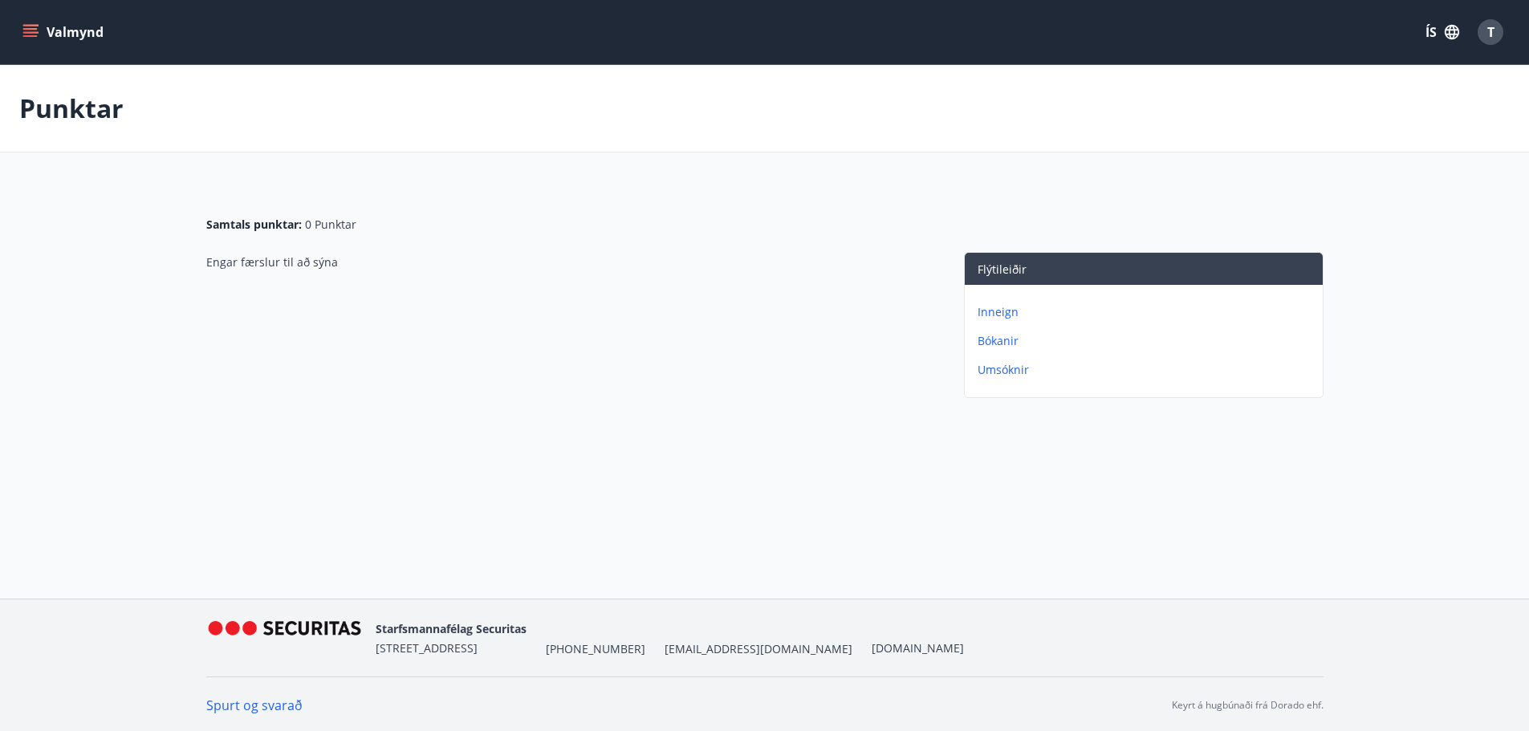
click at [57, 26] on button "Valmynd" at bounding box center [64, 32] width 91 height 29
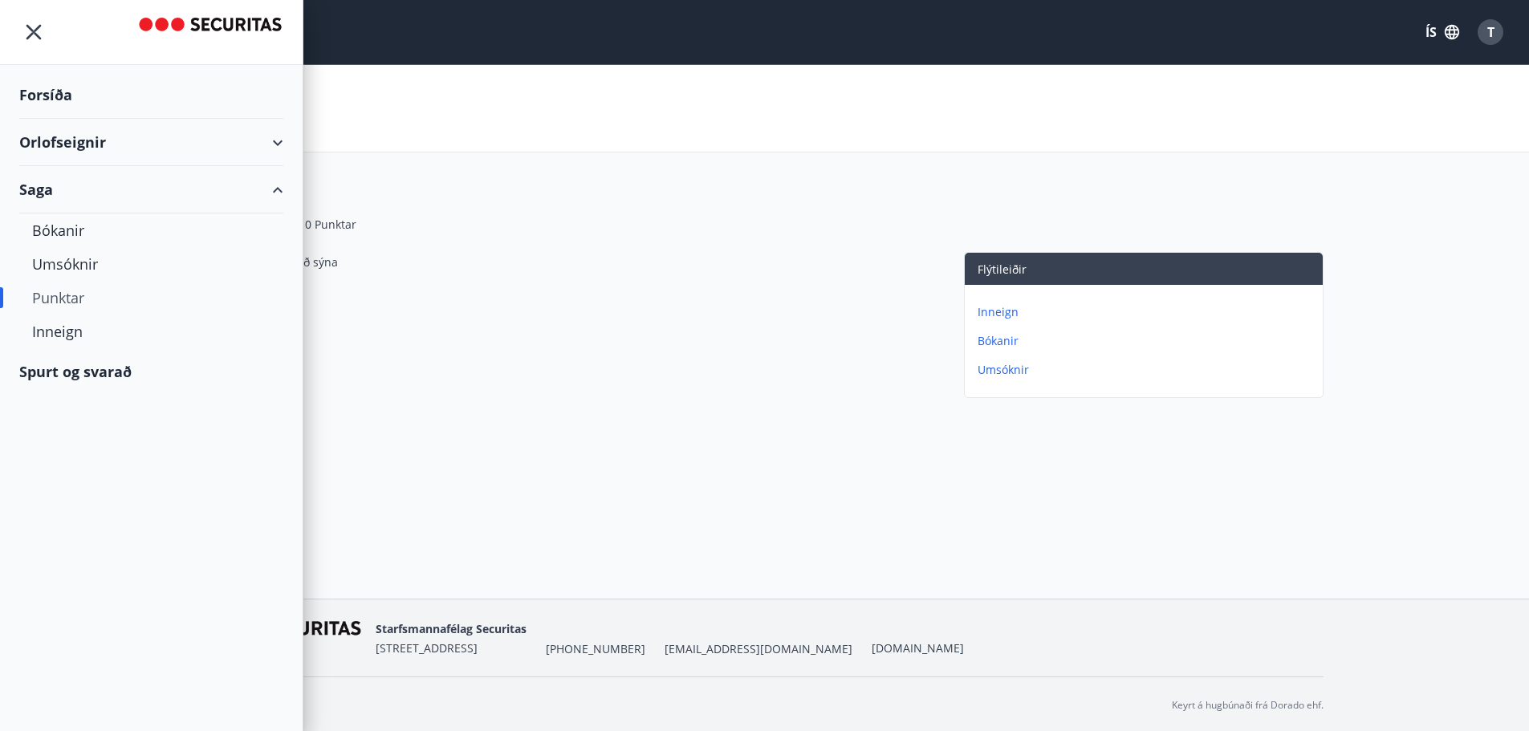
click at [83, 106] on div "Forsíða" at bounding box center [151, 94] width 264 height 47
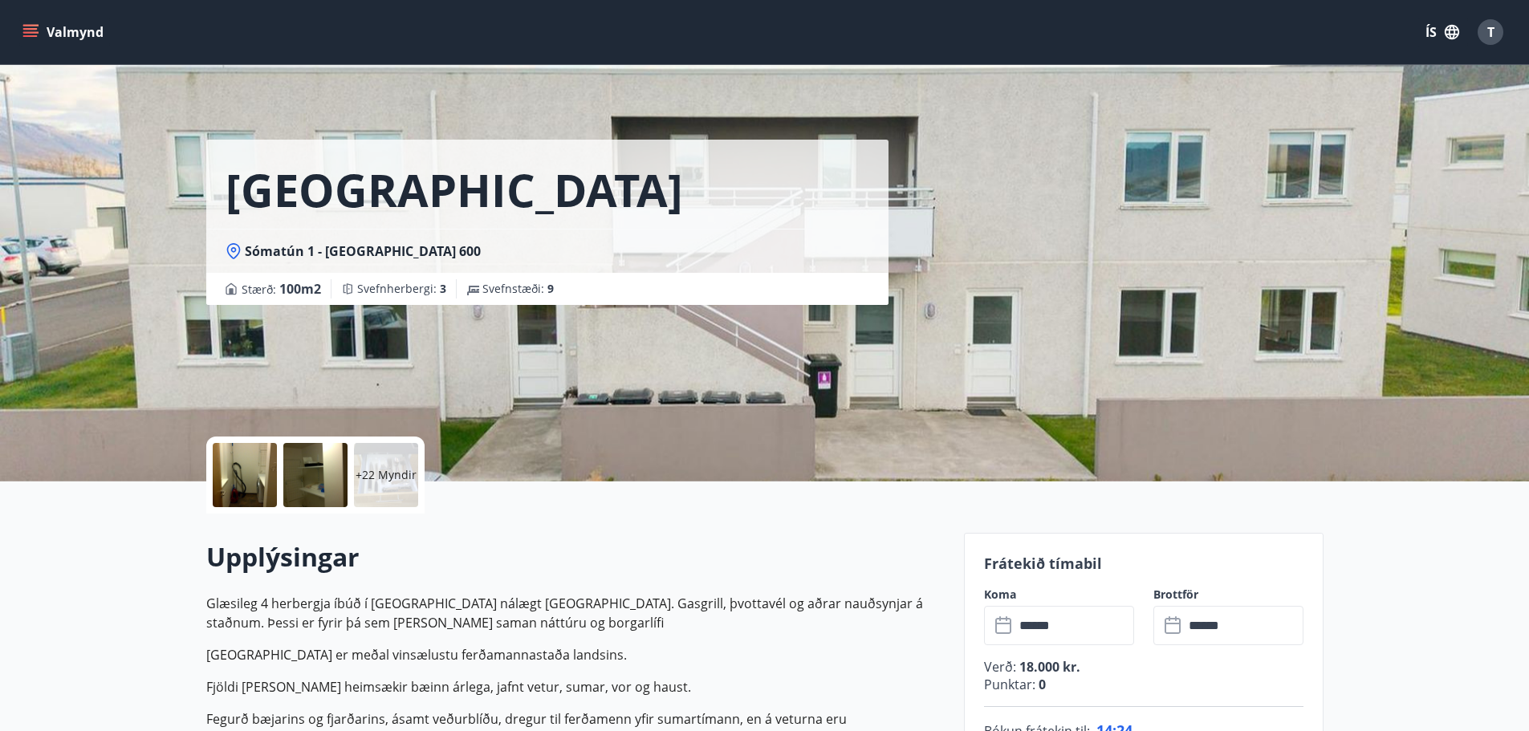
click at [50, 35] on button "Valmynd" at bounding box center [64, 32] width 91 height 29
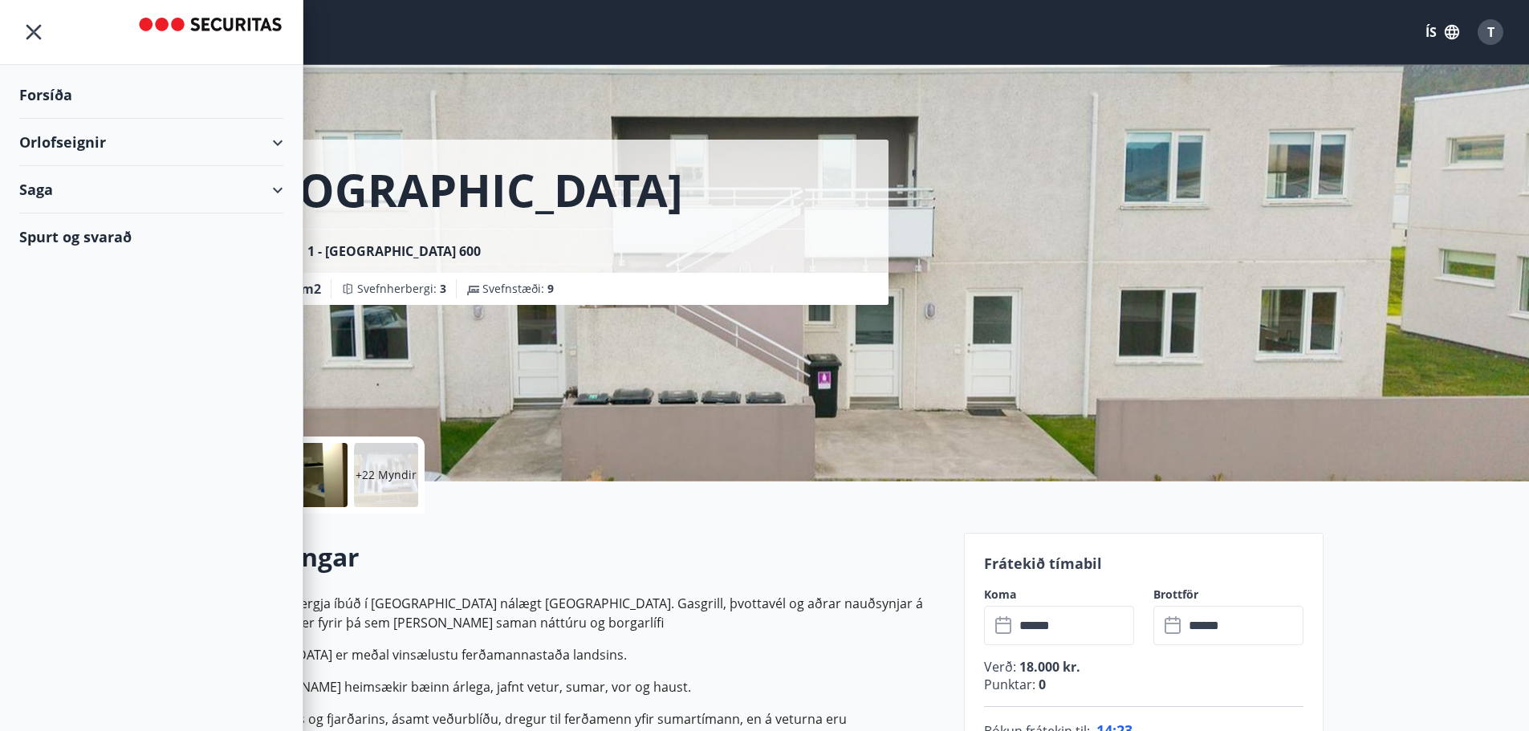
click at [120, 242] on div "Spurt og svarað" at bounding box center [151, 237] width 264 height 47
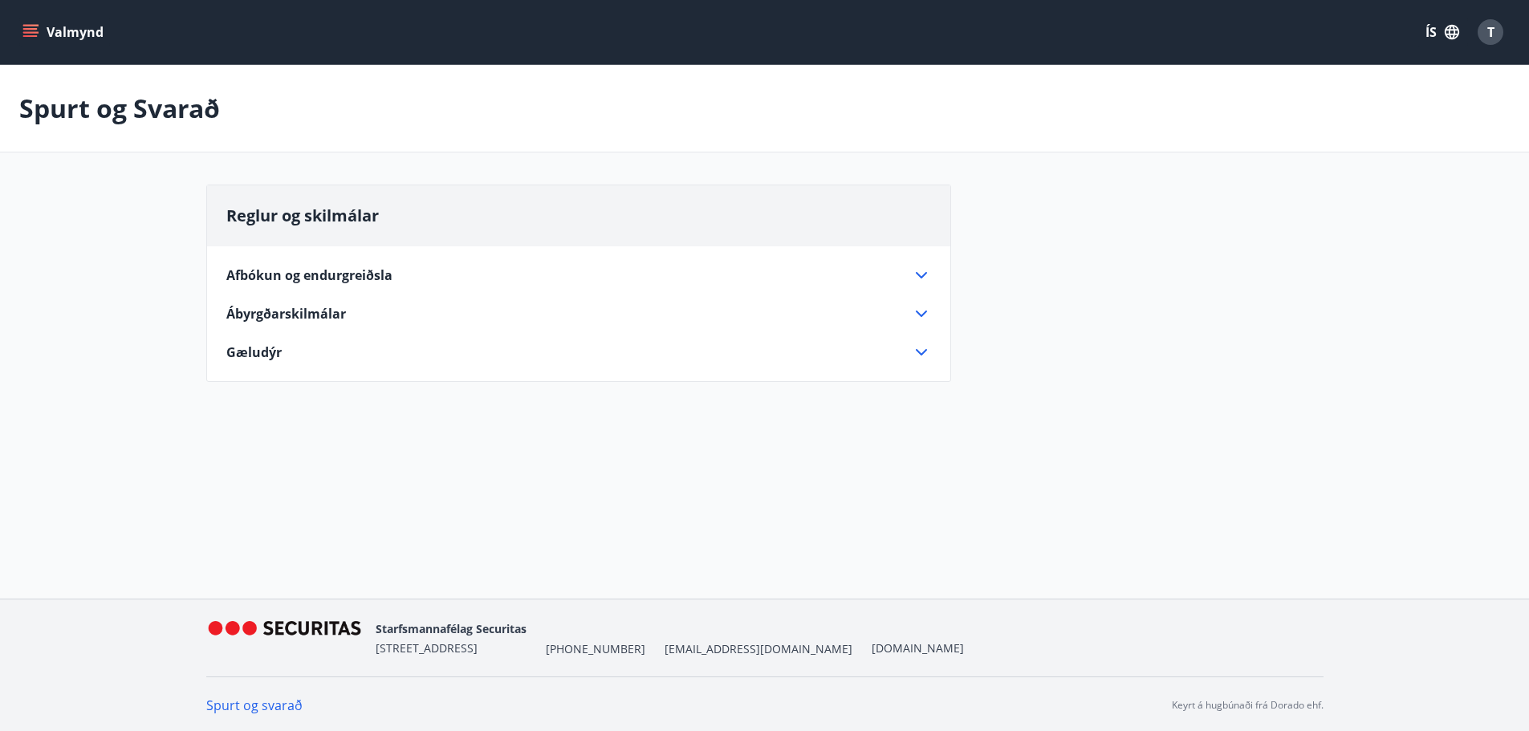
scroll to position [2, 0]
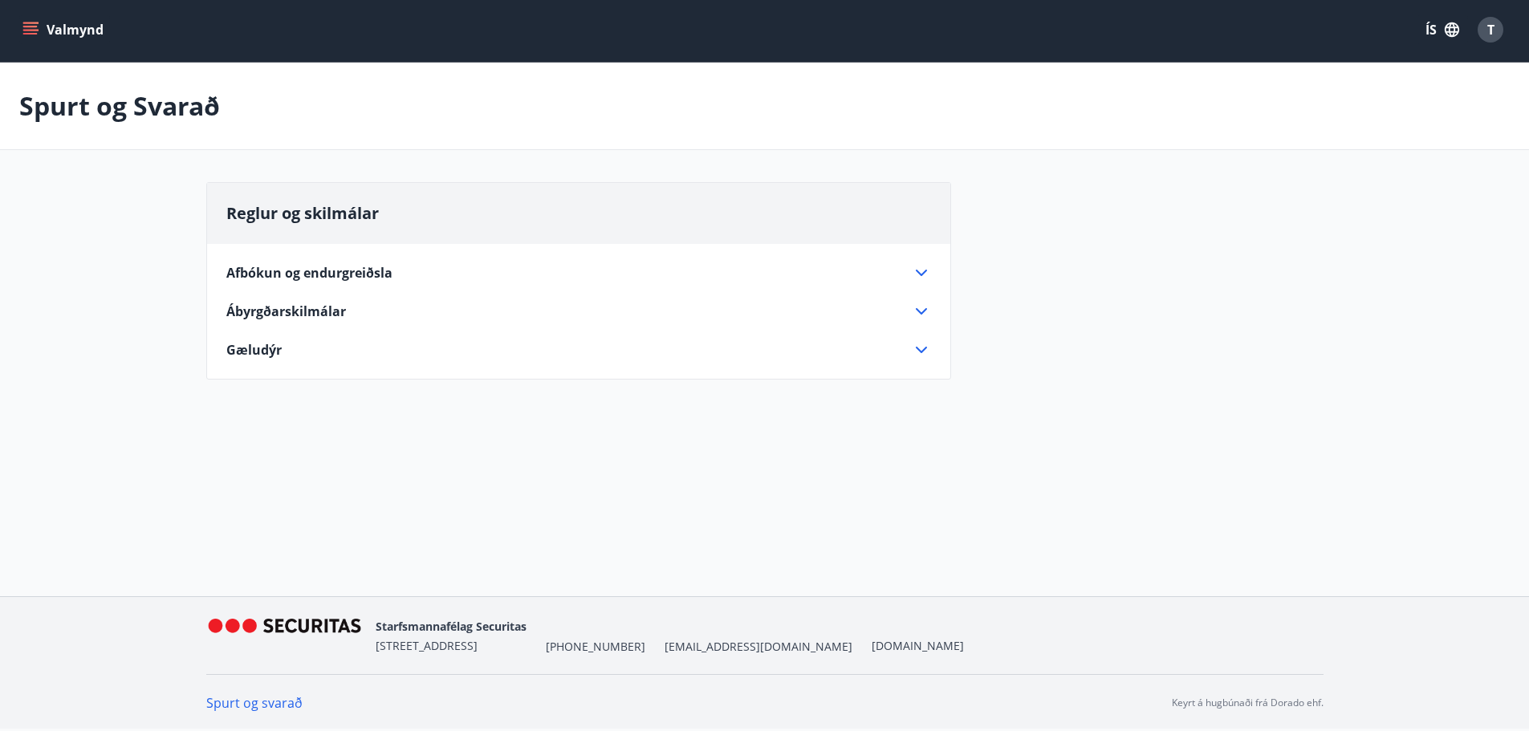
click at [389, 277] on span "Afbókun og endurgreiðsla" at bounding box center [309, 273] width 166 height 18
click at [899, 330] on div "Ábyrgðarskilmálar" at bounding box center [569, 336] width 686 height 18
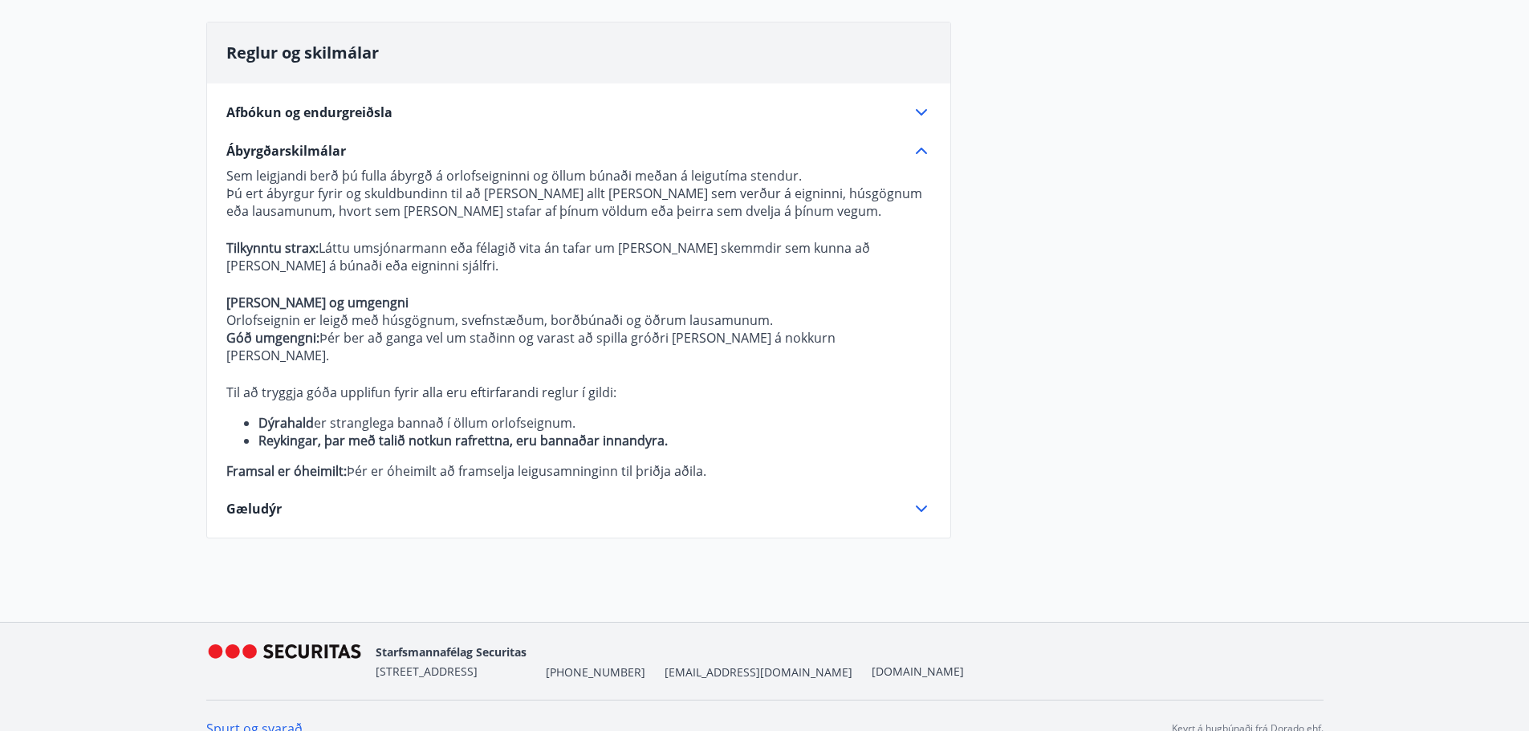
scroll to position [171, 0]
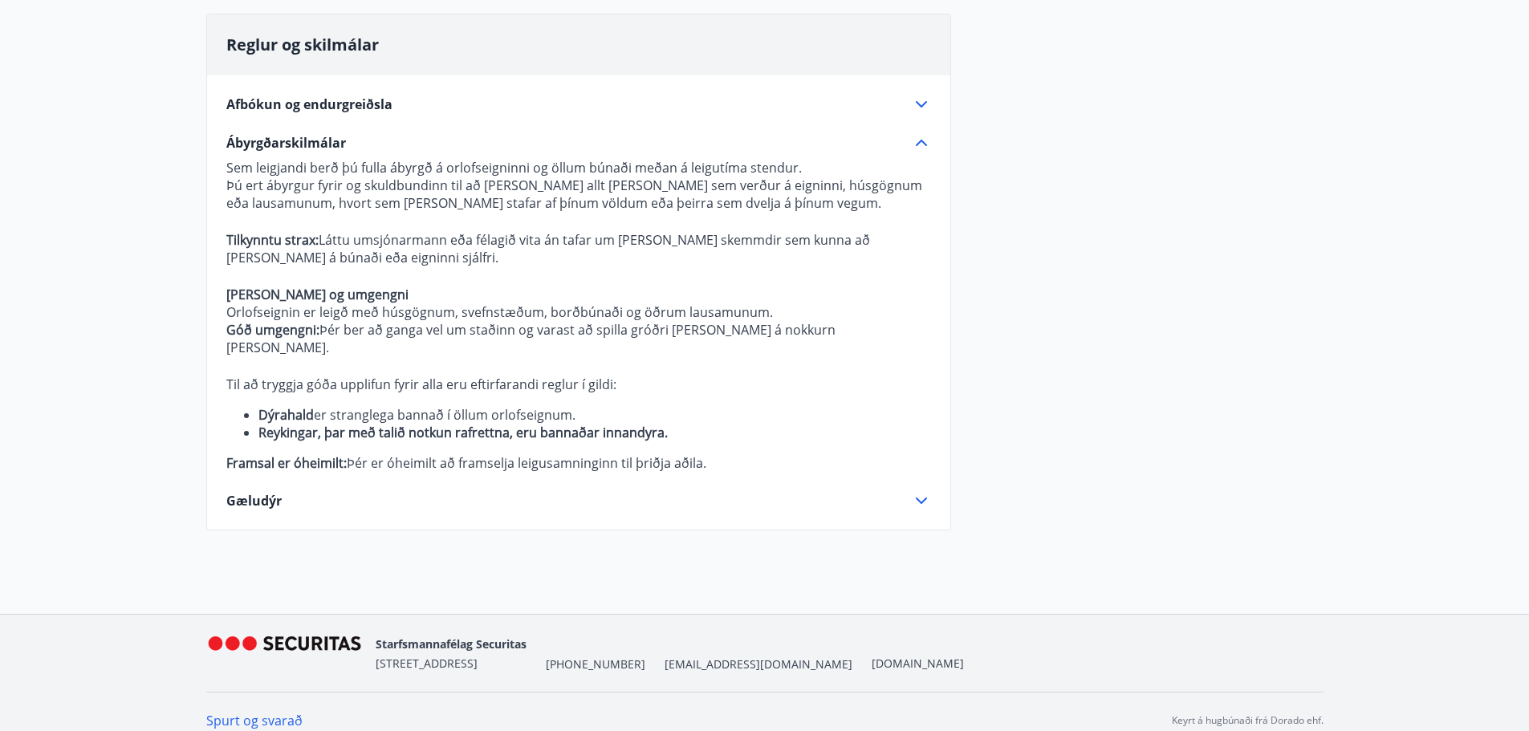
click at [907, 502] on div "Reglur og skilmálar Afbókun og endurgreiðsla Bókaðar og greiddar orlofsleigur e…" at bounding box center [578, 272] width 745 height 517
click at [916, 492] on icon at bounding box center [921, 500] width 19 height 19
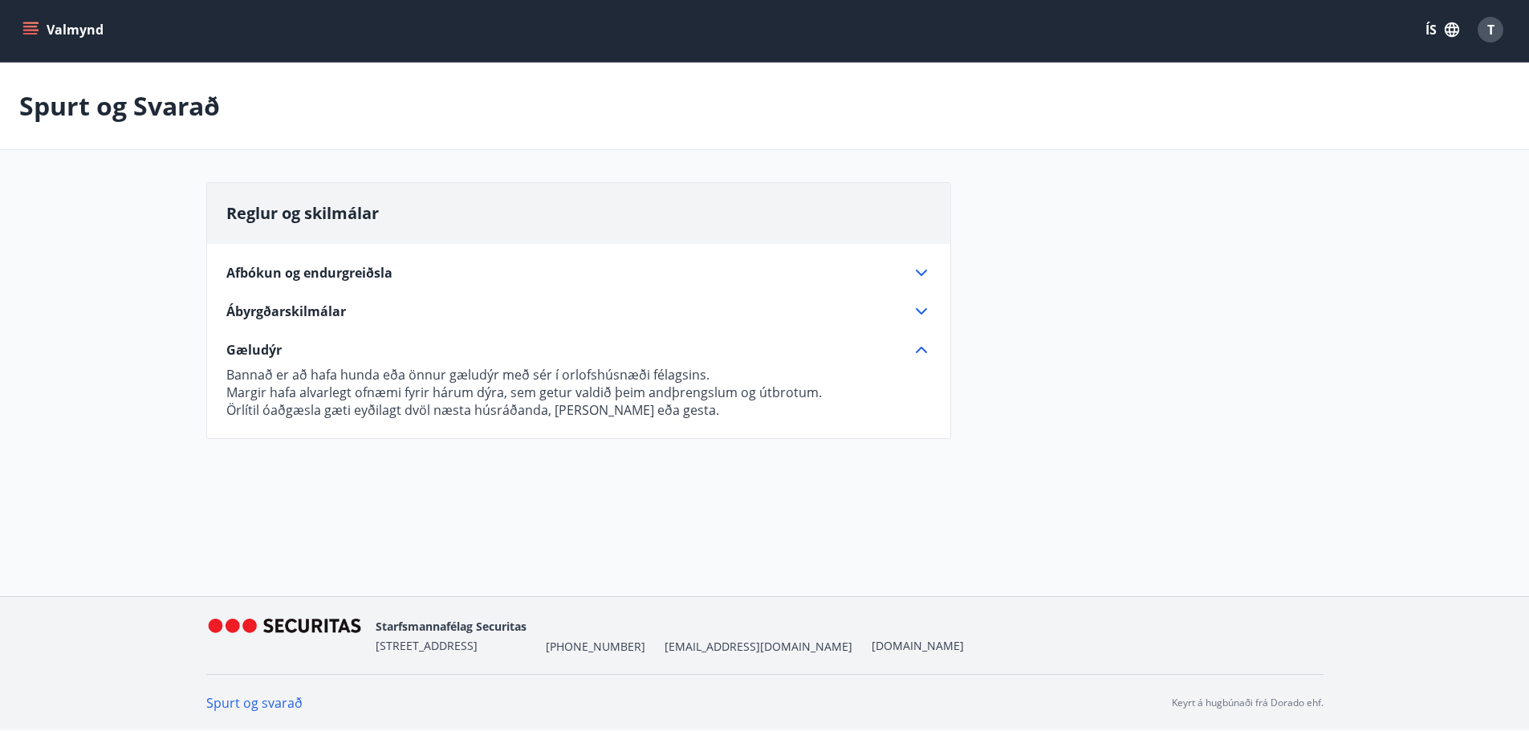
scroll to position [2, 0]
